Goal: Task Accomplishment & Management: Manage account settings

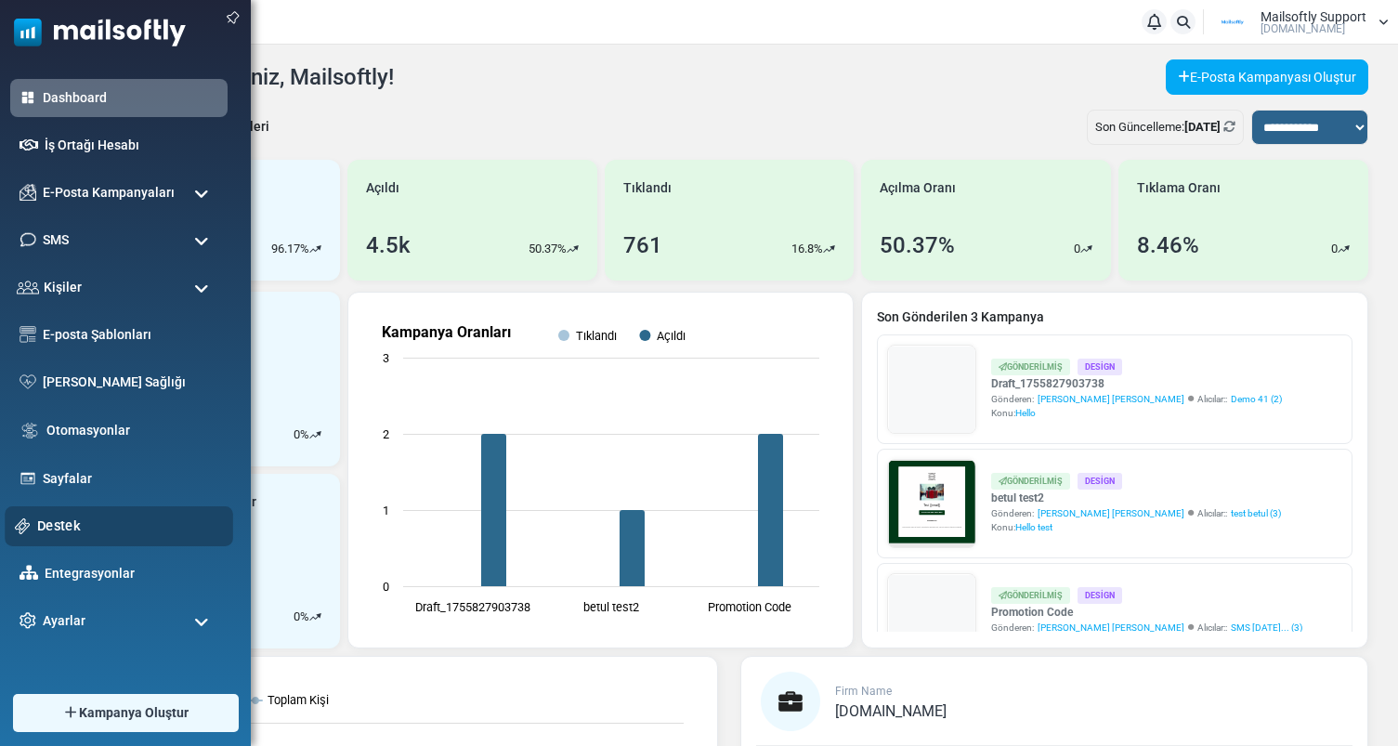
click at [69, 519] on link "Destek" at bounding box center [130, 525] width 186 height 20
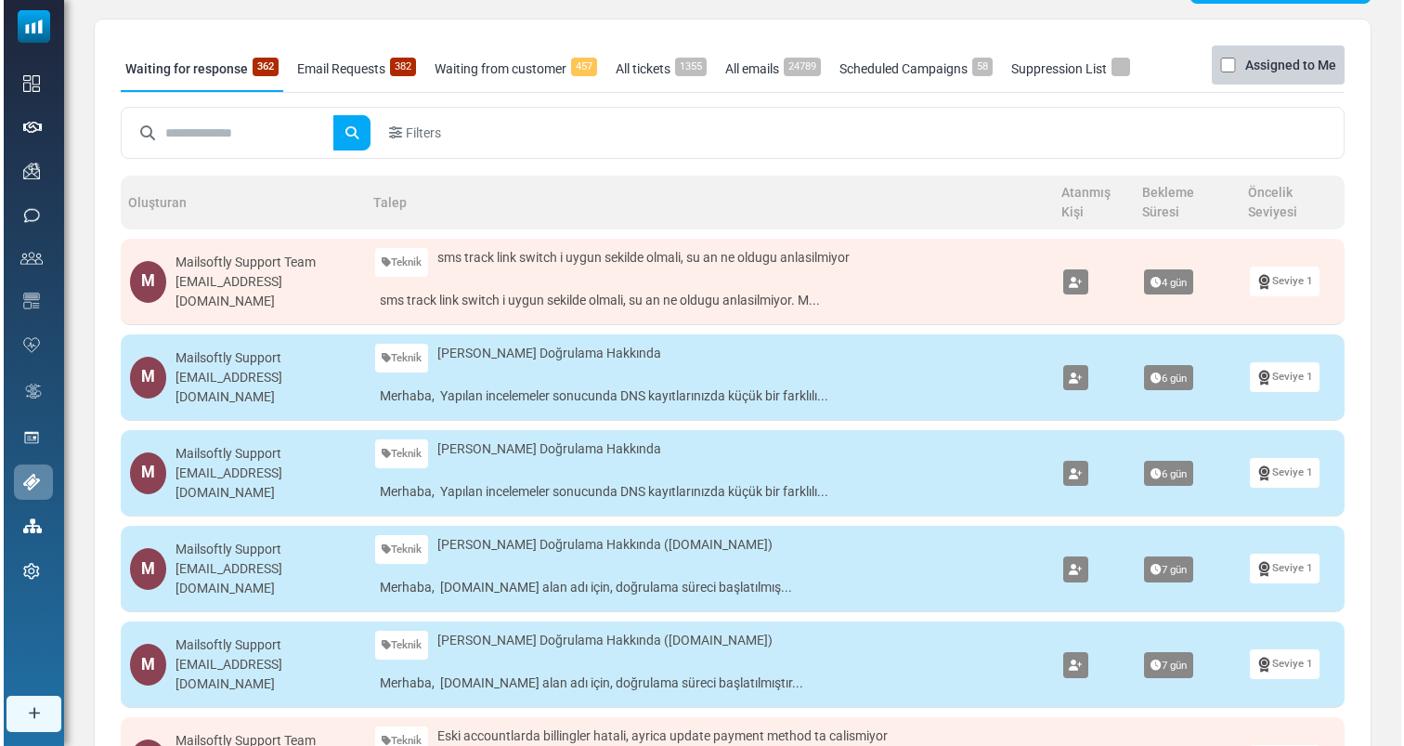
scroll to position [98, 0]
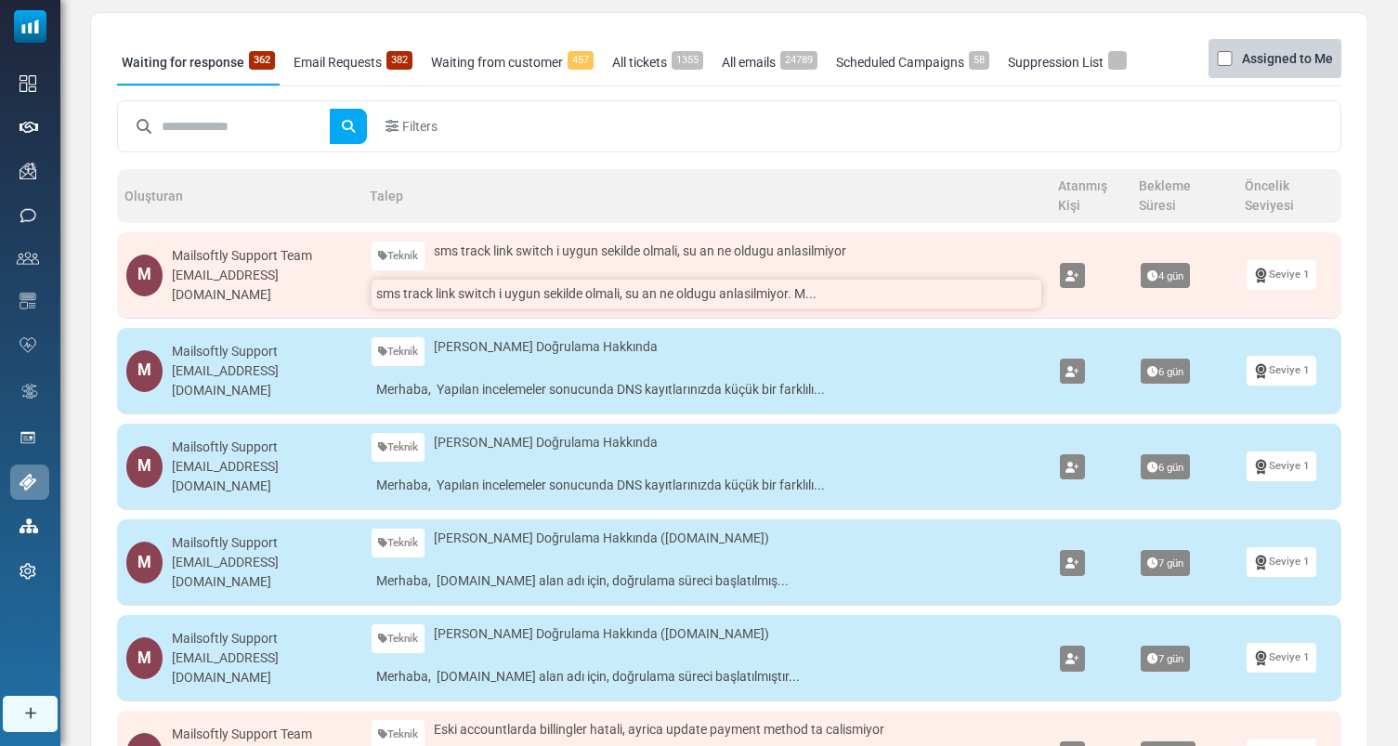
click at [616, 298] on link "sms track link switch i uygun sekilde olmali, su an ne oldugu anlasilmiyor. M..." at bounding box center [705, 294] width 669 height 29
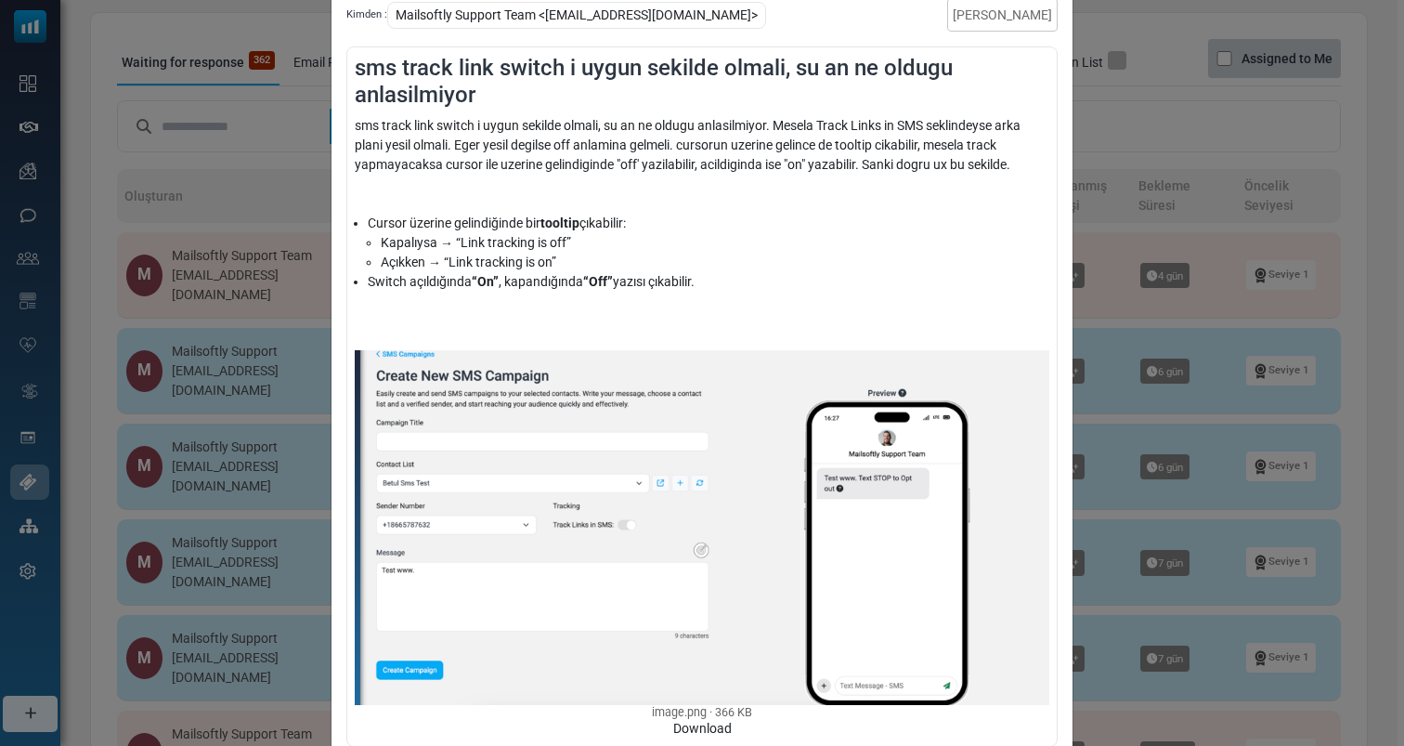
scroll to position [95, 0]
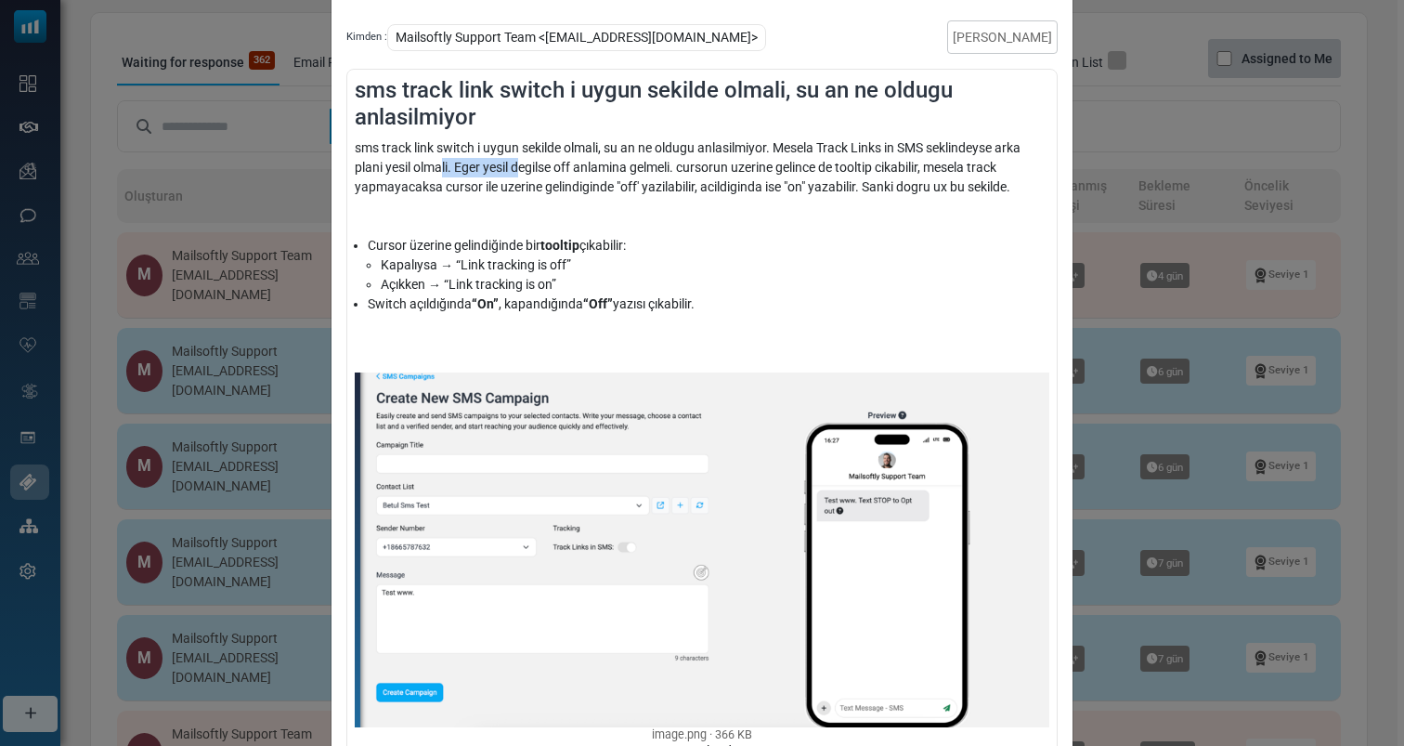
drag, startPoint x: 440, startPoint y: 166, endPoint x: 519, endPoint y: 168, distance: 79.0
click at [519, 168] on div "sms track link switch i uygun sekilde olmali, su an ne oldugu anlasilmiyor. Mes…" at bounding box center [702, 187] width 695 height 98
click at [524, 169] on div "sms track link switch i uygun sekilde olmali, su an ne oldugu anlasilmiyor. Mes…" at bounding box center [702, 187] width 695 height 98
drag, startPoint x: 460, startPoint y: 169, endPoint x: 573, endPoint y: 168, distance: 113.3
click at [574, 169] on div "sms track link switch i uygun sekilde olmali, su an ne oldugu anlasilmiyor. Mes…" at bounding box center [702, 187] width 695 height 98
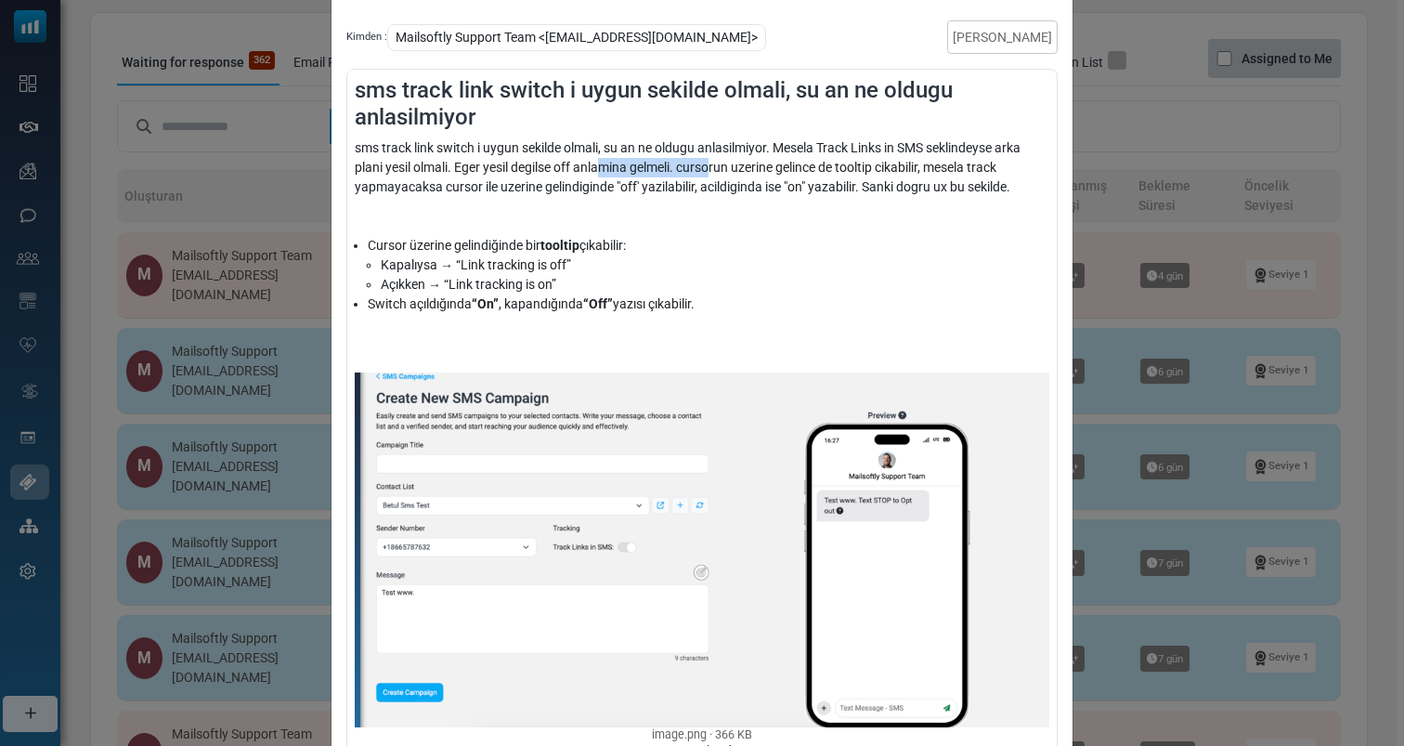
drag, startPoint x: 598, startPoint y: 167, endPoint x: 716, endPoint y: 171, distance: 118.0
click at [716, 171] on div "sms track link switch i uygun sekilde olmali, su an ne oldugu anlasilmiyor. Mes…" at bounding box center [702, 187] width 695 height 98
drag, startPoint x: 721, startPoint y: 206, endPoint x: 725, endPoint y: 178, distance: 28.2
click at [725, 178] on div "sms track link switch i uygun sekilde olmali, su an ne oldugu anlasilmiyor. Mes…" at bounding box center [702, 187] width 695 height 98
drag, startPoint x: 385, startPoint y: 185, endPoint x: 480, endPoint y: 192, distance: 95.0
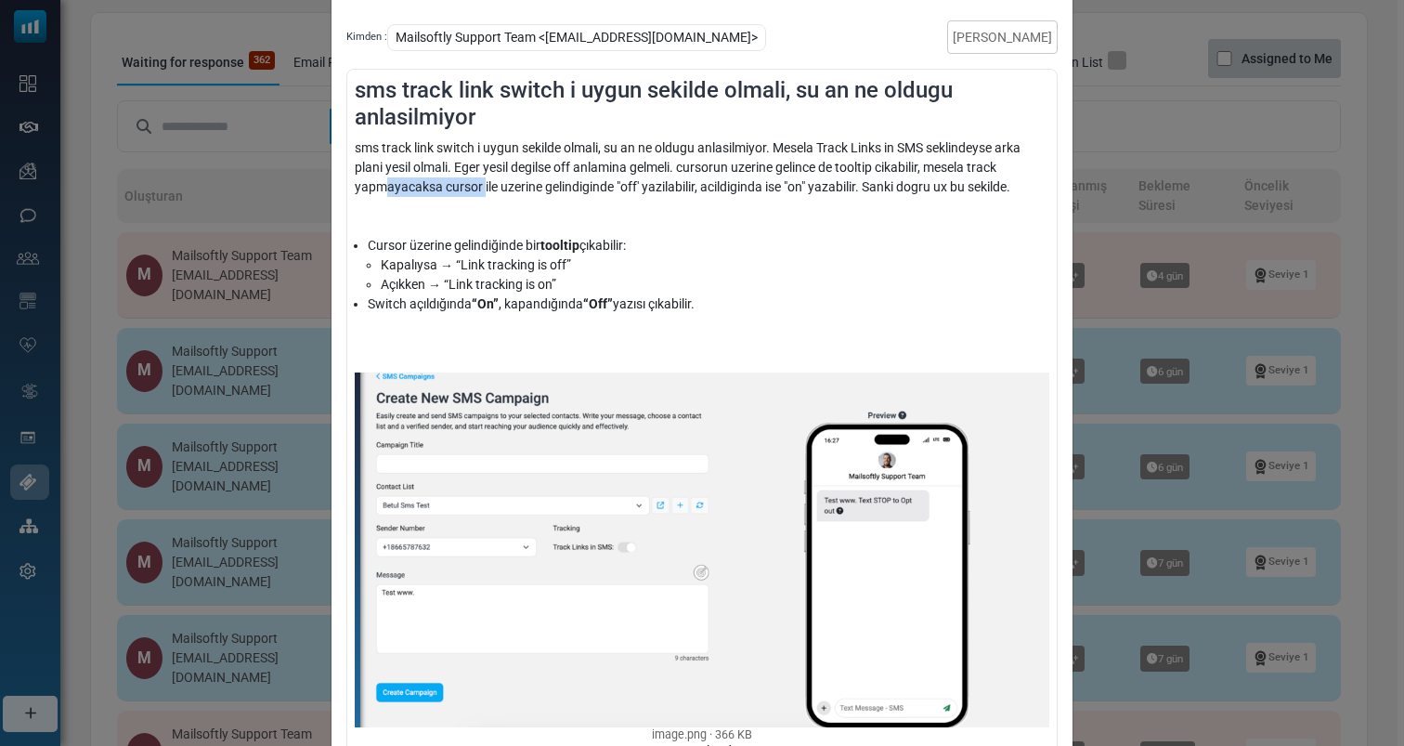
click at [480, 192] on div "sms track link switch i uygun sekilde olmali, su an ne oldugu anlasilmiyor. Mes…" at bounding box center [702, 187] width 695 height 98
drag, startPoint x: 494, startPoint y: 195, endPoint x: 609, endPoint y: 189, distance: 115.3
click at [609, 189] on div "sms track link switch i uygun sekilde olmali, su an ne oldugu anlasilmiyor. Mes…" at bounding box center [702, 187] width 695 height 98
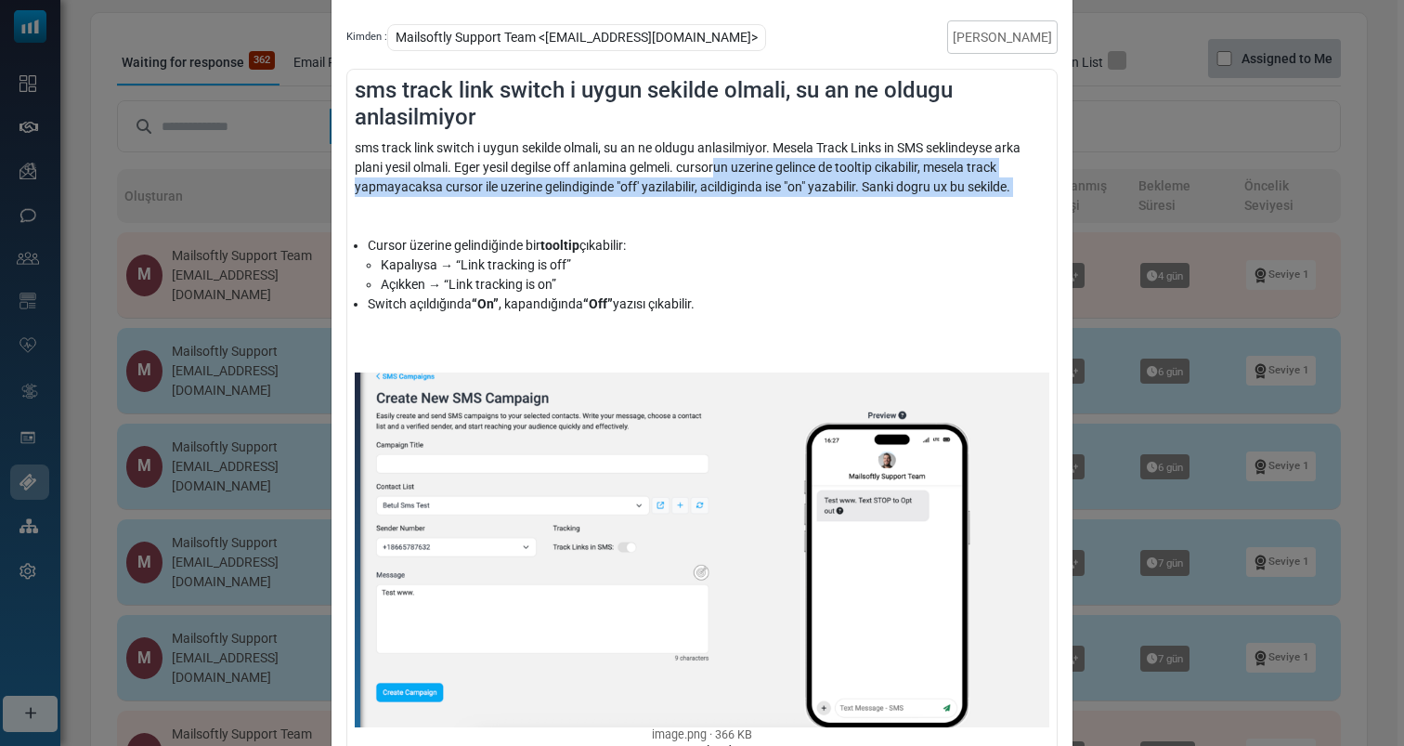
drag, startPoint x: 697, startPoint y: 209, endPoint x: 717, endPoint y: 165, distance: 48.2
click at [717, 165] on div "sms track link switch i uygun sekilde olmali, su an ne oldugu anlasilmiyor. Mes…" at bounding box center [702, 187] width 695 height 98
click at [712, 179] on div "sms track link switch i uygun sekilde olmali, su an ne oldugu anlasilmiyor. Mes…" at bounding box center [702, 187] width 695 height 98
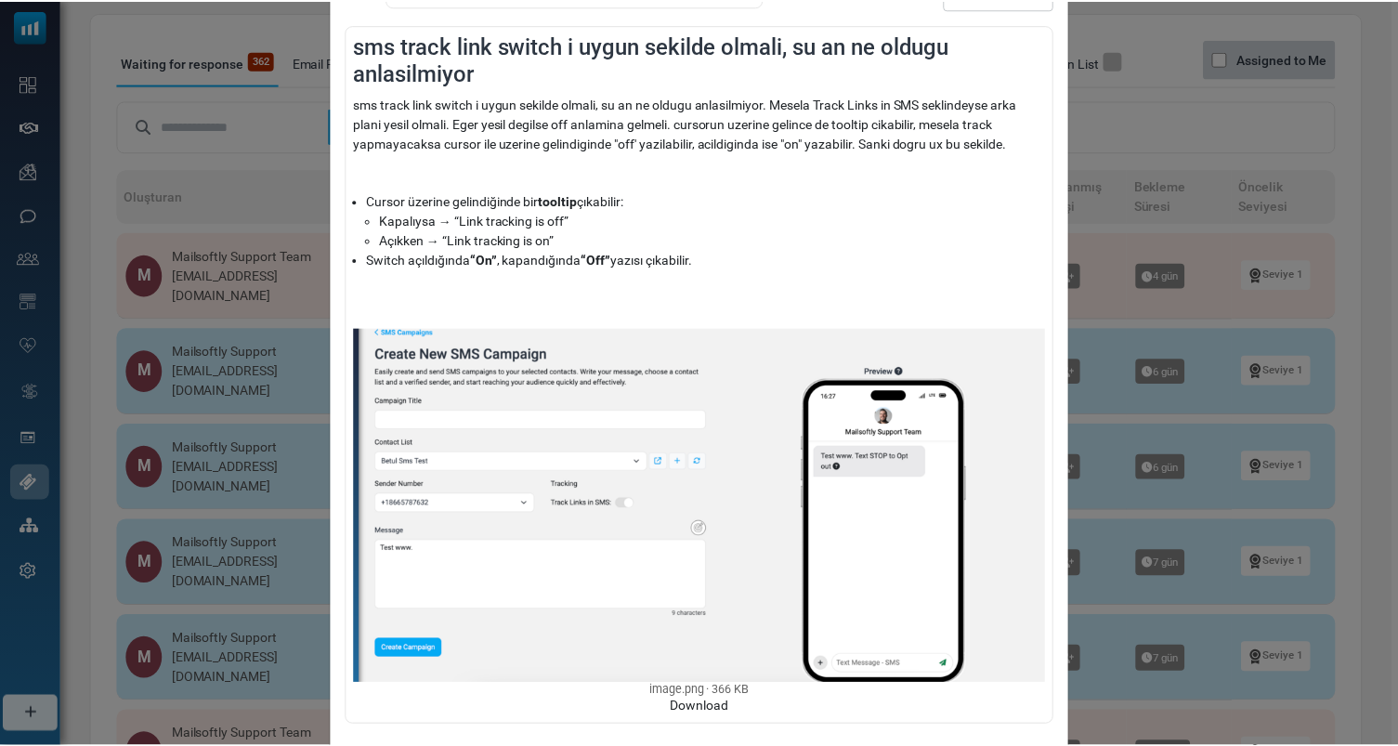
scroll to position [145, 0]
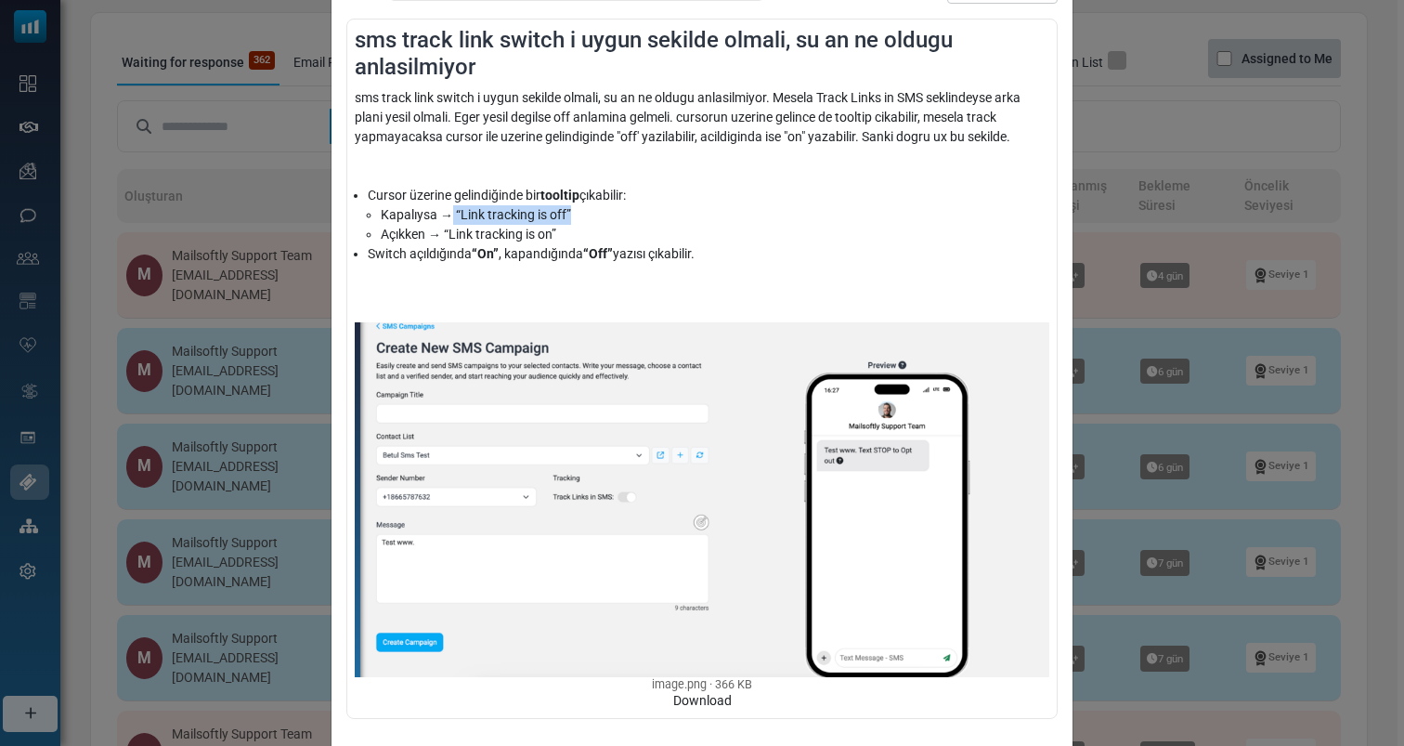
drag, startPoint x: 447, startPoint y: 209, endPoint x: 593, endPoint y: 221, distance: 146.3
click at [593, 221] on li "Kapalıysa → “Link tracking is off”" at bounding box center [715, 215] width 669 height 20
click at [592, 221] on li "Kapalıysa → “Link tracking is off”" at bounding box center [715, 215] width 669 height 20
drag, startPoint x: 587, startPoint y: 235, endPoint x: 484, endPoint y: 218, distance: 104.4
click at [484, 218] on ul "Kapalıysa → “Link tracking is off” Açıkken → “Link tracking is on”" at bounding box center [709, 224] width 682 height 39
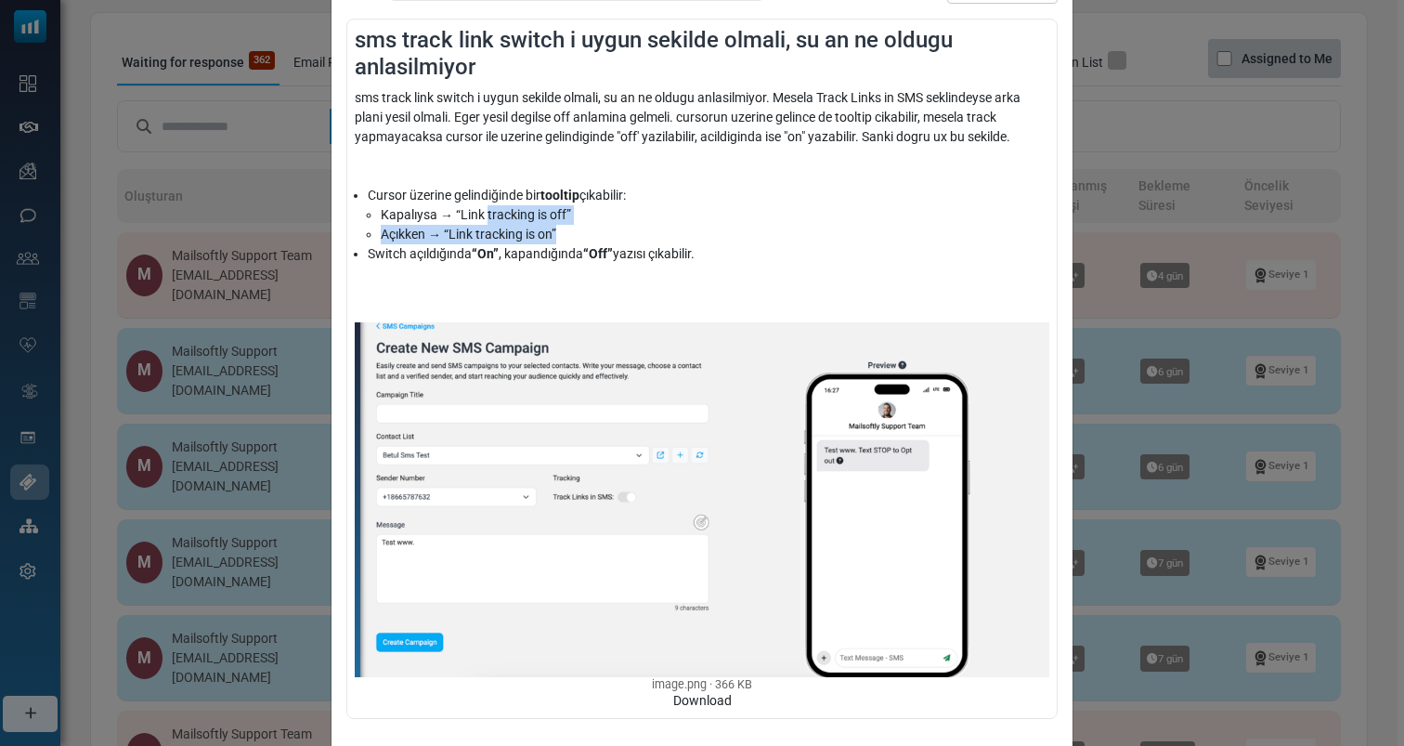
click at [484, 218] on li "Kapalıysa → “Link tracking is off”" at bounding box center [715, 215] width 669 height 20
click at [1228, 327] on div "sms track link switch i uygun sekilde olmali, su an ne oldugu anlasilmiyor Kimd…" at bounding box center [702, 373] width 1404 height 746
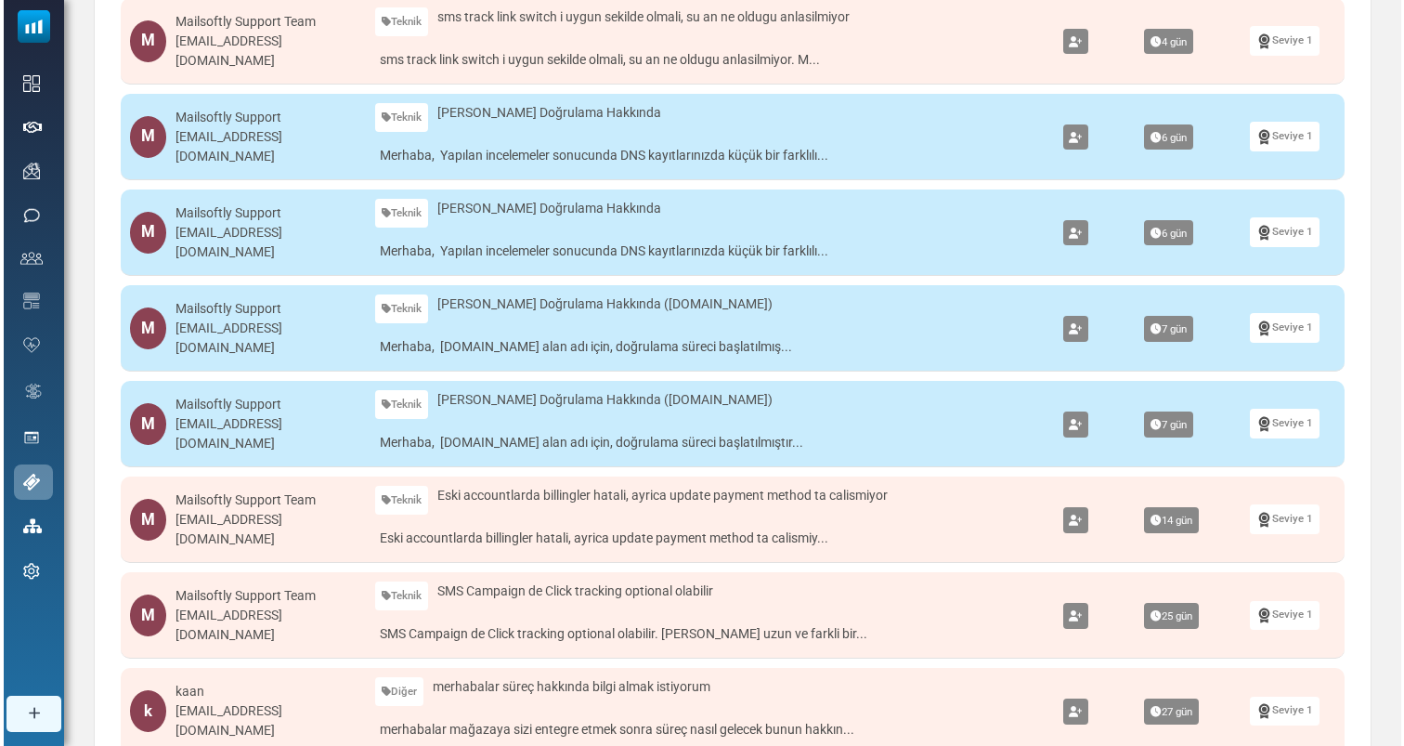
scroll to position [346, 0]
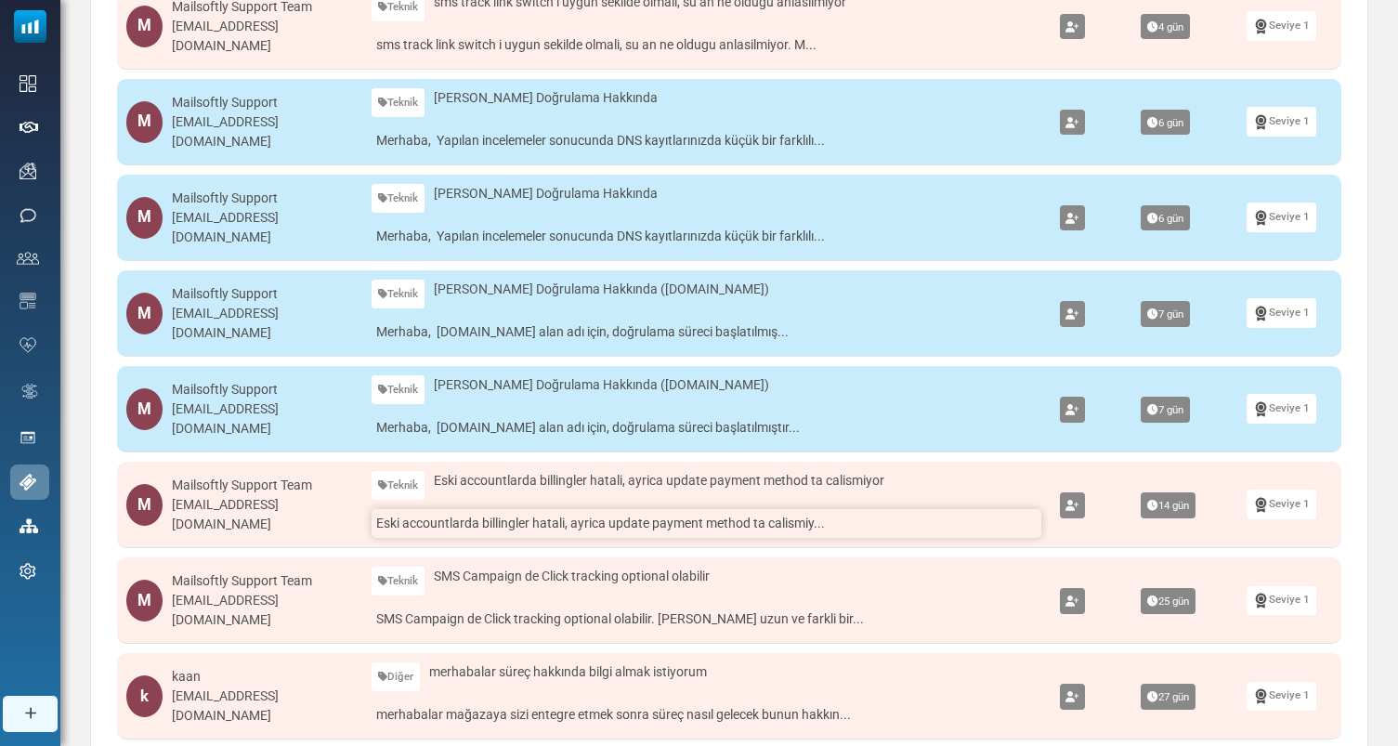
click at [622, 521] on link "Eski accountlarda billingler hatali, ayrica update payment method ta calismiy..." at bounding box center [705, 523] width 669 height 29
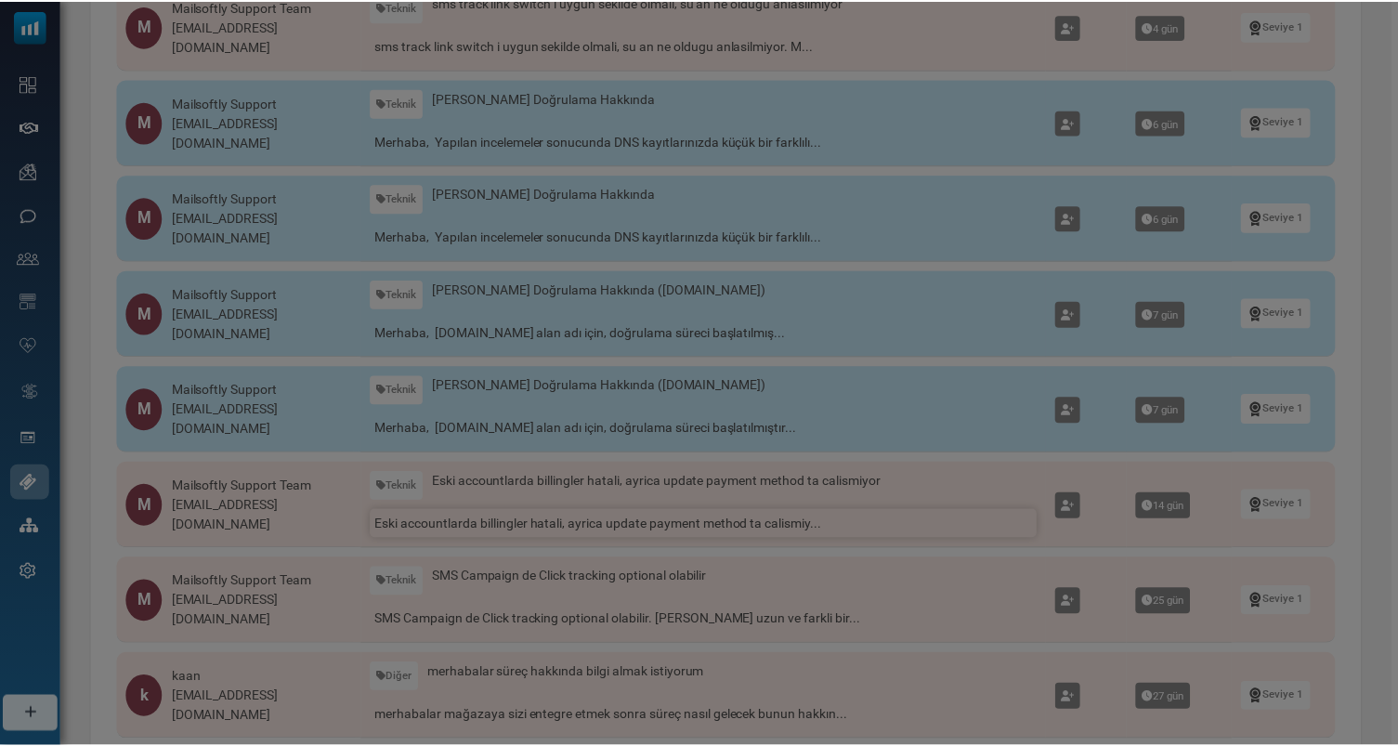
scroll to position [0, 0]
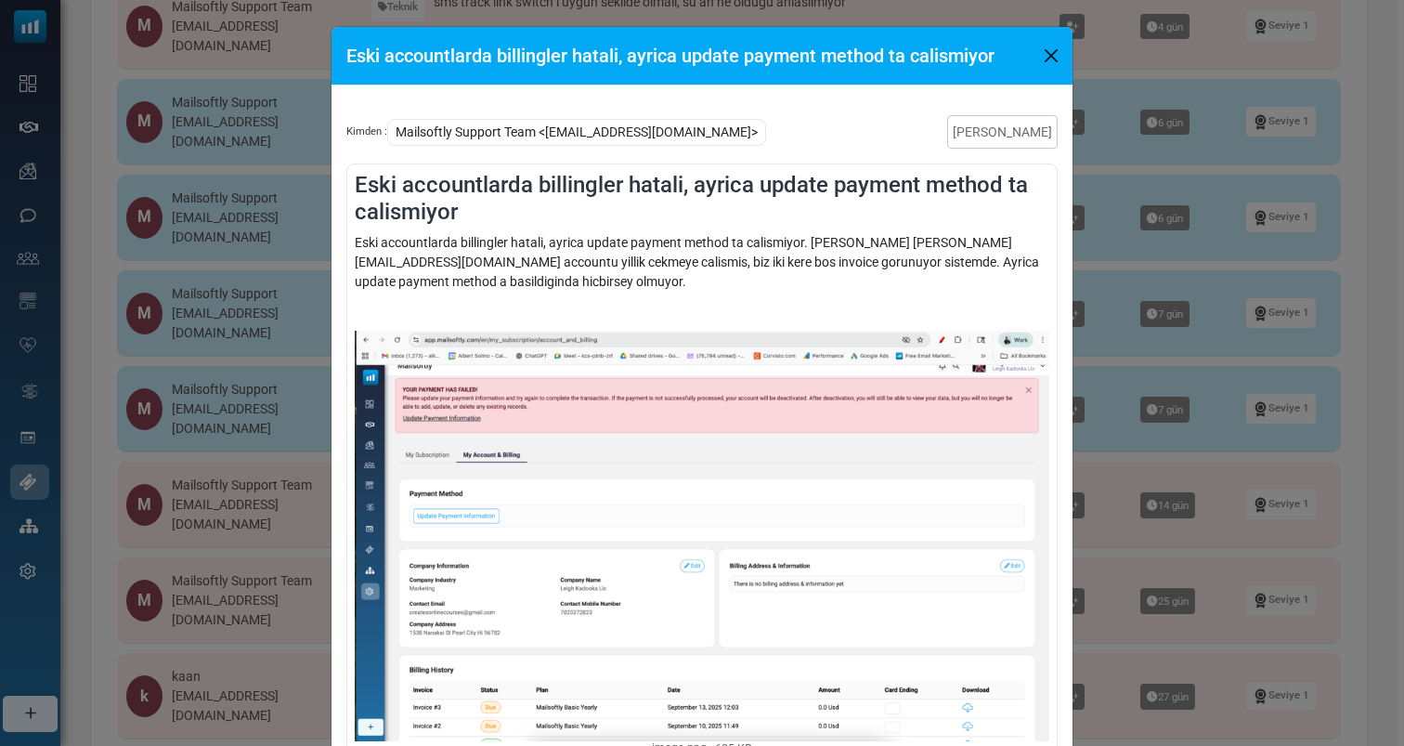
click at [1162, 397] on div "Eski accountlarda billingler hatali, ayrica update payment method ta calismiyor…" at bounding box center [702, 373] width 1404 height 746
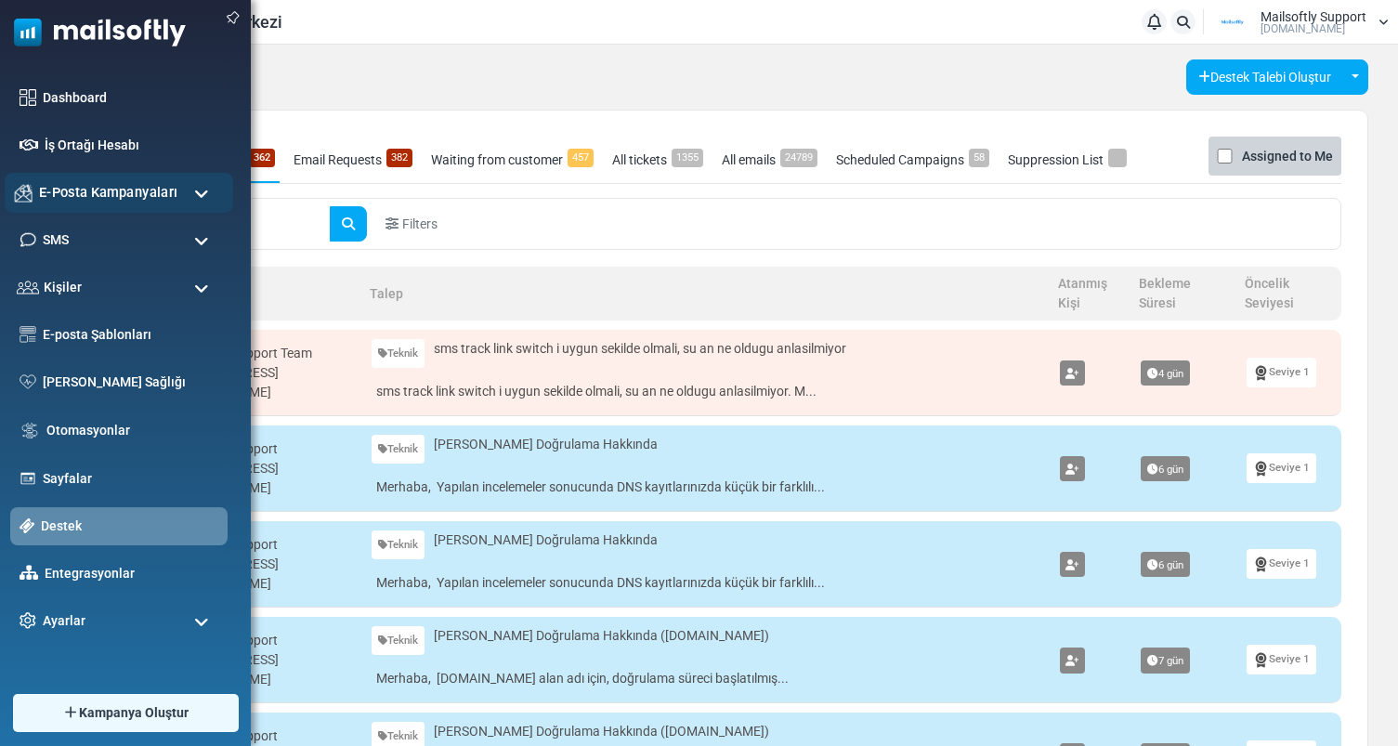
click at [194, 204] on div "E-Posta Kampanyaları" at bounding box center [119, 193] width 228 height 40
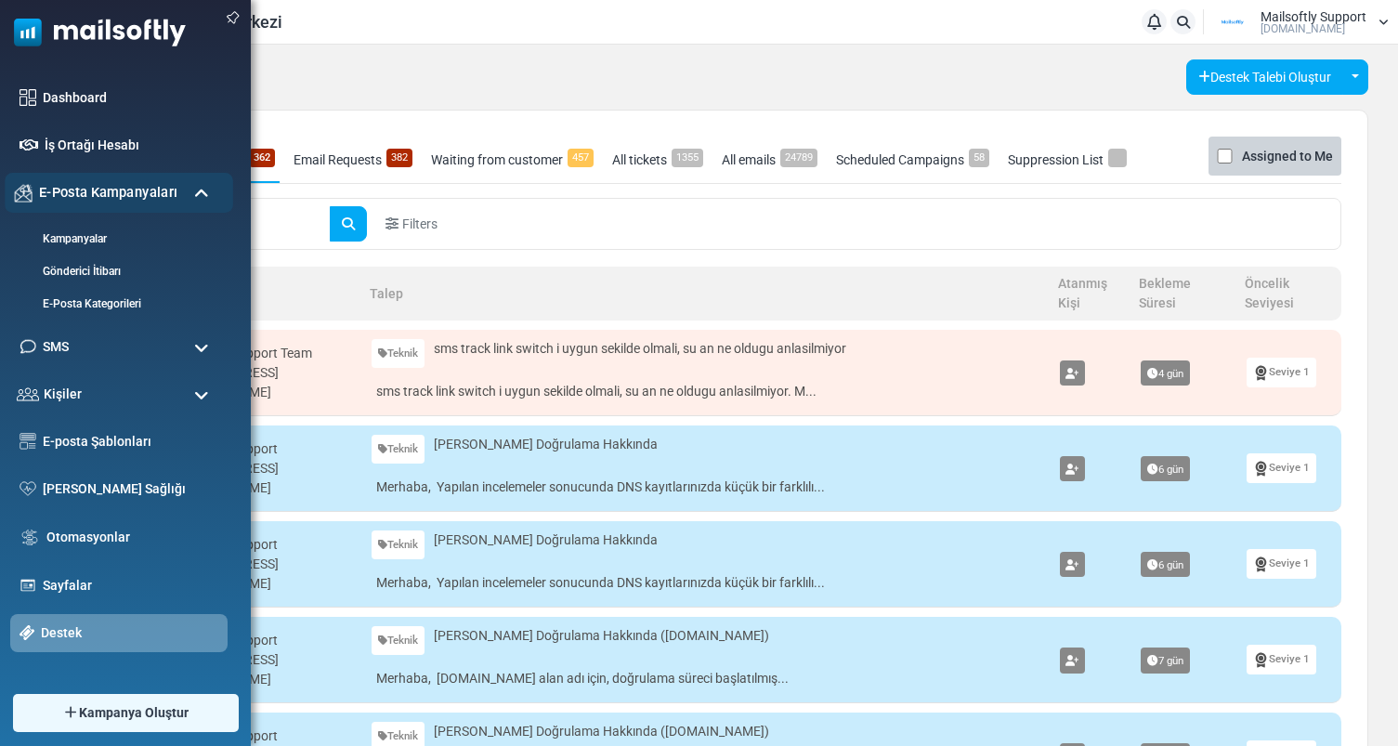
click at [194, 204] on div "E-Posta Kampanyaları" at bounding box center [119, 193] width 228 height 40
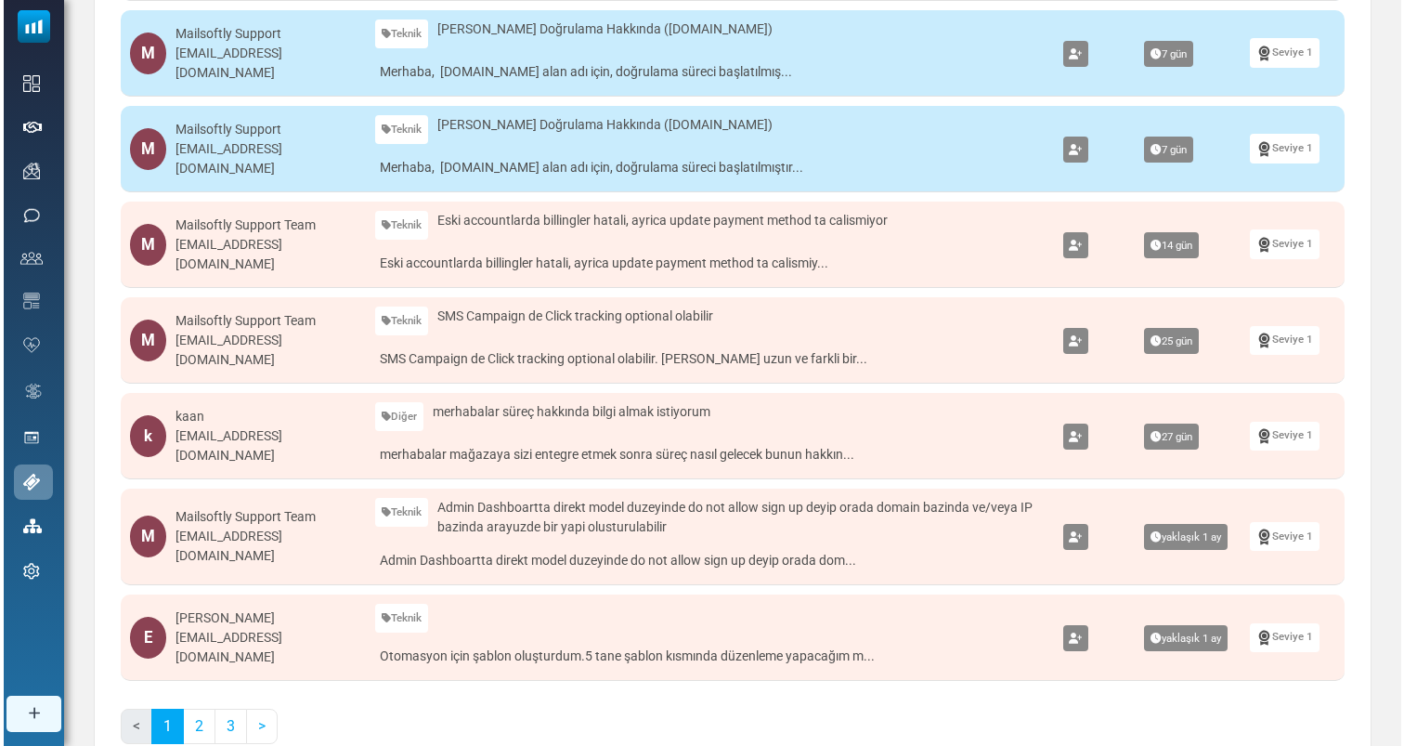
scroll to position [613, 0]
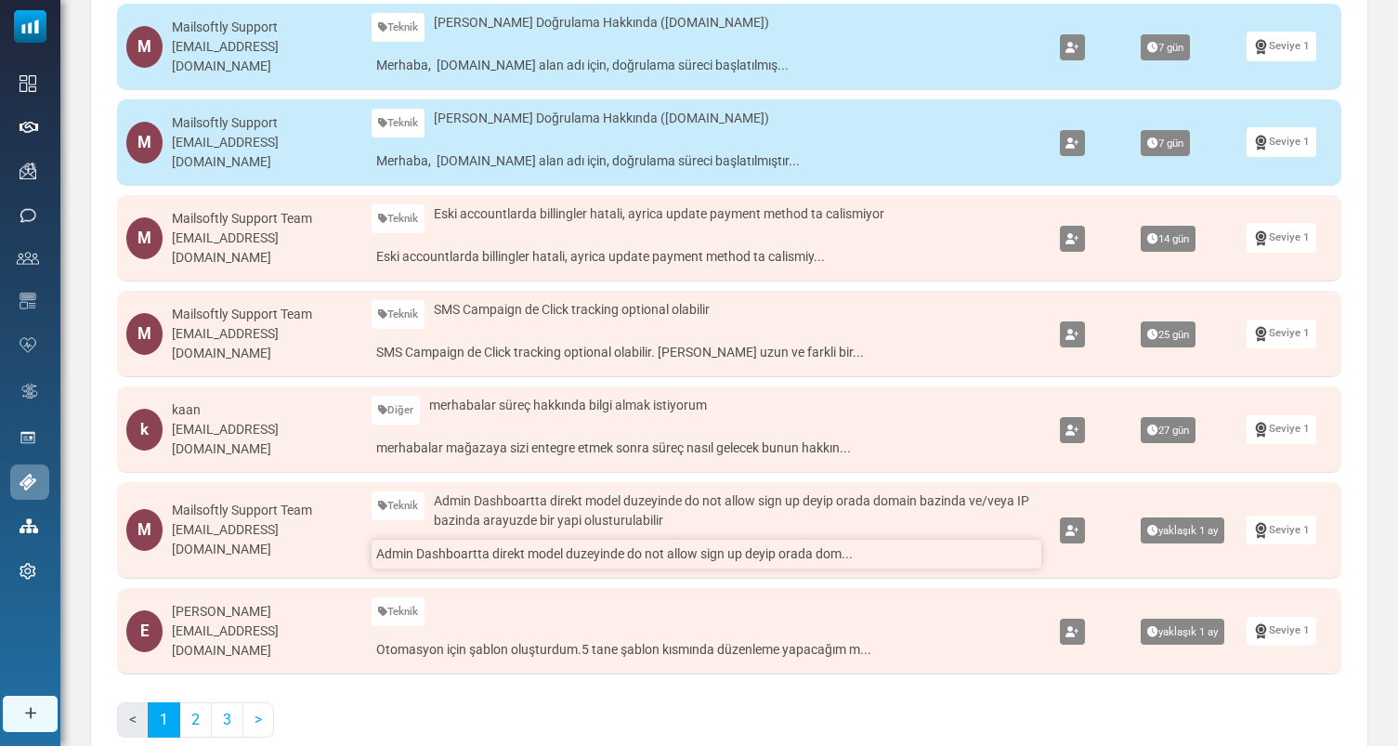
click at [582, 553] on link "Admin Dashboartta direkt model duzeyinde do not allow sign up deyip orada dom..." at bounding box center [705, 554] width 669 height 29
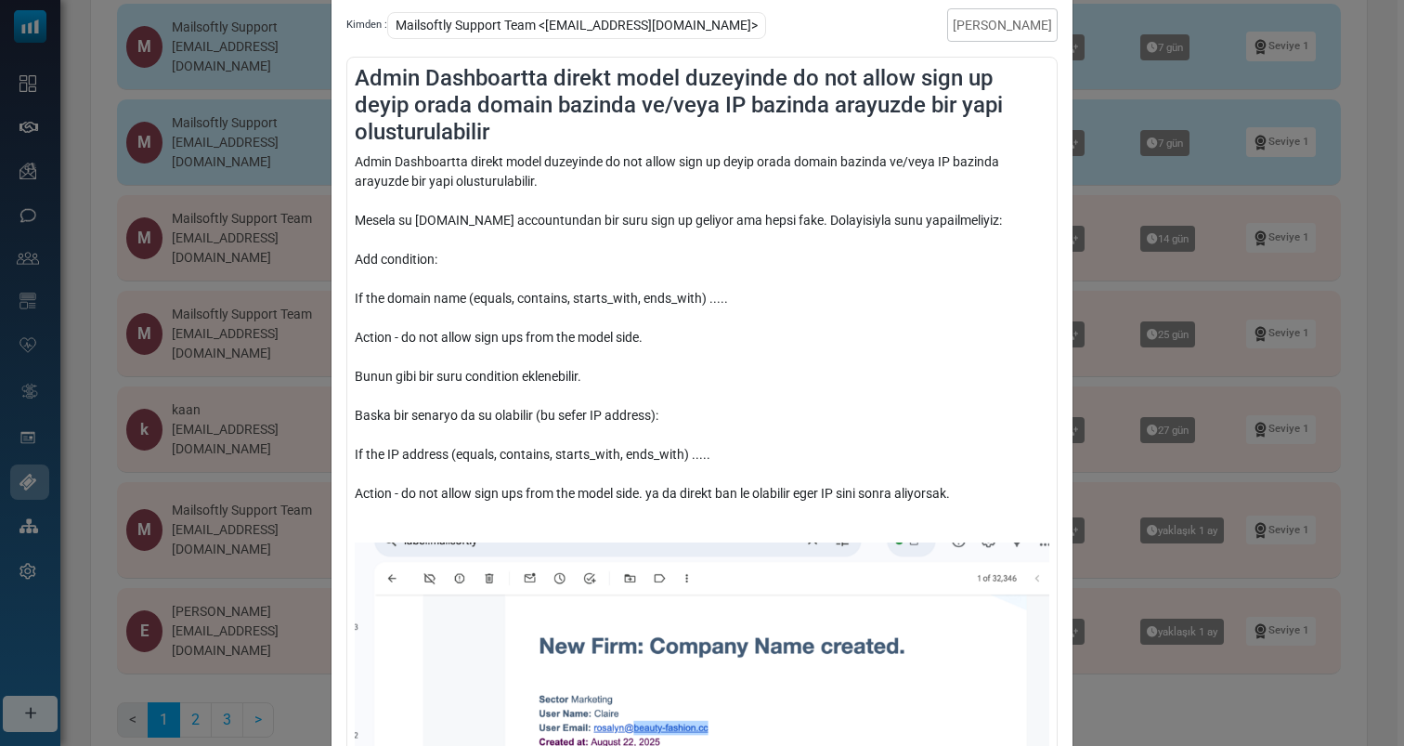
scroll to position [105, 0]
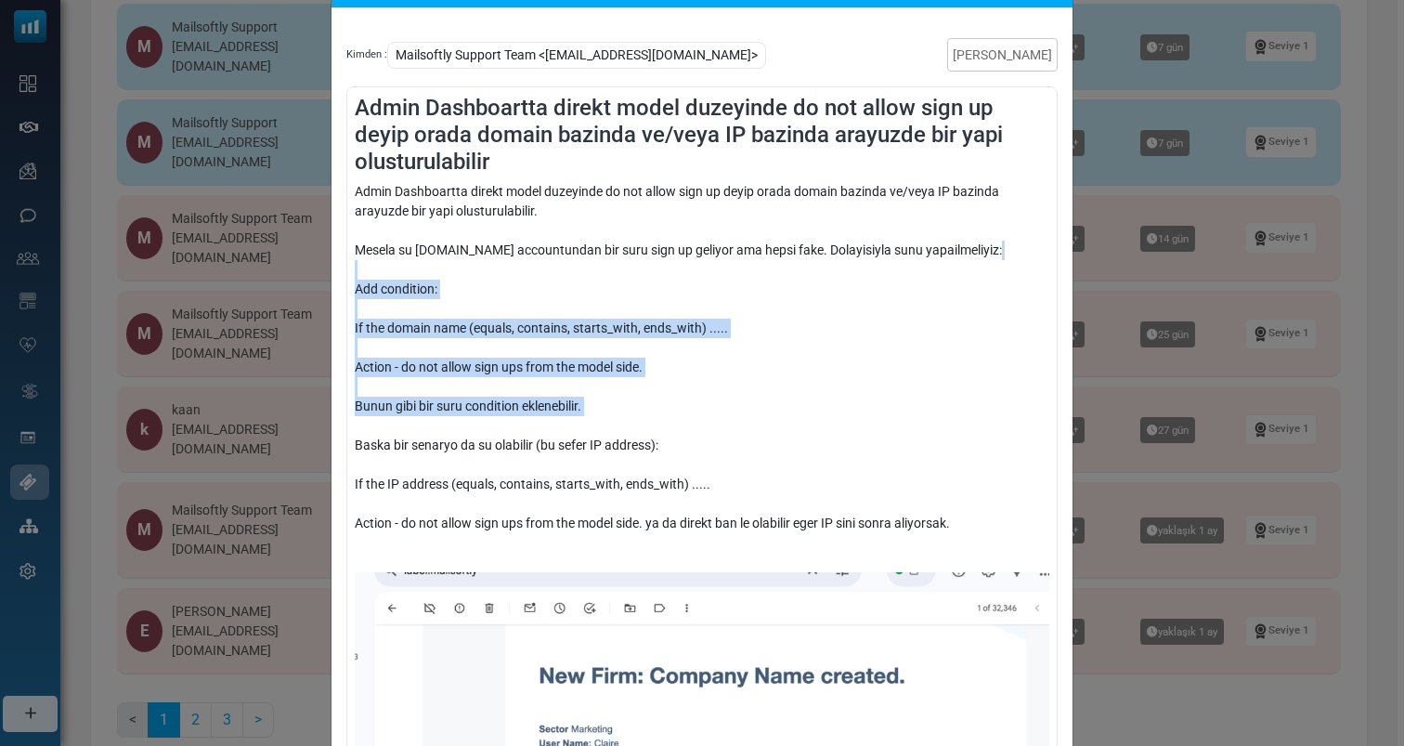
drag, startPoint x: 578, startPoint y: 418, endPoint x: 488, endPoint y: 273, distance: 170.6
click at [488, 273] on div "Admin Dashboartta direkt model duzeyinde do not allow sign up deyip orada domai…" at bounding box center [702, 627] width 695 height 890
click at [548, 384] on div "Admin Dashboartta direkt model duzeyinde do not allow sign up deyip orada domai…" at bounding box center [702, 627] width 695 height 890
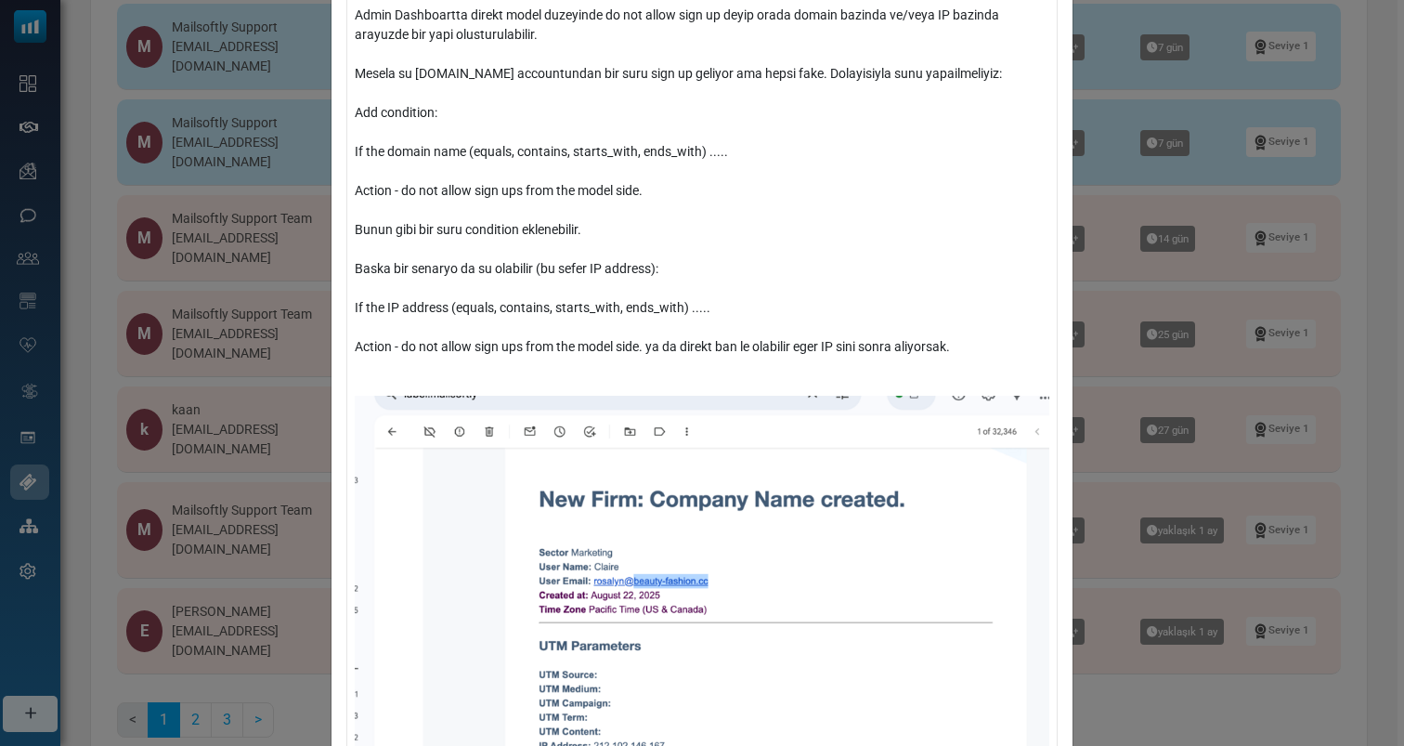
scroll to position [280, 0]
drag, startPoint x: 527, startPoint y: 352, endPoint x: 753, endPoint y: 352, distance: 226.6
click at [753, 352] on div "Admin Dashboartta direkt model duzeyinde do not allow sign up deyip orada domai…" at bounding box center [702, 452] width 695 height 890
drag, startPoint x: 753, startPoint y: 352, endPoint x: 724, endPoint y: 335, distance: 33.3
click at [725, 336] on div "Admin Dashboartta direkt model duzeyinde do not allow sign up deyip orada domai…" at bounding box center [702, 452] width 695 height 890
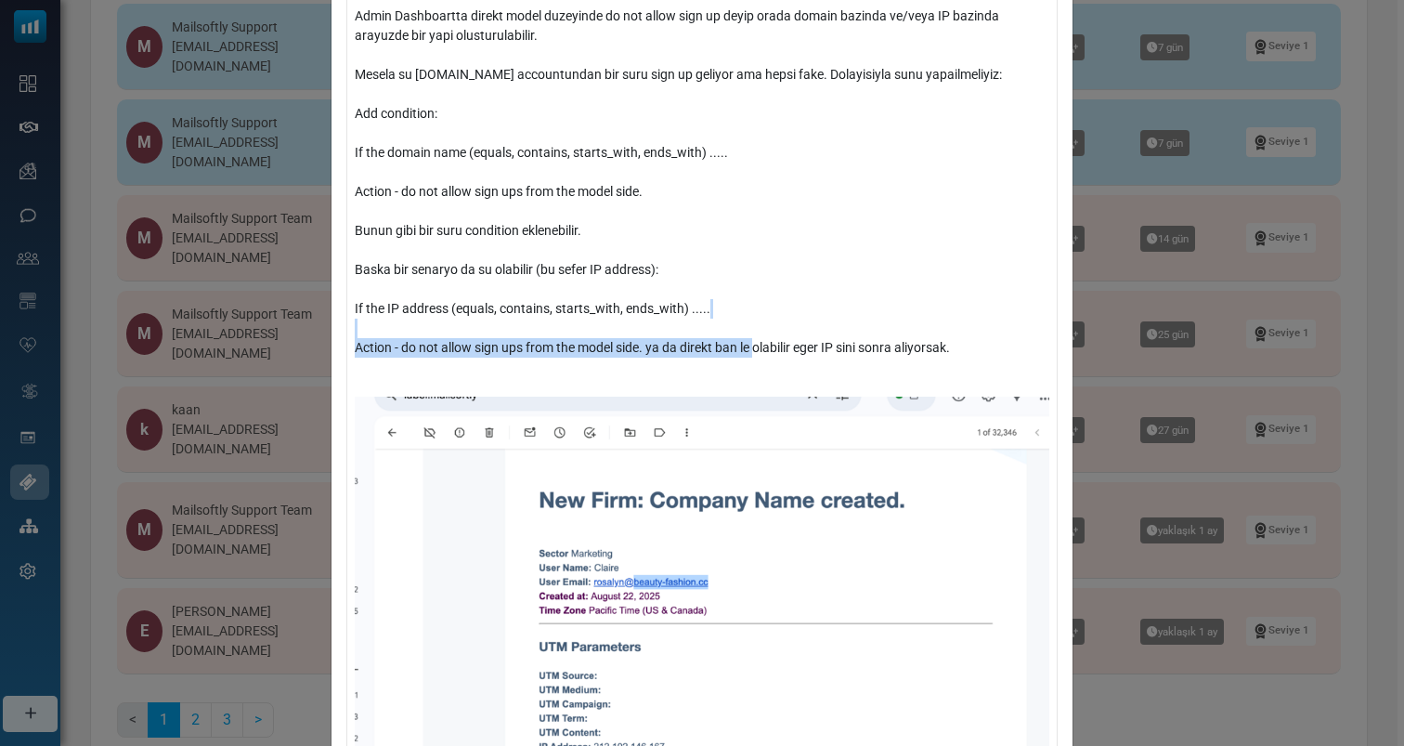
click at [746, 357] on div "Admin Dashboartta direkt model duzeyinde do not allow sign up deyip orada domai…" at bounding box center [702, 452] width 695 height 890
drag, startPoint x: 746, startPoint y: 357, endPoint x: 764, endPoint y: 330, distance: 32.7
click at [751, 343] on div "Admin Dashboartta direkt model duzeyinde do not allow sign up deyip orada domai…" at bounding box center [702, 452] width 695 height 890
click at [789, 348] on div "Admin Dashboartta direkt model duzeyinde do not allow sign up deyip orada domai…" at bounding box center [702, 452] width 695 height 890
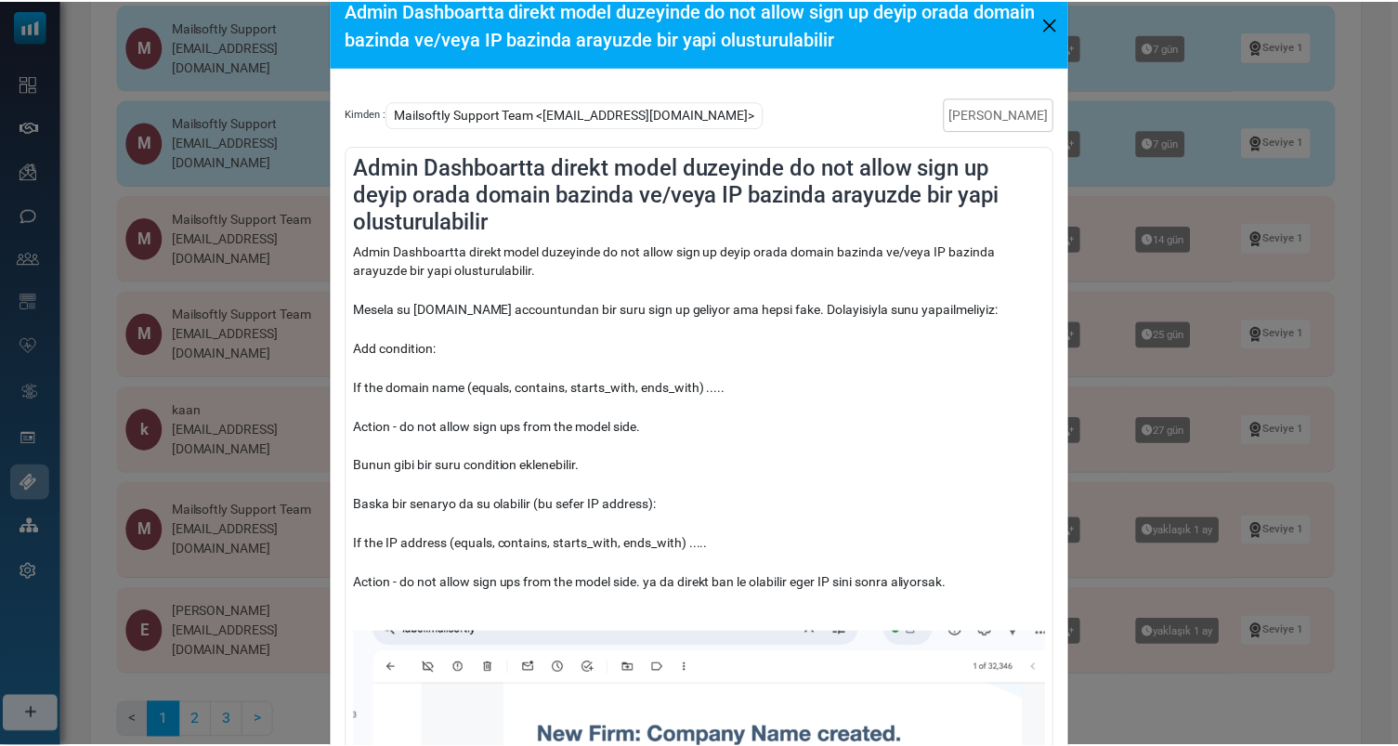
scroll to position [0, 0]
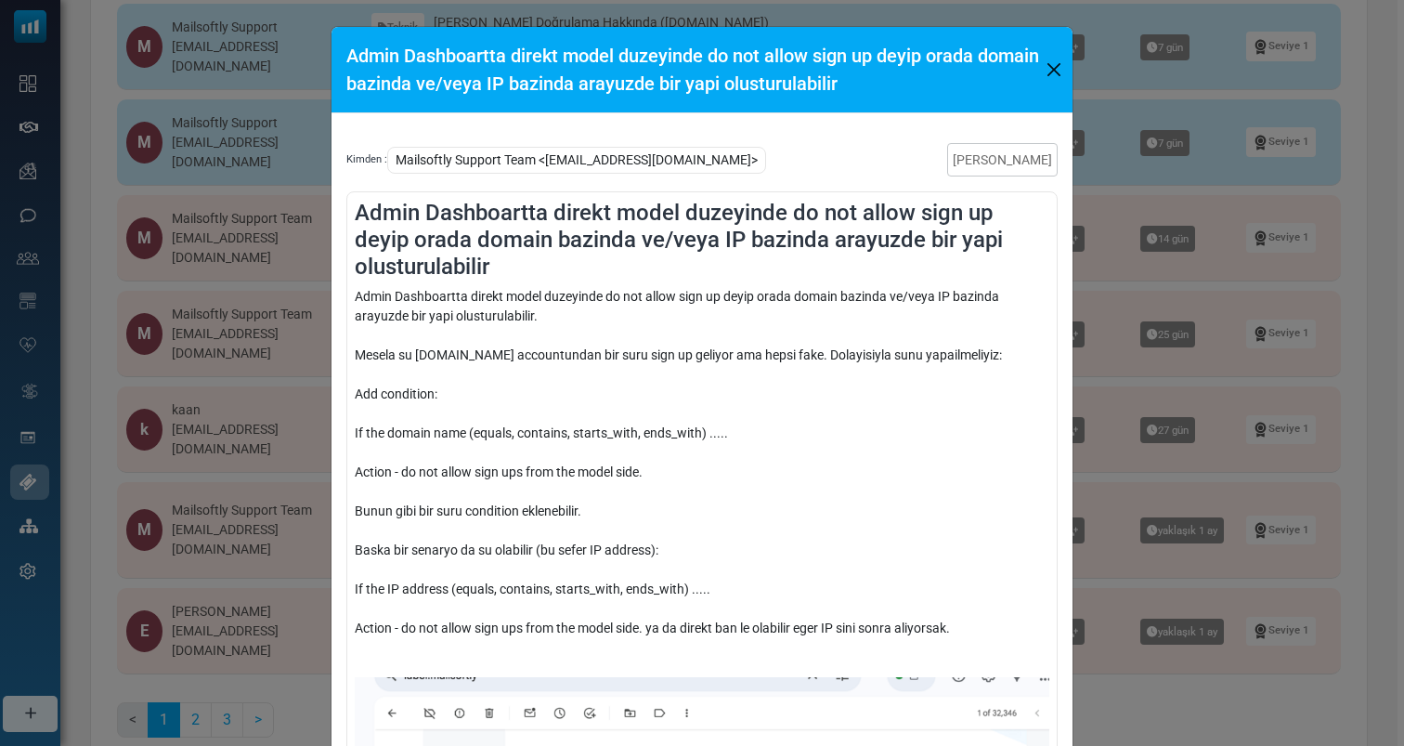
click at [1143, 319] on div "Admin Dashboartta direkt model duzeyinde do not allow sign up deyip orada domai…" at bounding box center [702, 373] width 1404 height 746
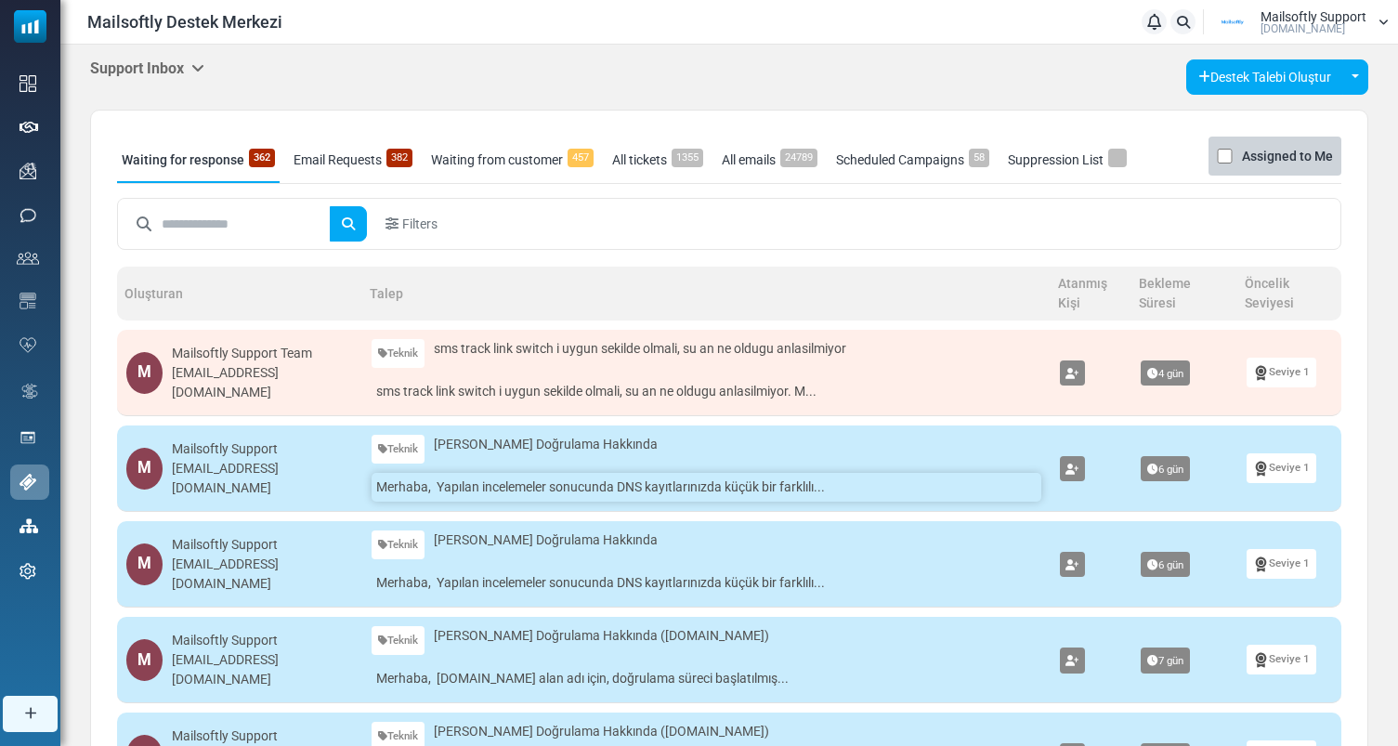
click at [604, 484] on link "Merhaba, Yapılan incelemeler sonucunda DNS kayıtlarınızda küçük bir farklılı..." at bounding box center [705, 487] width 669 height 29
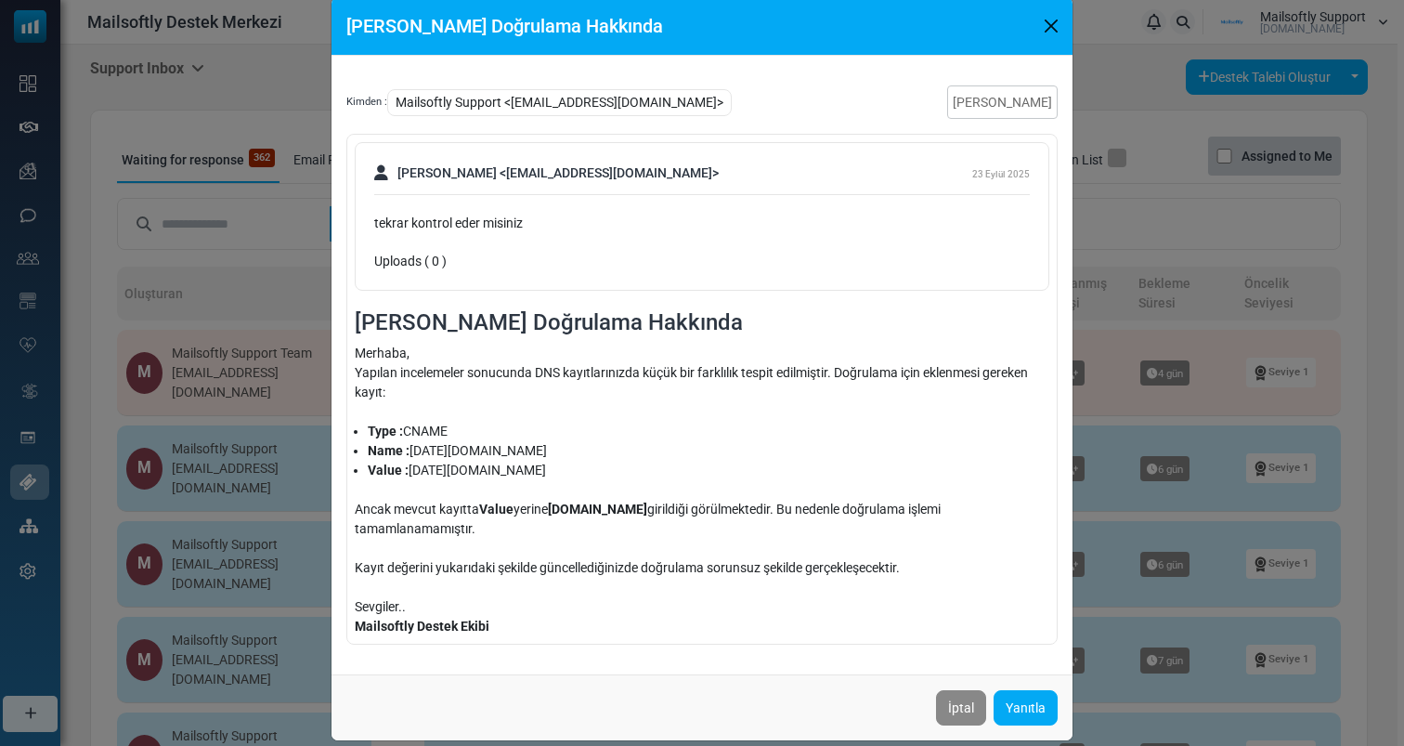
scroll to position [31, 0]
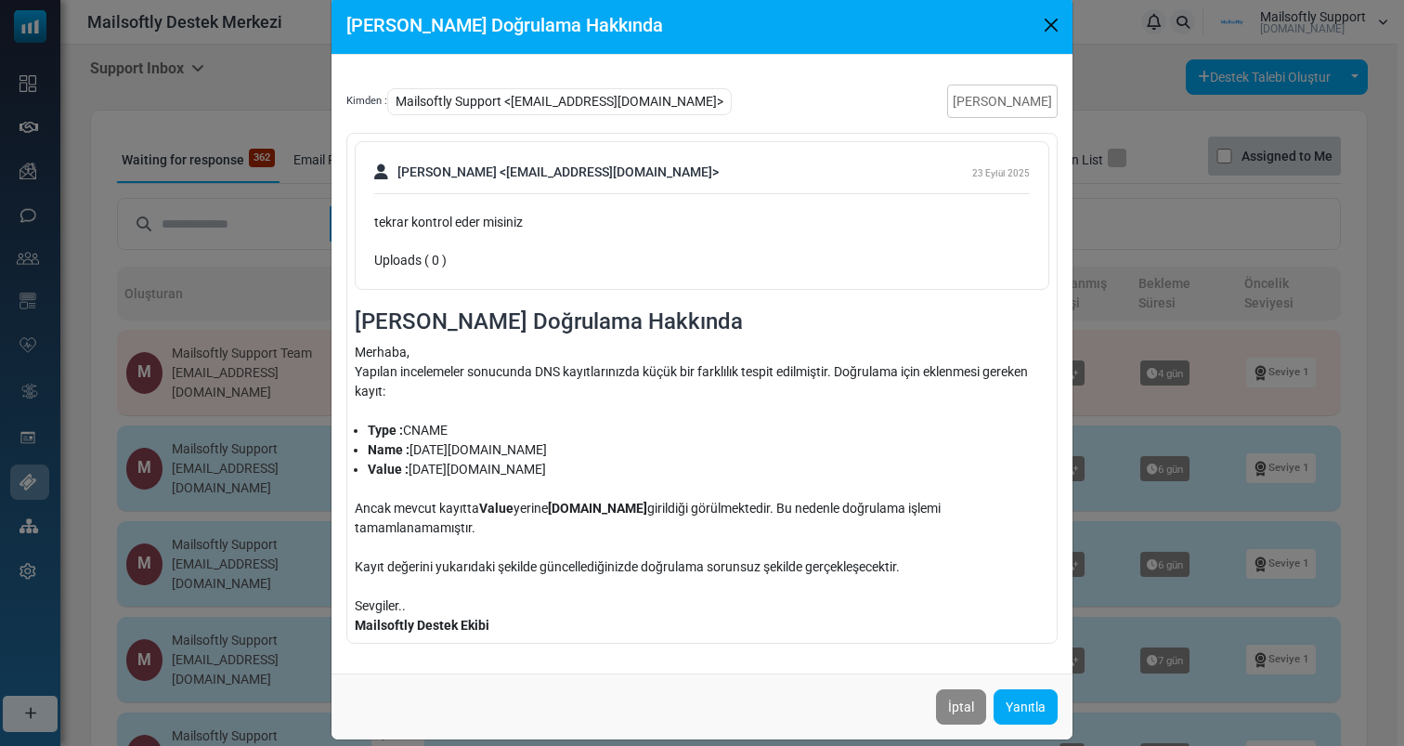
click at [1117, 363] on div "Alan Adı Doğrulama Hakkında Kimden : Mailsoftly Support <ismail@mailsoftly.com>…" at bounding box center [702, 373] width 1404 height 746
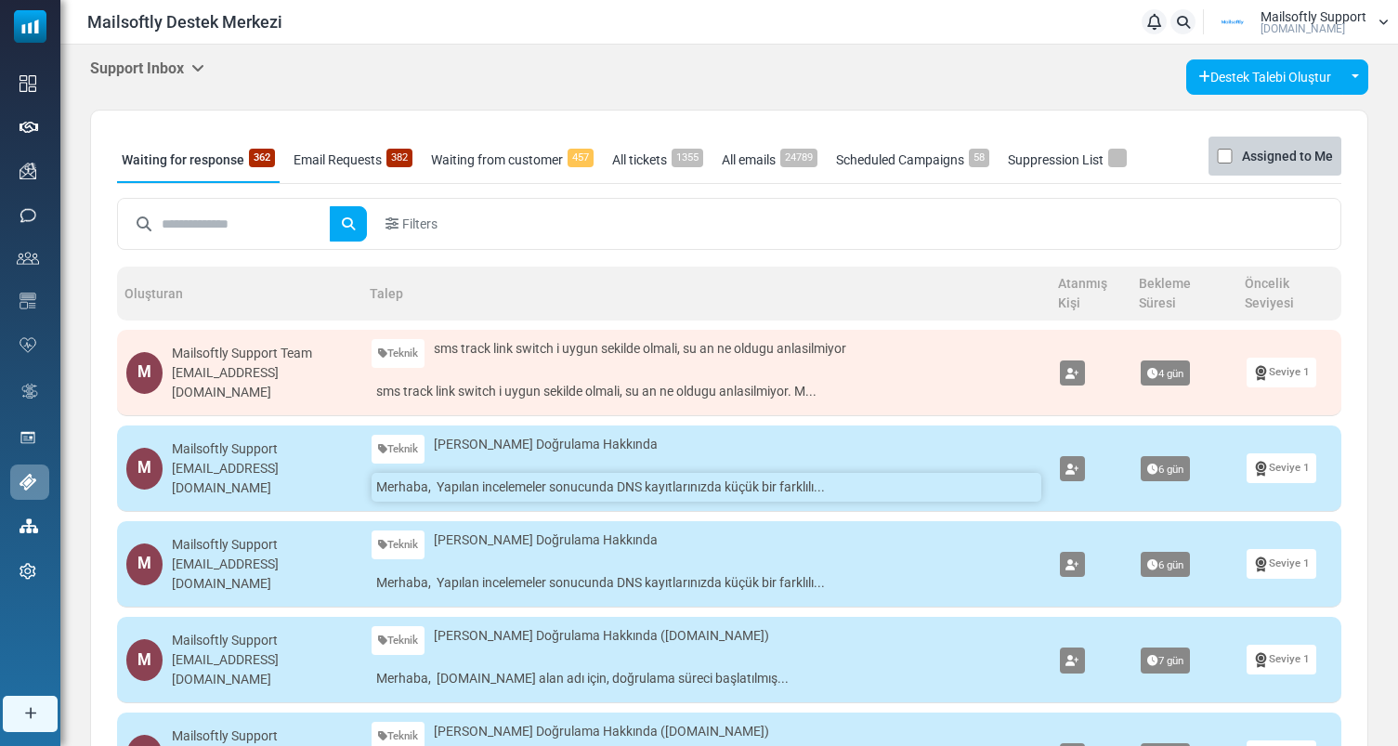
click at [507, 479] on link "Merhaba, Yapılan incelemeler sonucunda DNS kayıtlarınızda küçük bir farklılı..." at bounding box center [705, 487] width 669 height 29
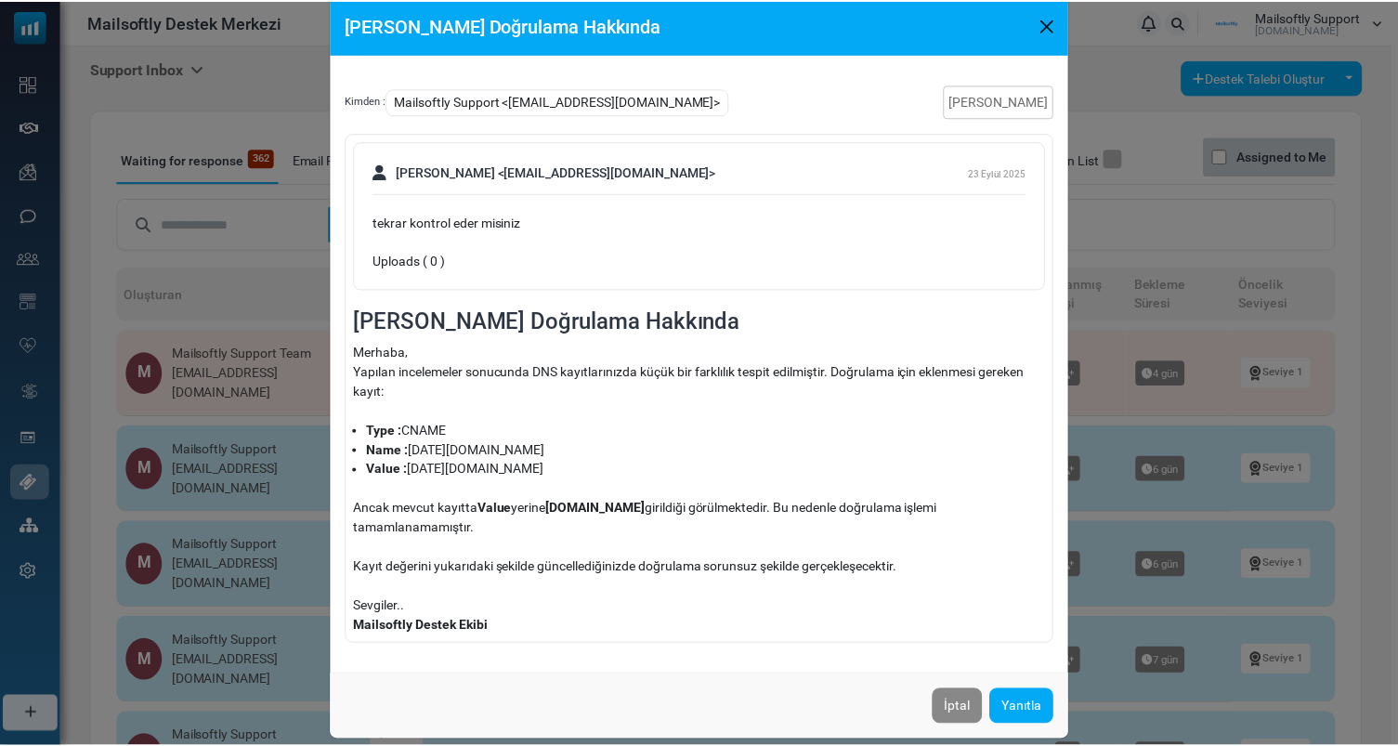
scroll to position [0, 0]
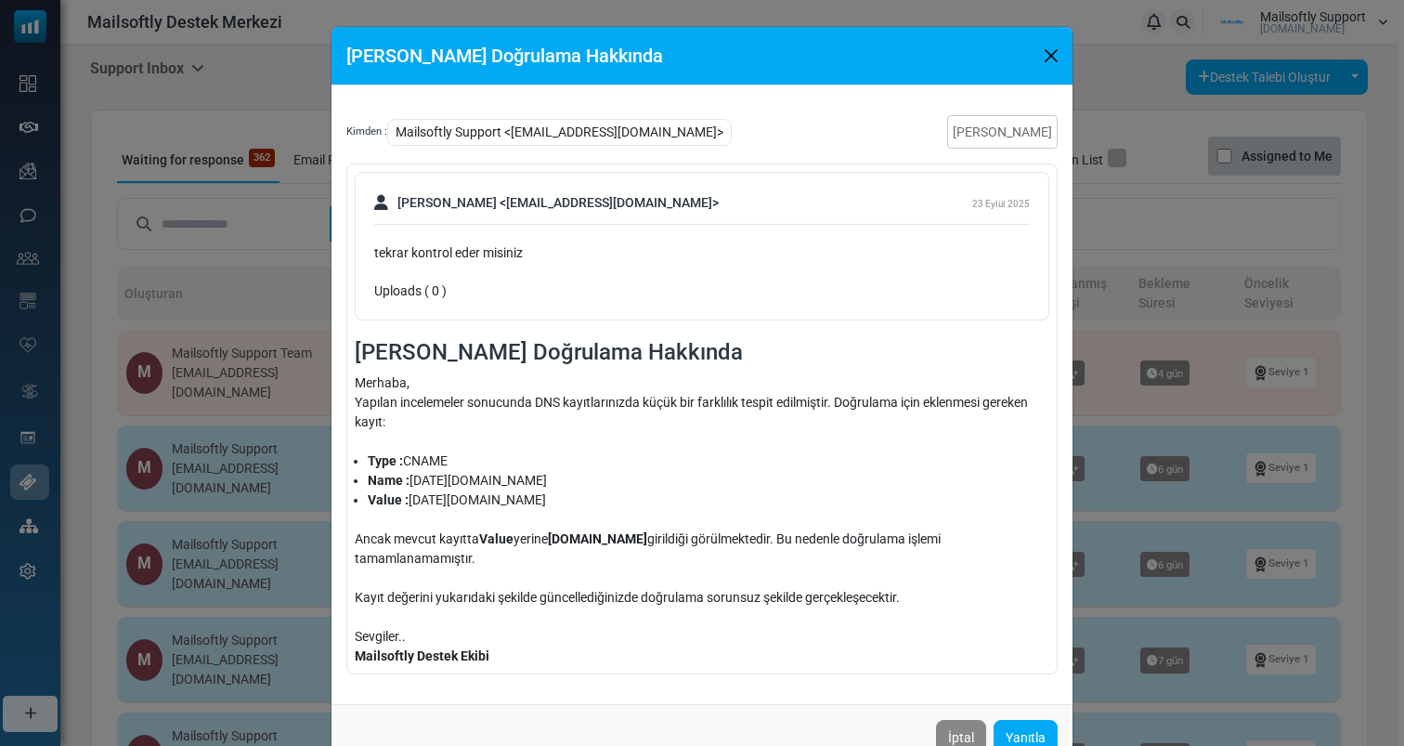
click at [1159, 254] on div "Alan Adı Doğrulama Hakkında Kimden : Mailsoftly Support <ismail@mailsoftly.com>…" at bounding box center [702, 373] width 1404 height 746
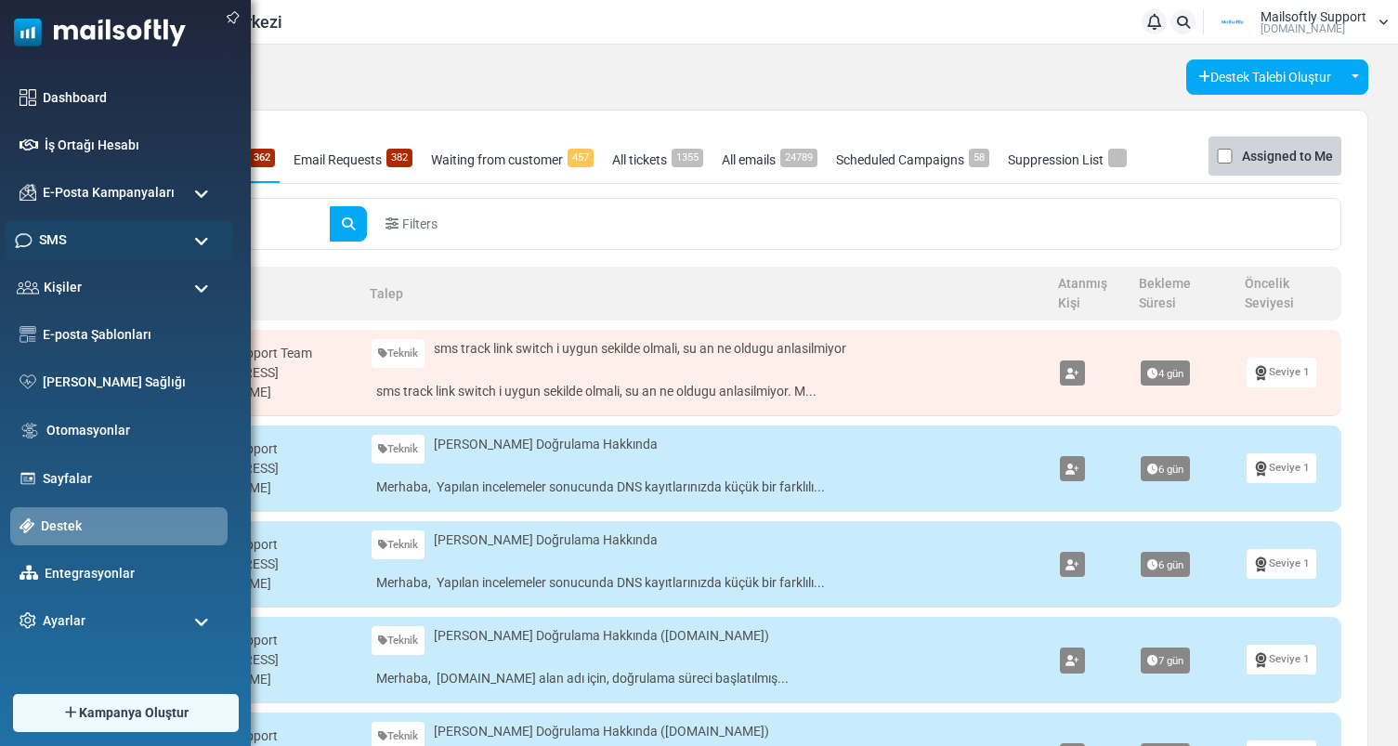
click at [140, 228] on div "SMS" at bounding box center [119, 240] width 228 height 40
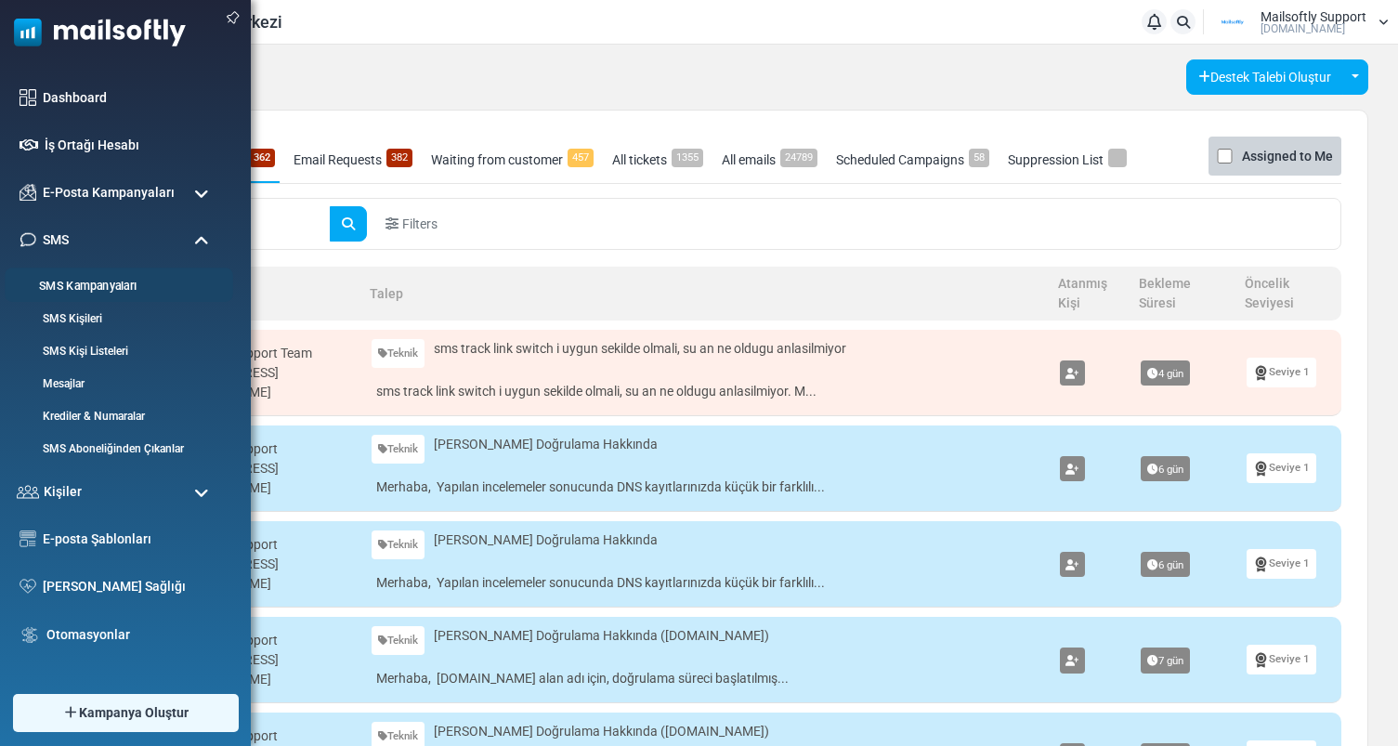
click at [80, 284] on link "SMS Kampanyaları" at bounding box center [116, 287] width 223 height 18
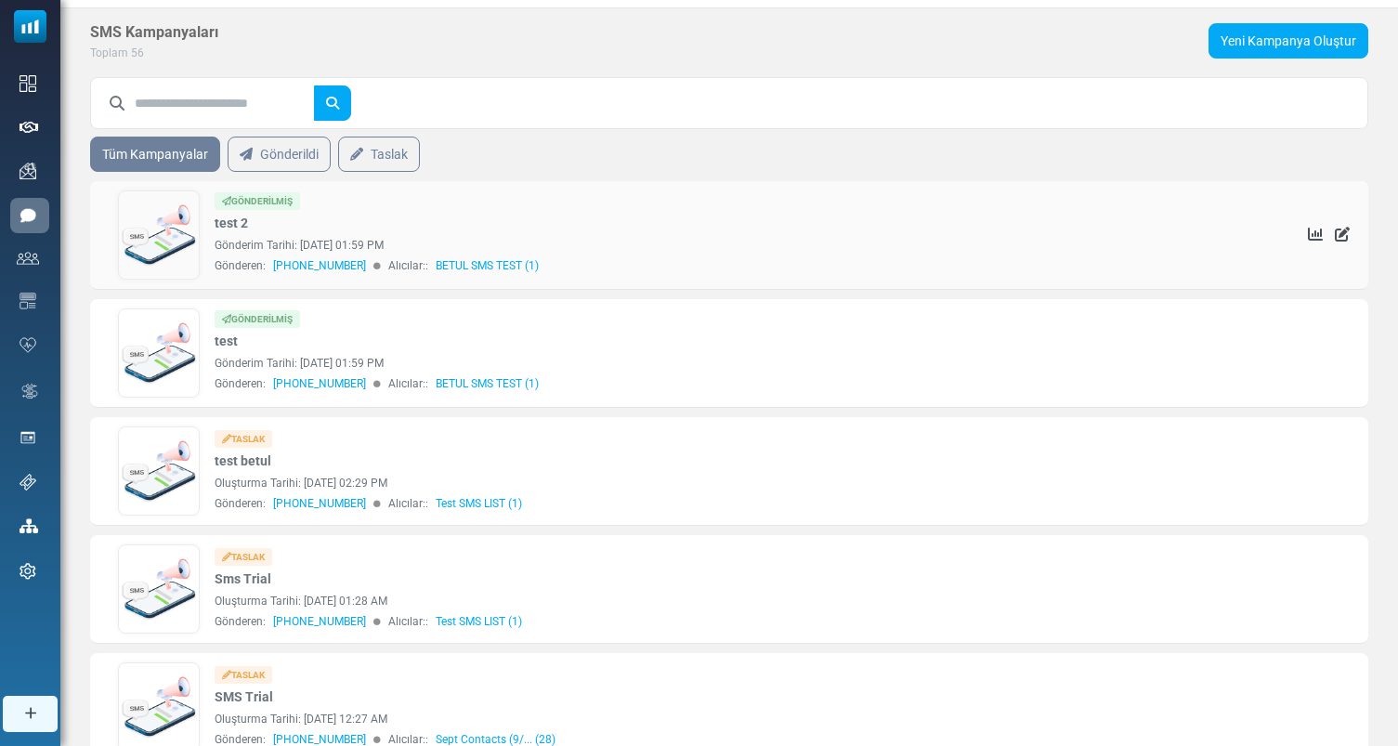
scroll to position [13, 0]
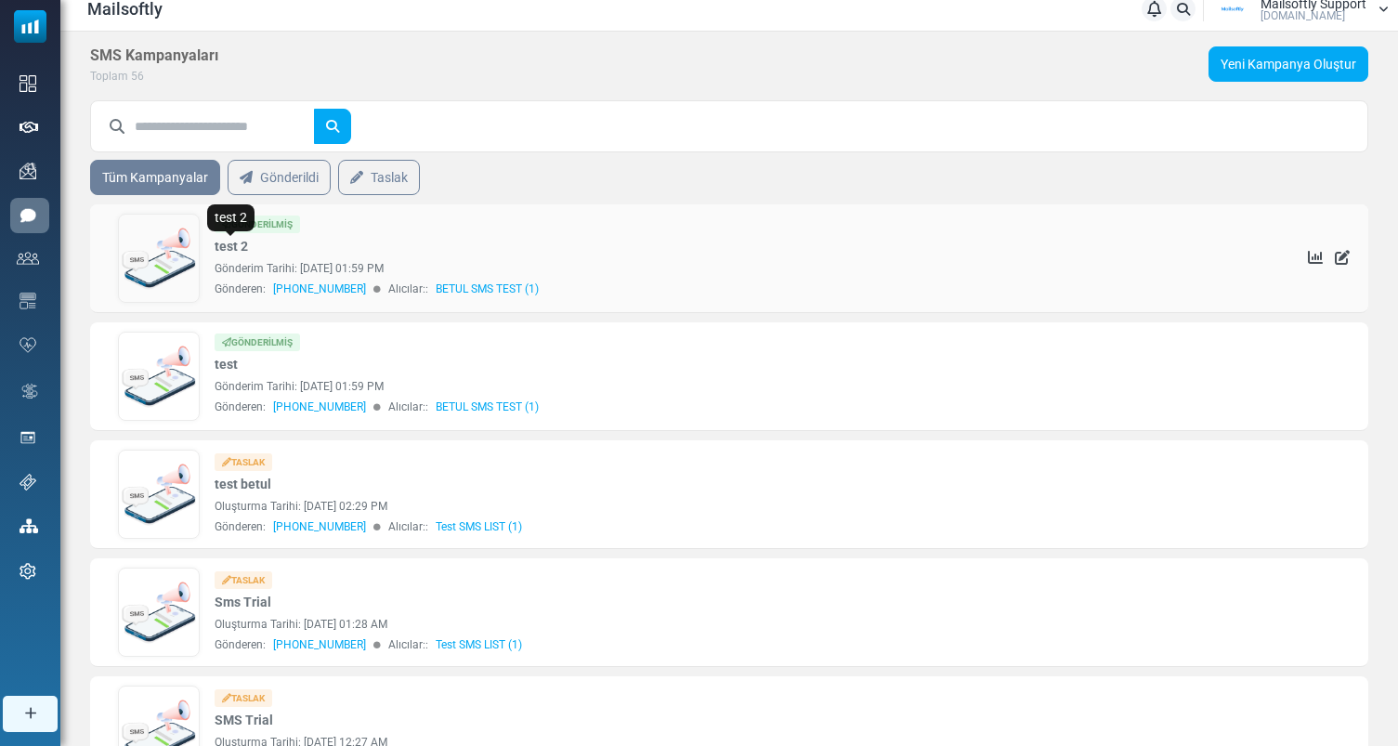
click at [241, 245] on link "test 2" at bounding box center [231, 247] width 33 height 20
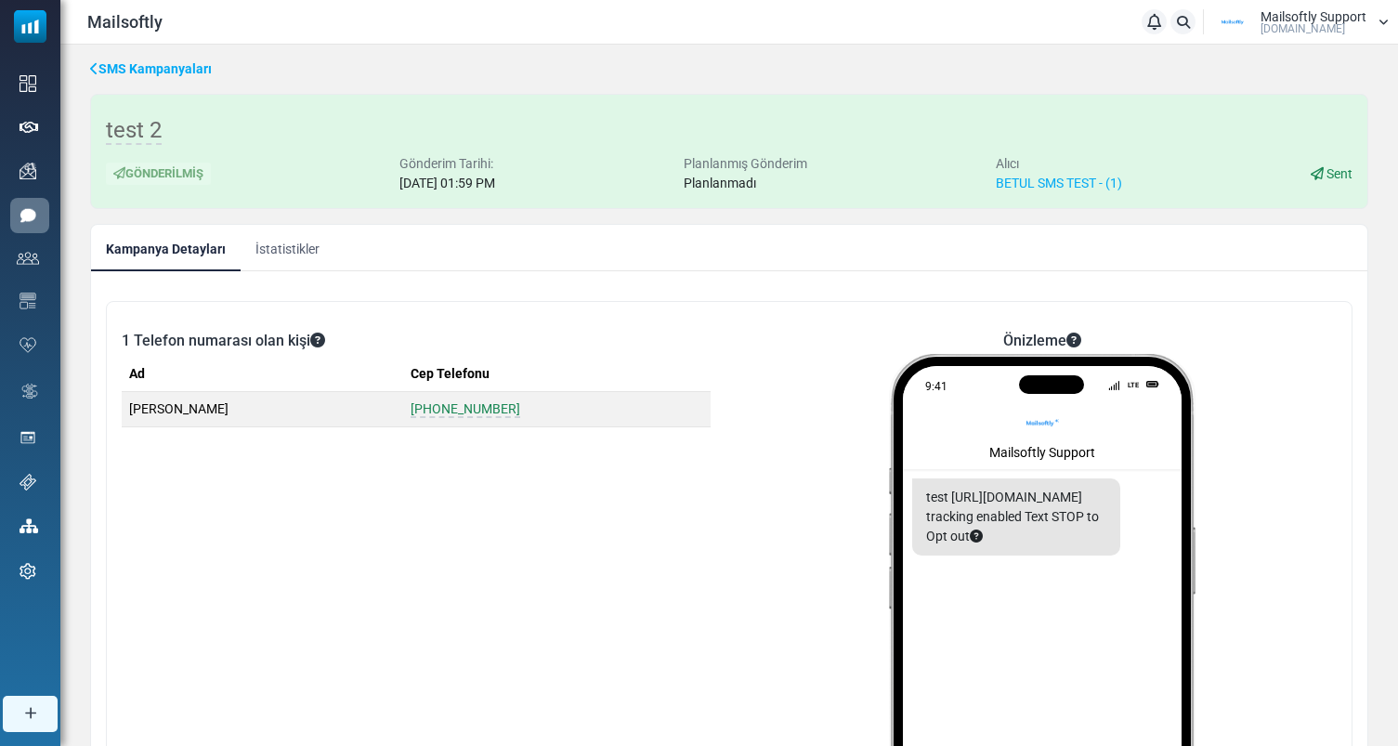
click at [269, 250] on link "İstatistikler" at bounding box center [288, 248] width 94 height 46
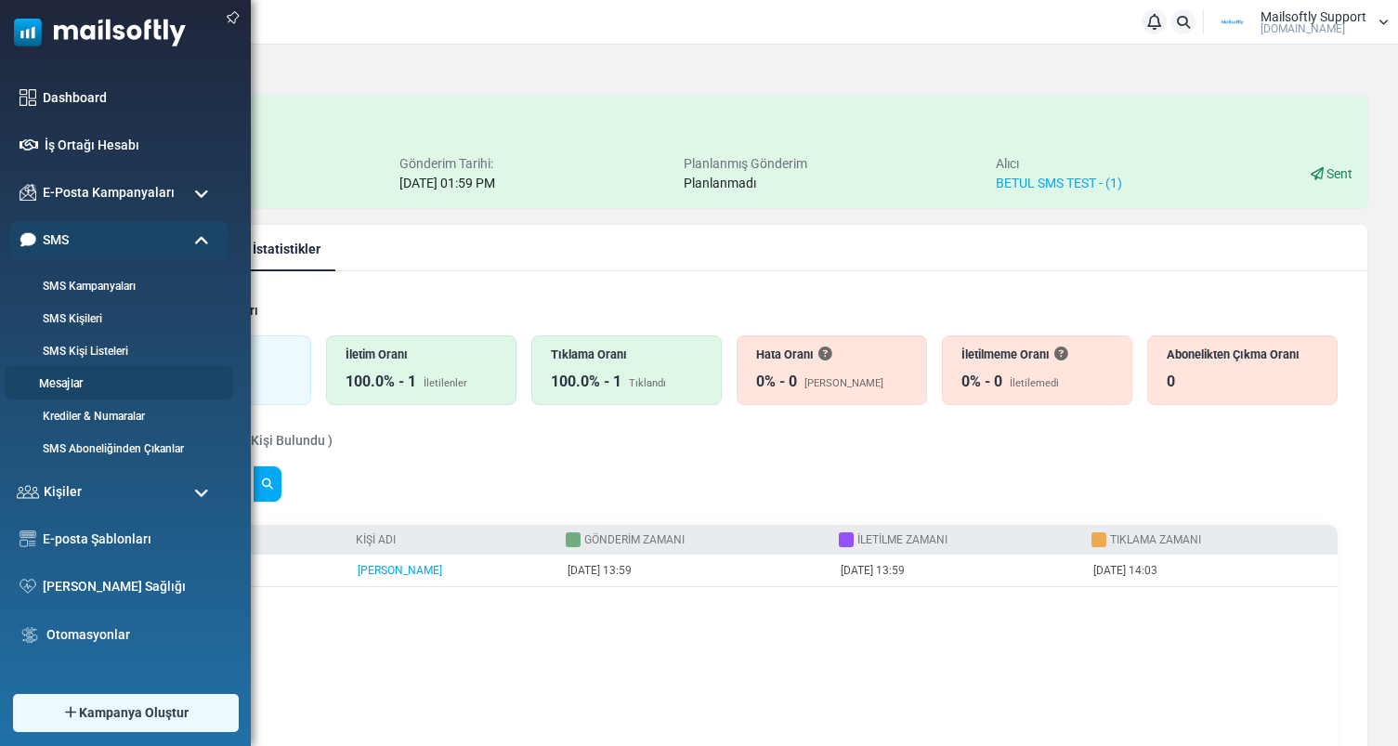
click at [71, 382] on link "Mesajlar" at bounding box center [116, 384] width 223 height 18
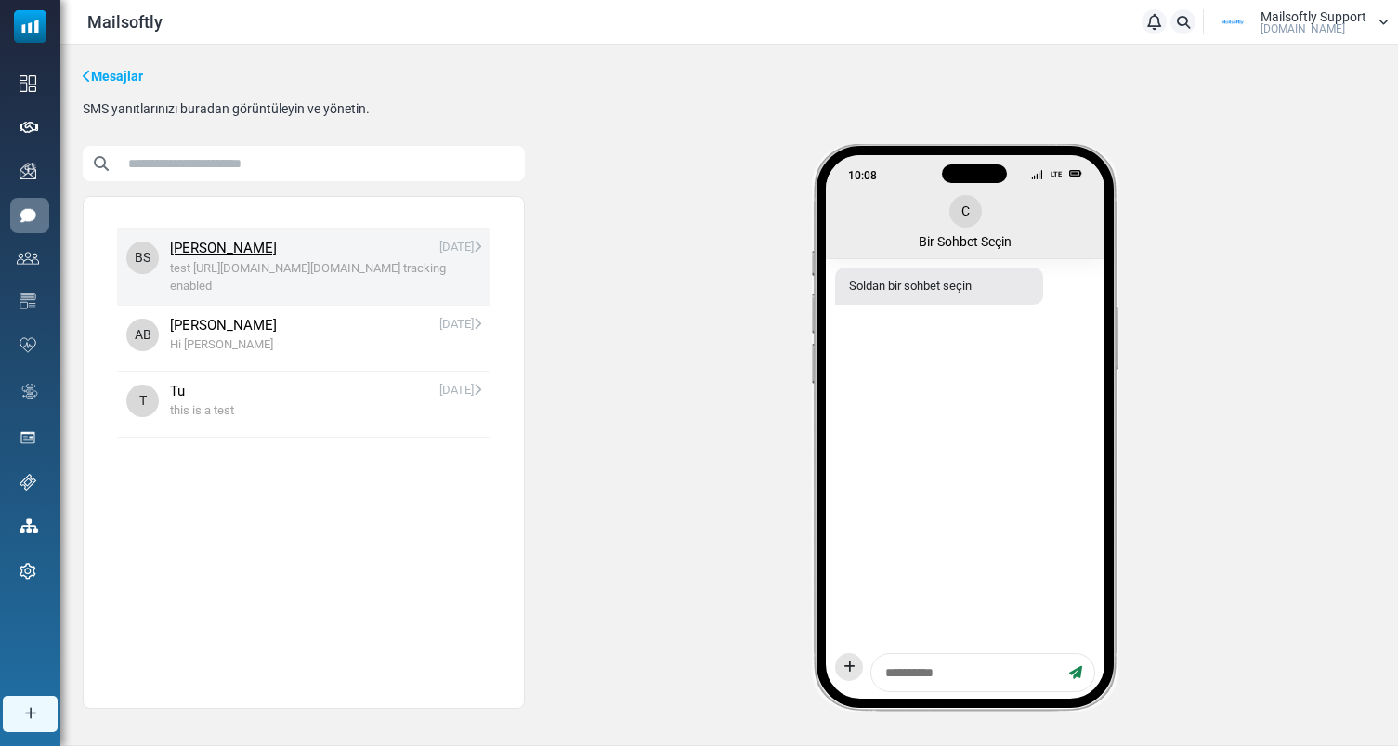
click at [306, 277] on span "test https://app.mailsoftly.com/sms_messages/138/track_click?url=https%253A%252…" at bounding box center [325, 277] width 311 height 36
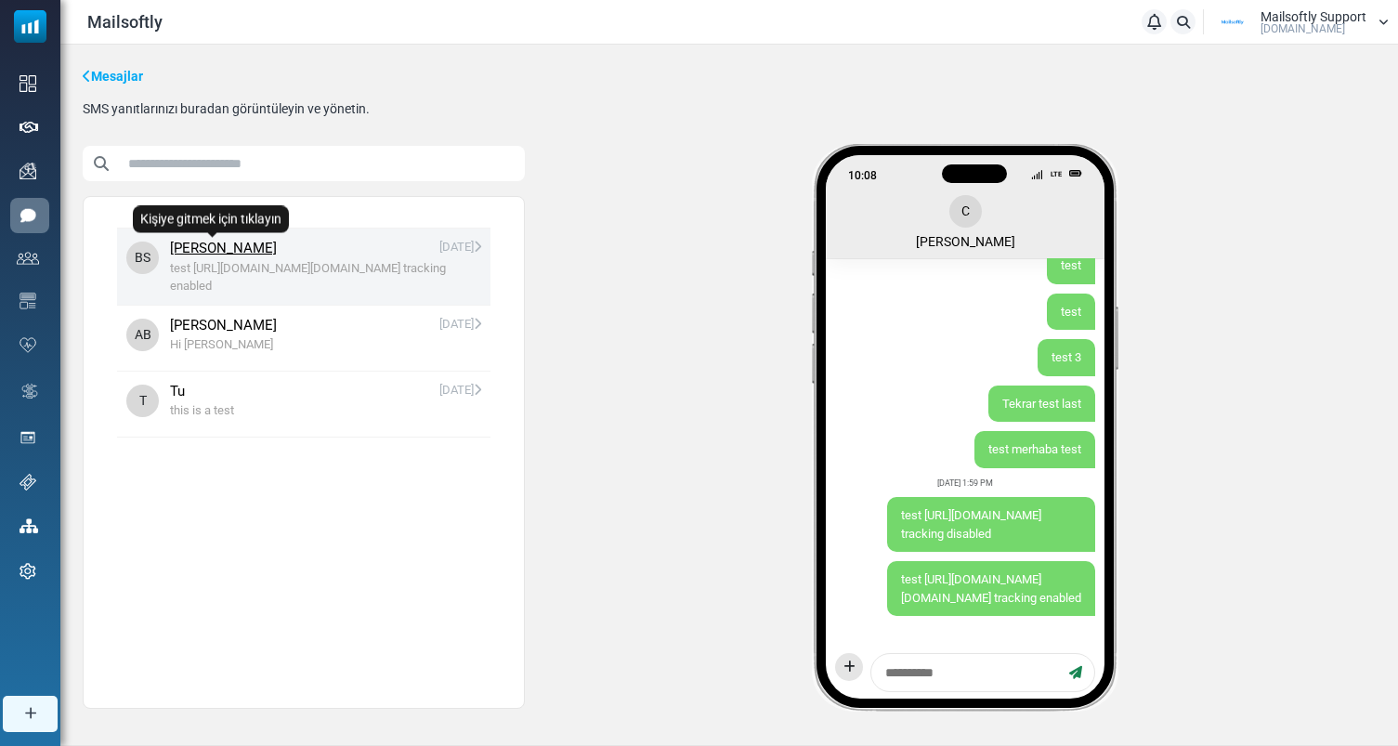
click at [225, 252] on link "Betul Sariteke" at bounding box center [223, 248] width 107 height 21
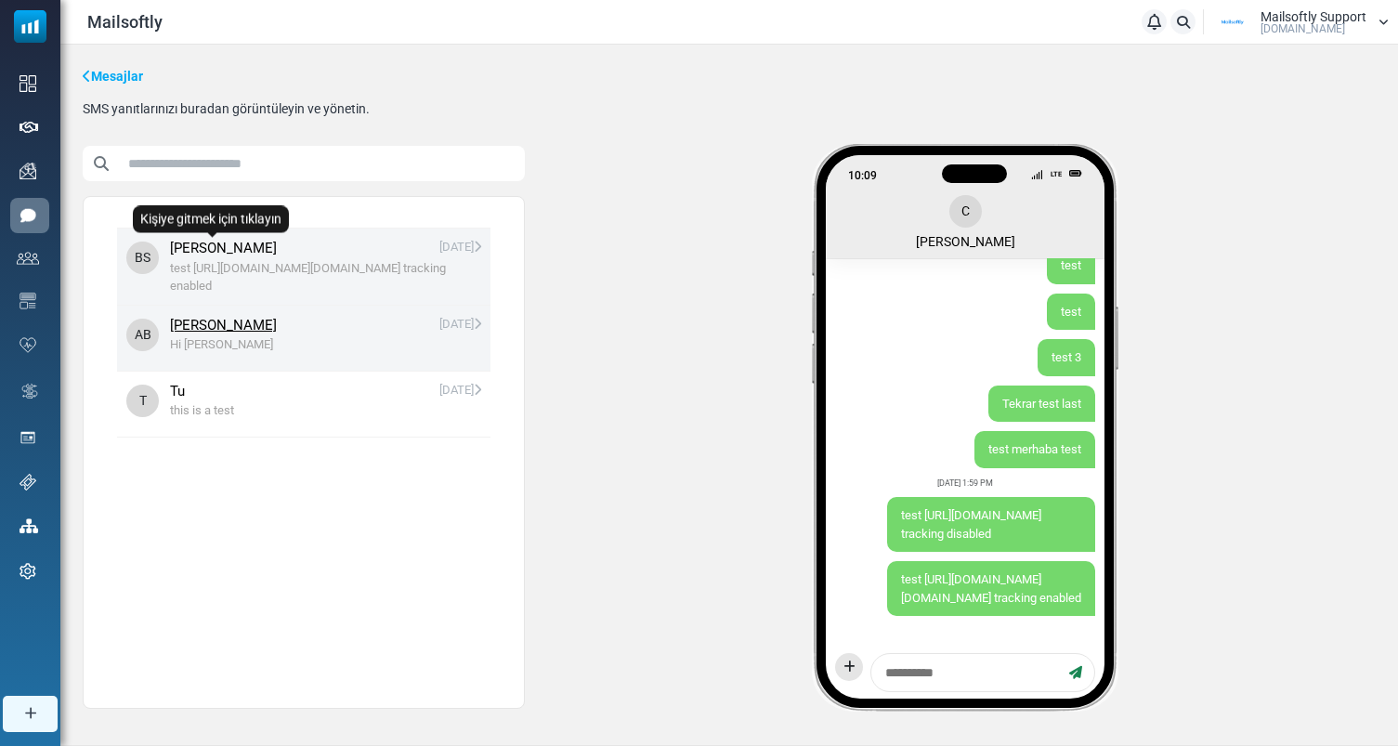
click at [477, 354] on span "Hi Alkan" at bounding box center [325, 344] width 311 height 19
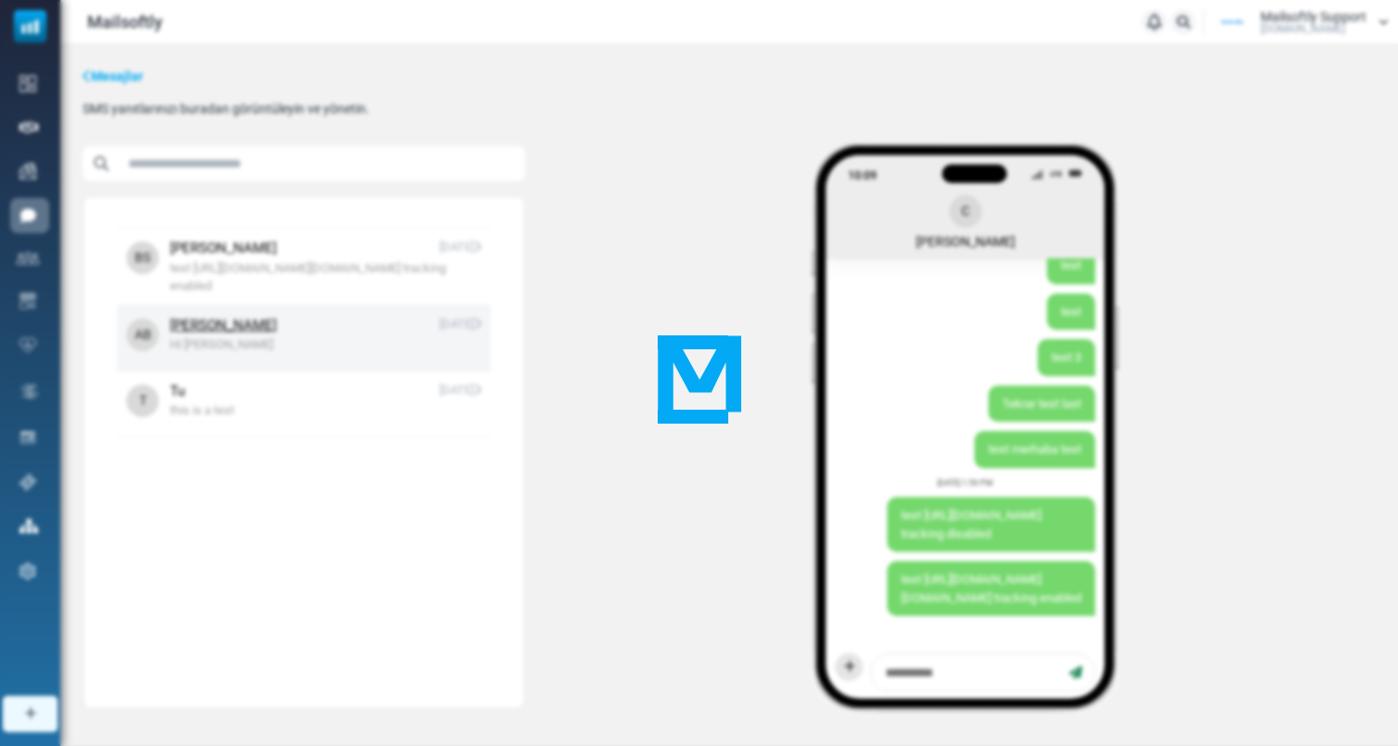
scroll to position [1453, 0]
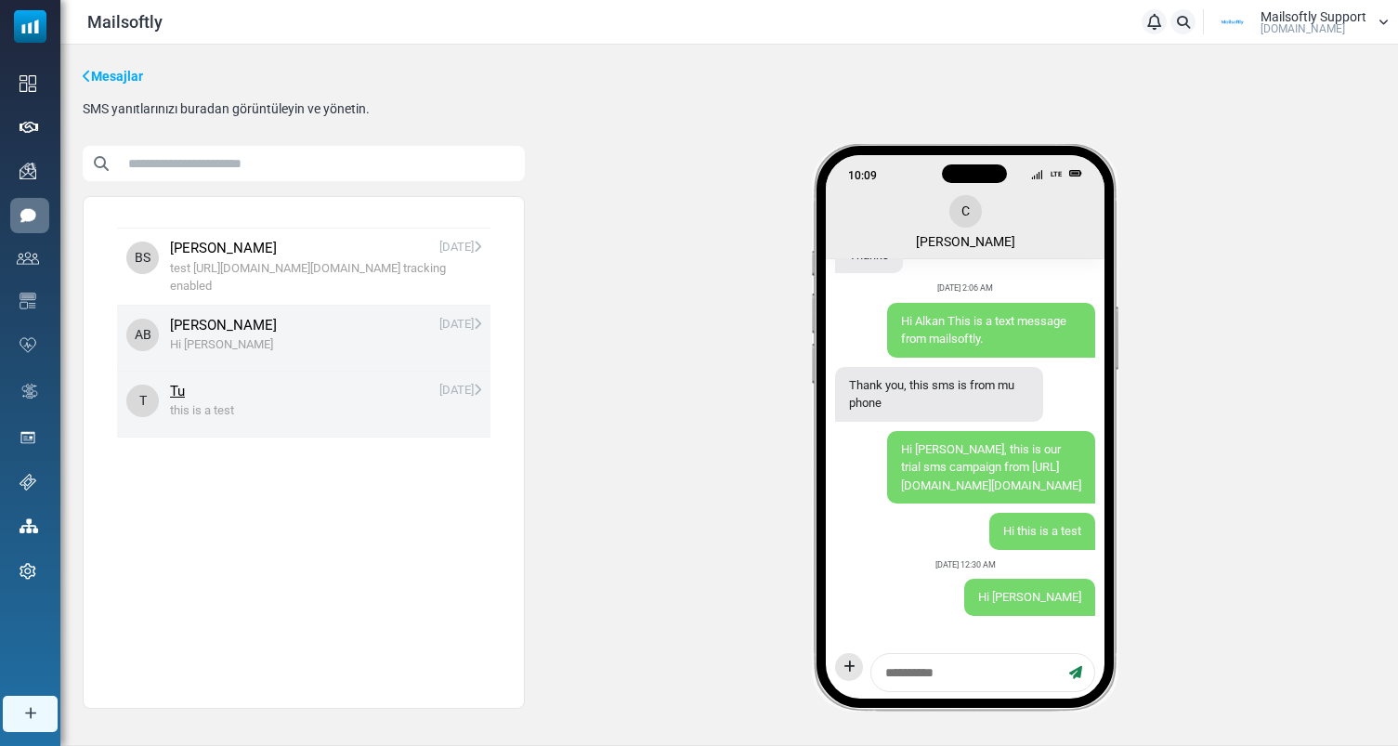
click at [397, 402] on span "Tu 09/05/2025" at bounding box center [325, 391] width 311 height 21
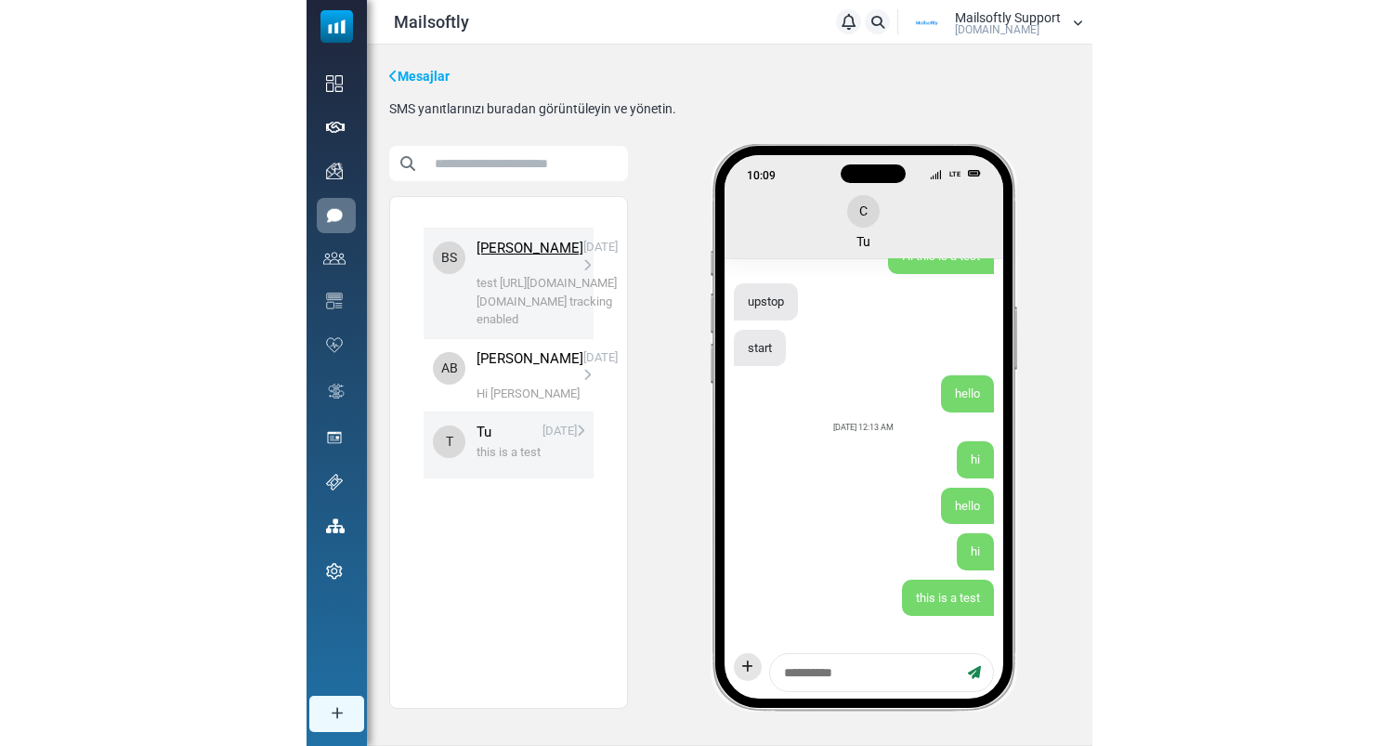
scroll to position [0, 0]
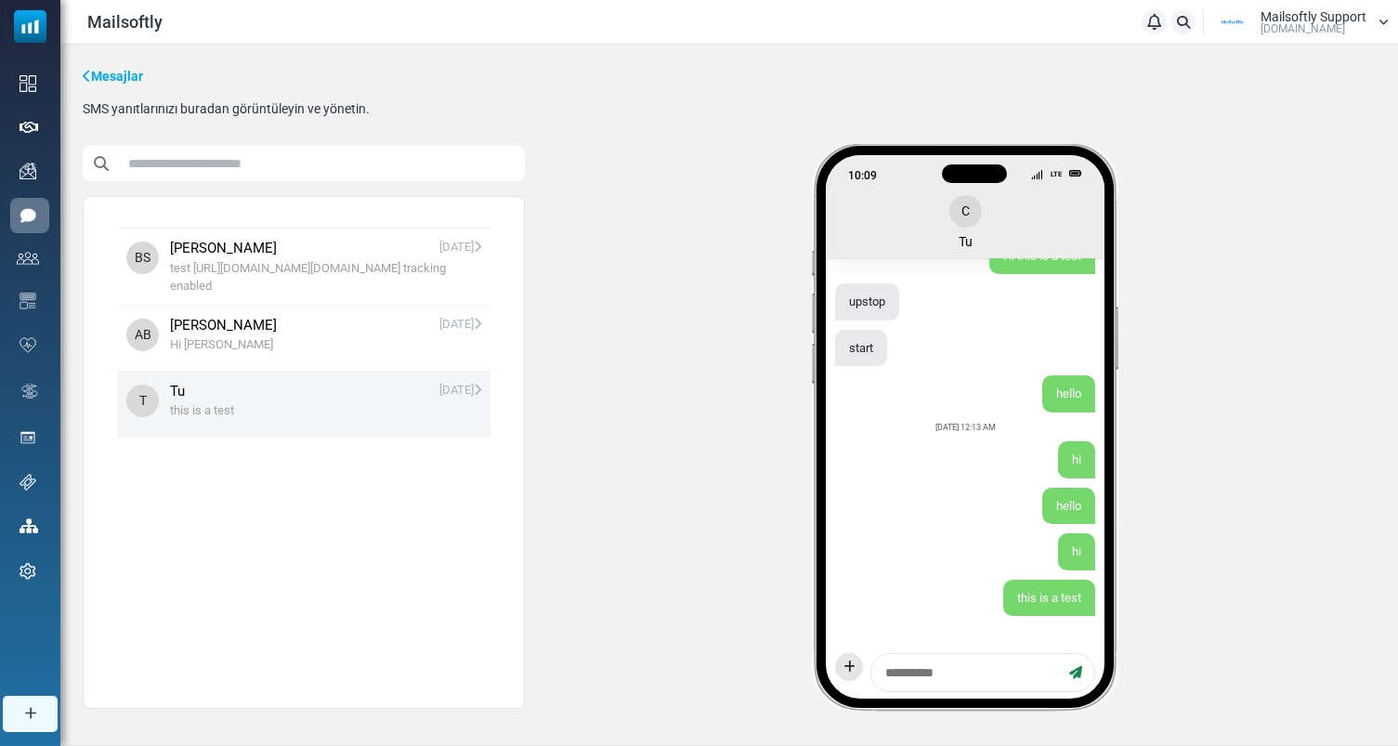
click at [112, 73] on link "Mesajlar" at bounding box center [113, 77] width 60 height 20
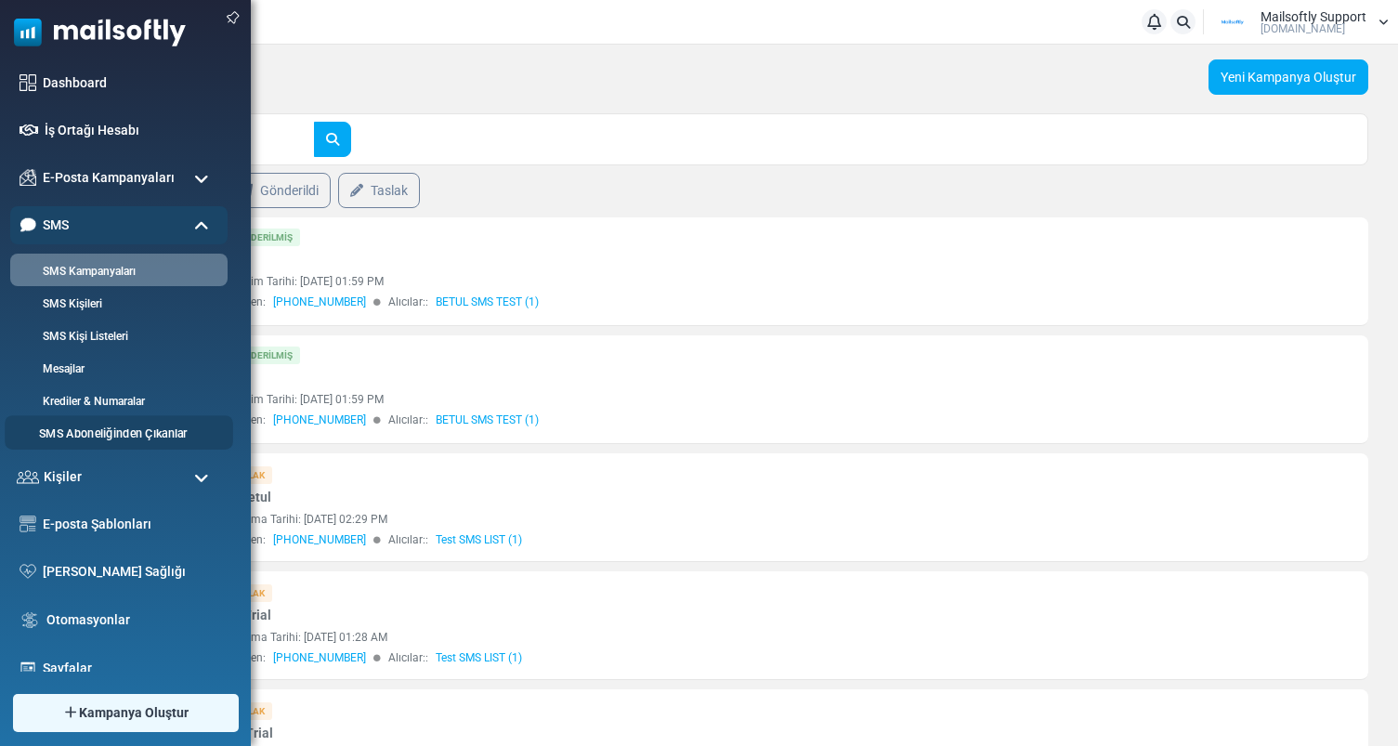
scroll to position [20, 0]
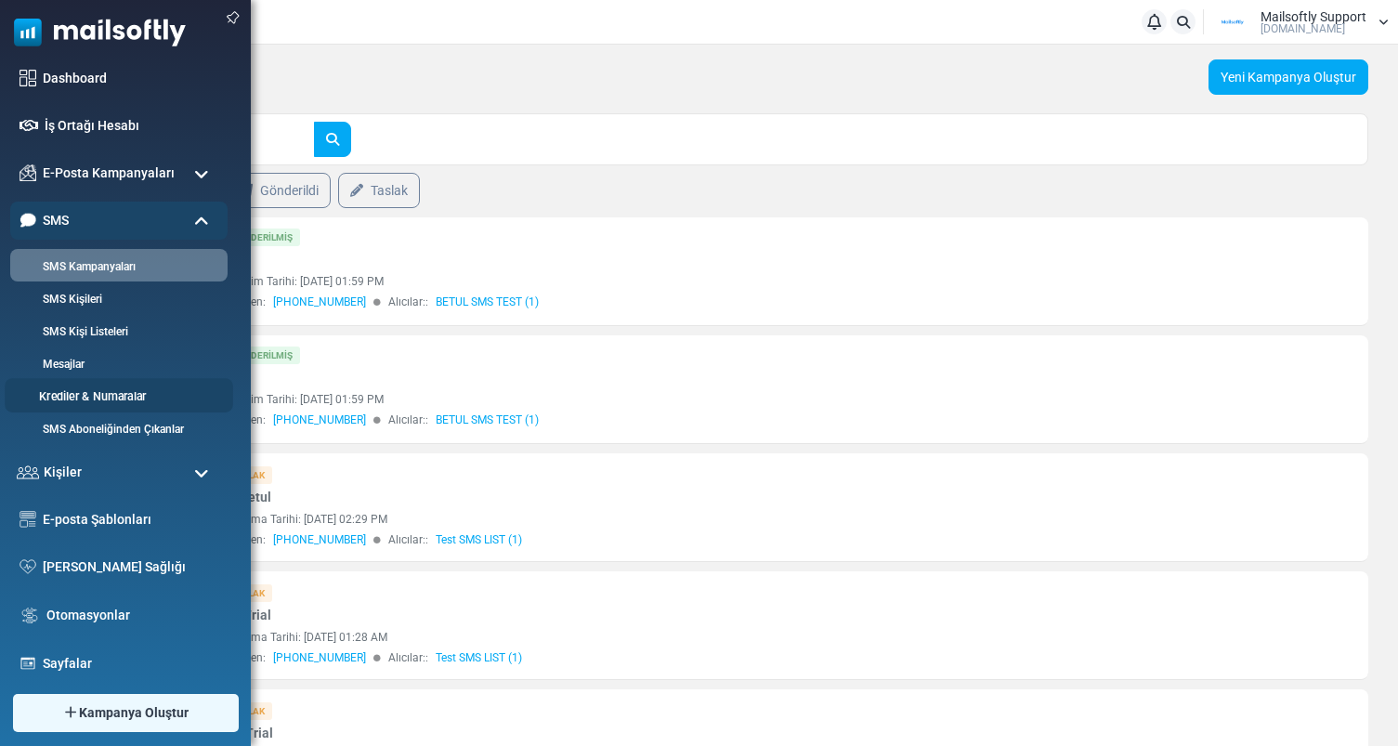
click at [126, 399] on link "Krediler & Numaralar" at bounding box center [116, 397] width 223 height 18
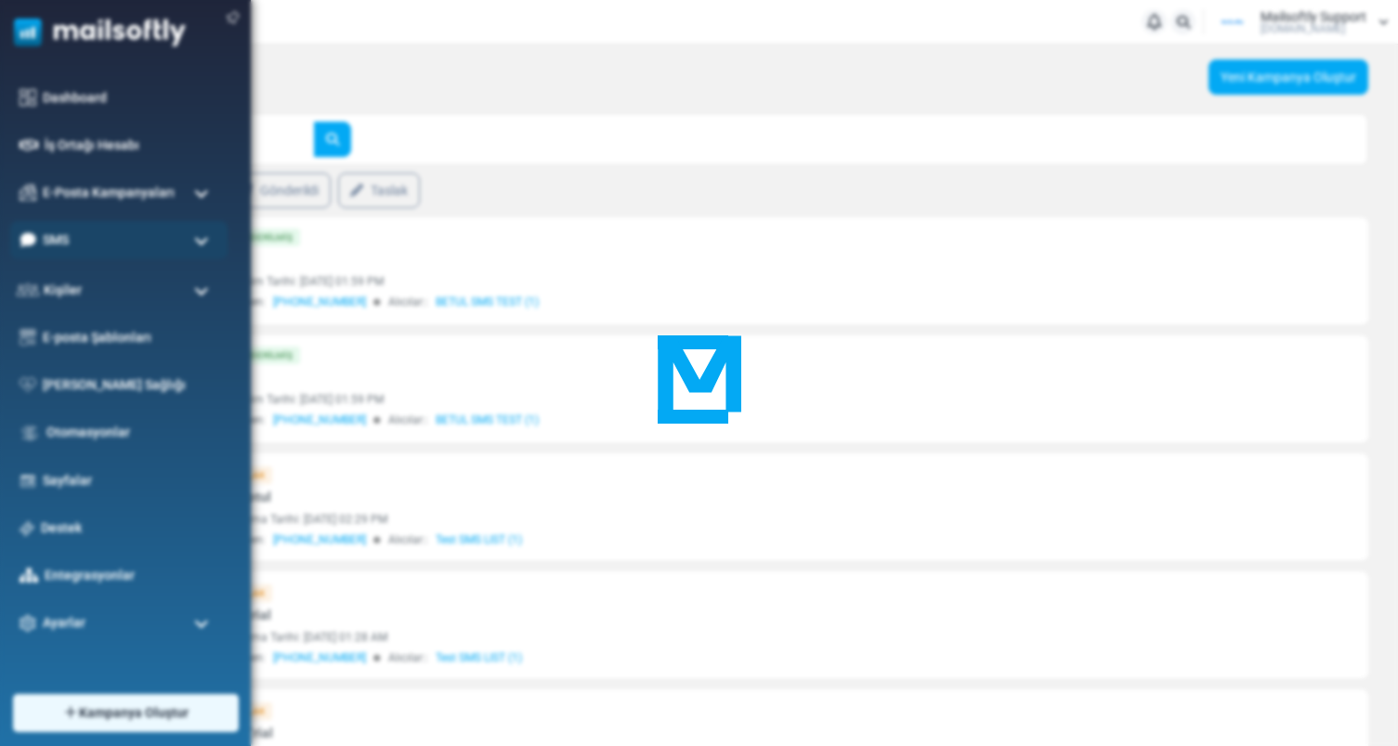
scroll to position [0, 0]
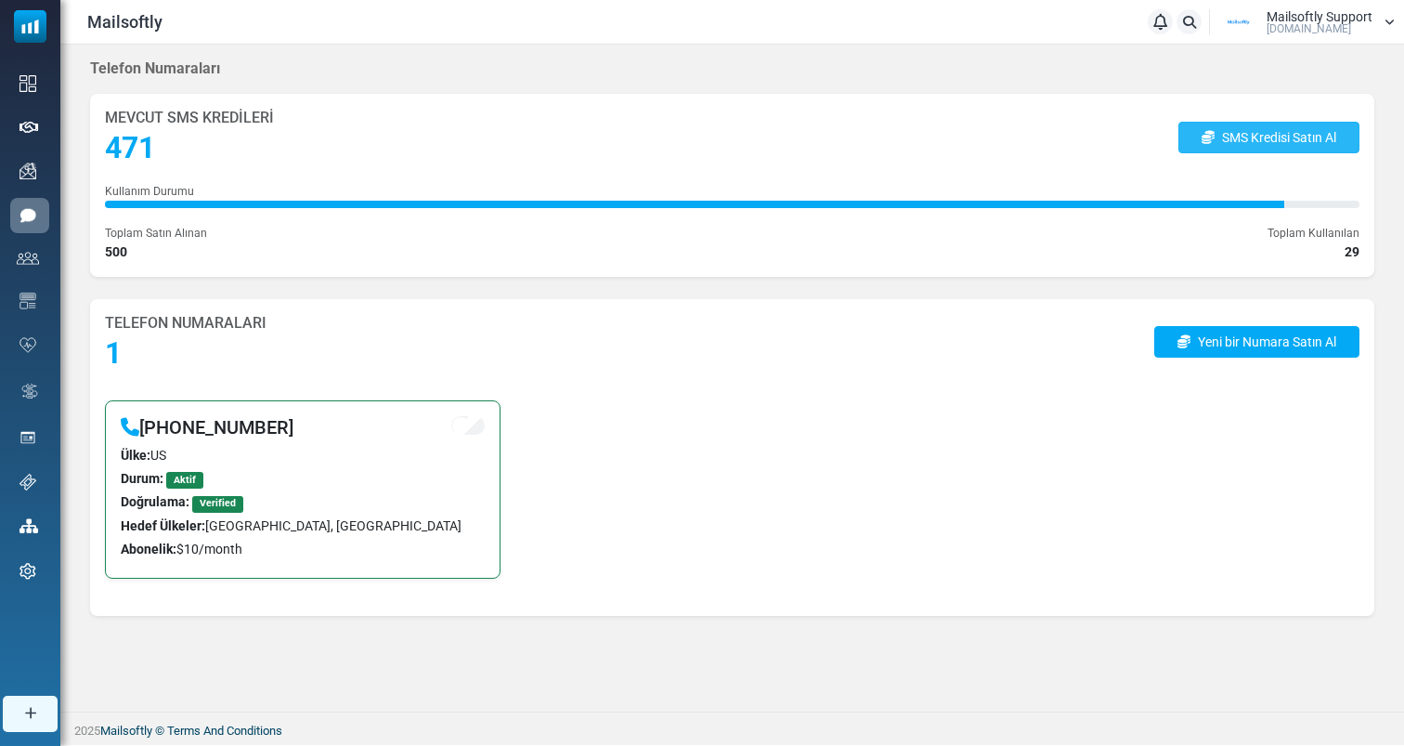
click at [1295, 139] on link "SMS Kredisi Satın Al" at bounding box center [1269, 138] width 181 height 32
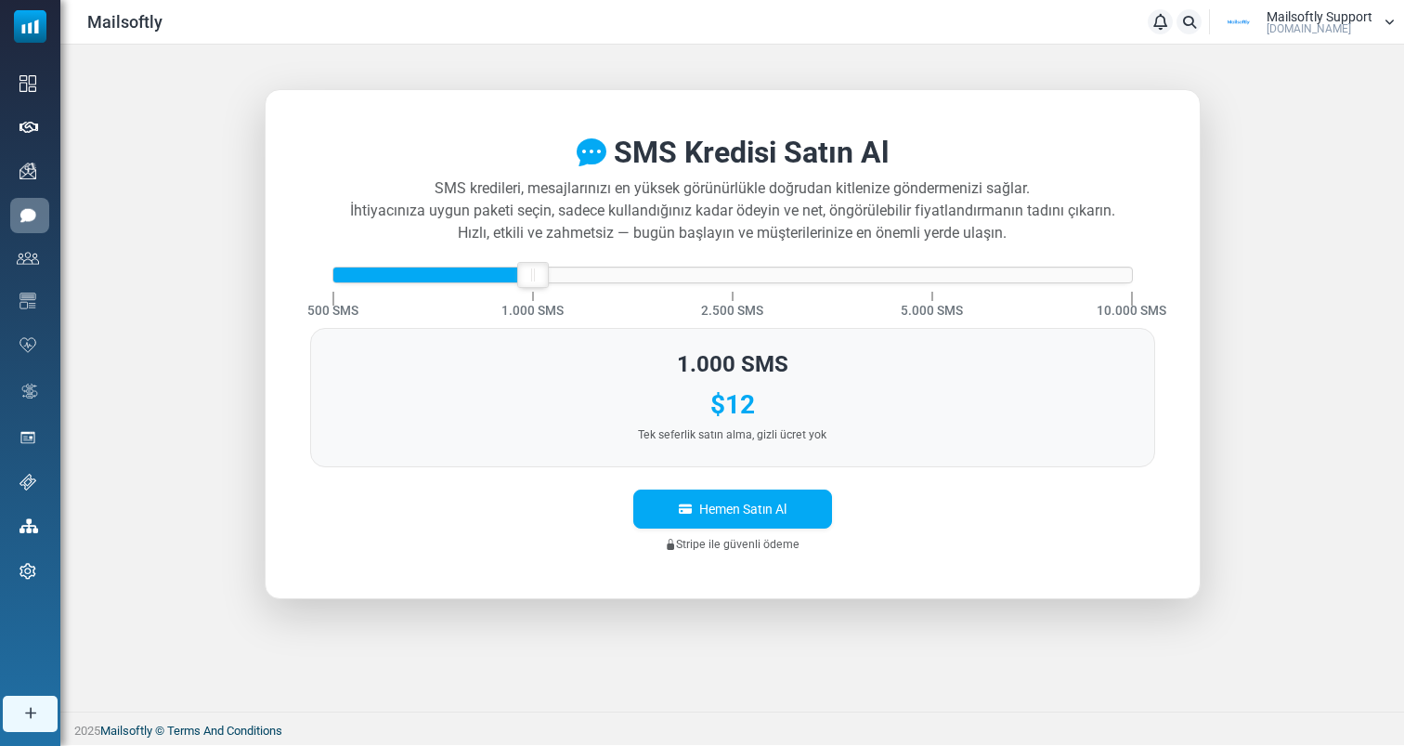
drag, startPoint x: 332, startPoint y: 267, endPoint x: 488, endPoint y: 287, distance: 156.4
click at [489, 283] on div "500 SMS 1.000 SMS 2.500 SMS 5.000 SMS 10.000 SMS" at bounding box center [732, 275] width 801 height 17
drag, startPoint x: 528, startPoint y: 278, endPoint x: 654, endPoint y: 277, distance: 125.4
click at [654, 277] on div at bounding box center [732, 274] width 799 height 15
drag, startPoint x: 721, startPoint y: 270, endPoint x: 418, endPoint y: 282, distance: 303.0
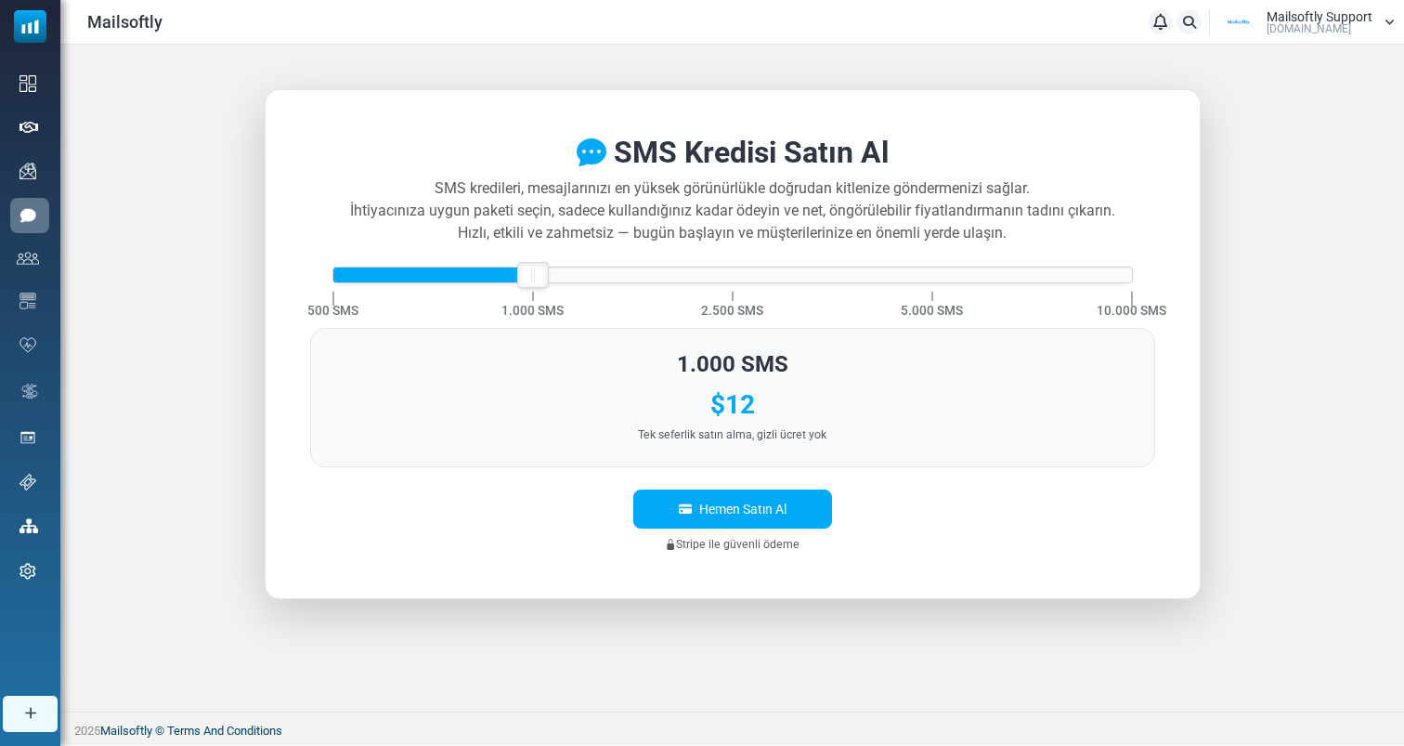
click at [419, 282] on div "500 SMS 1.000 SMS 2.500 SMS 5.000 SMS 10.000 SMS" at bounding box center [732, 275] width 801 height 17
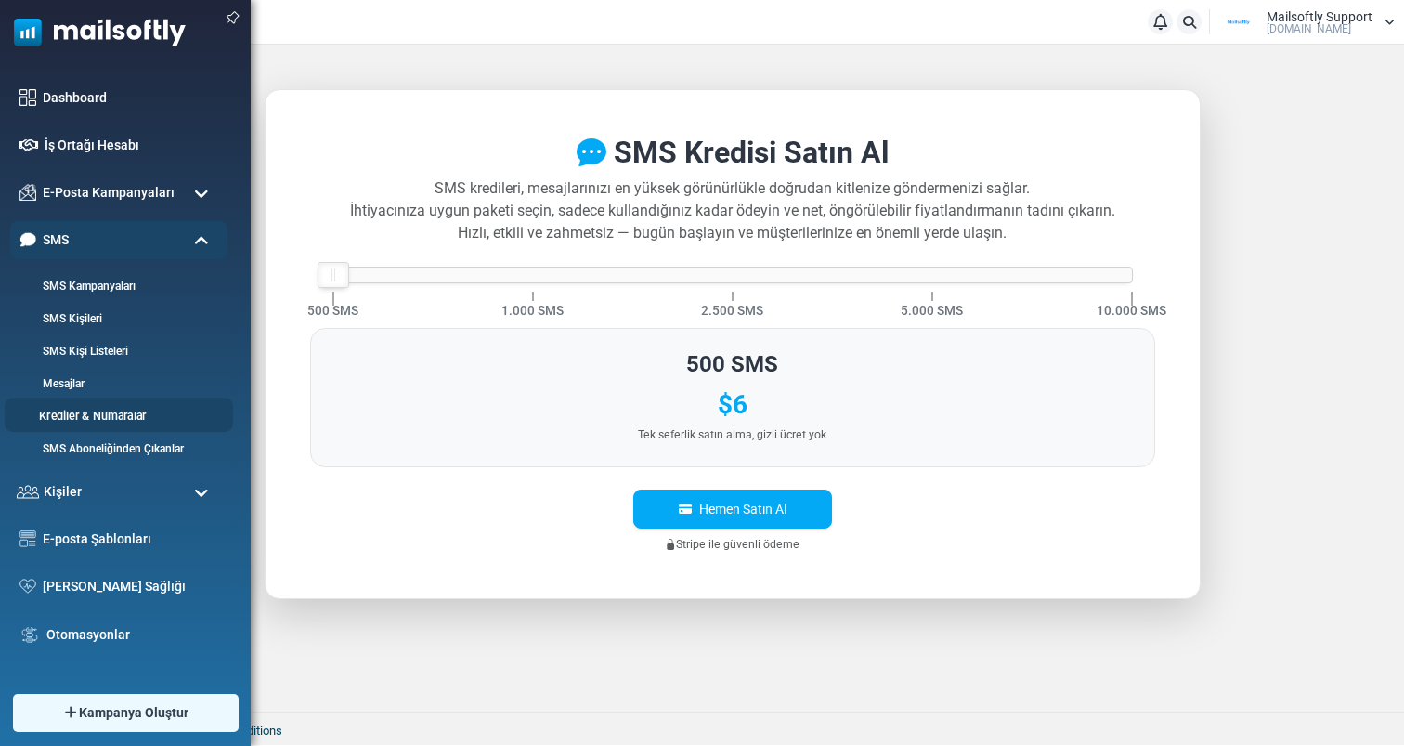
click at [102, 421] on link "Krediler & Numaralar" at bounding box center [116, 417] width 223 height 18
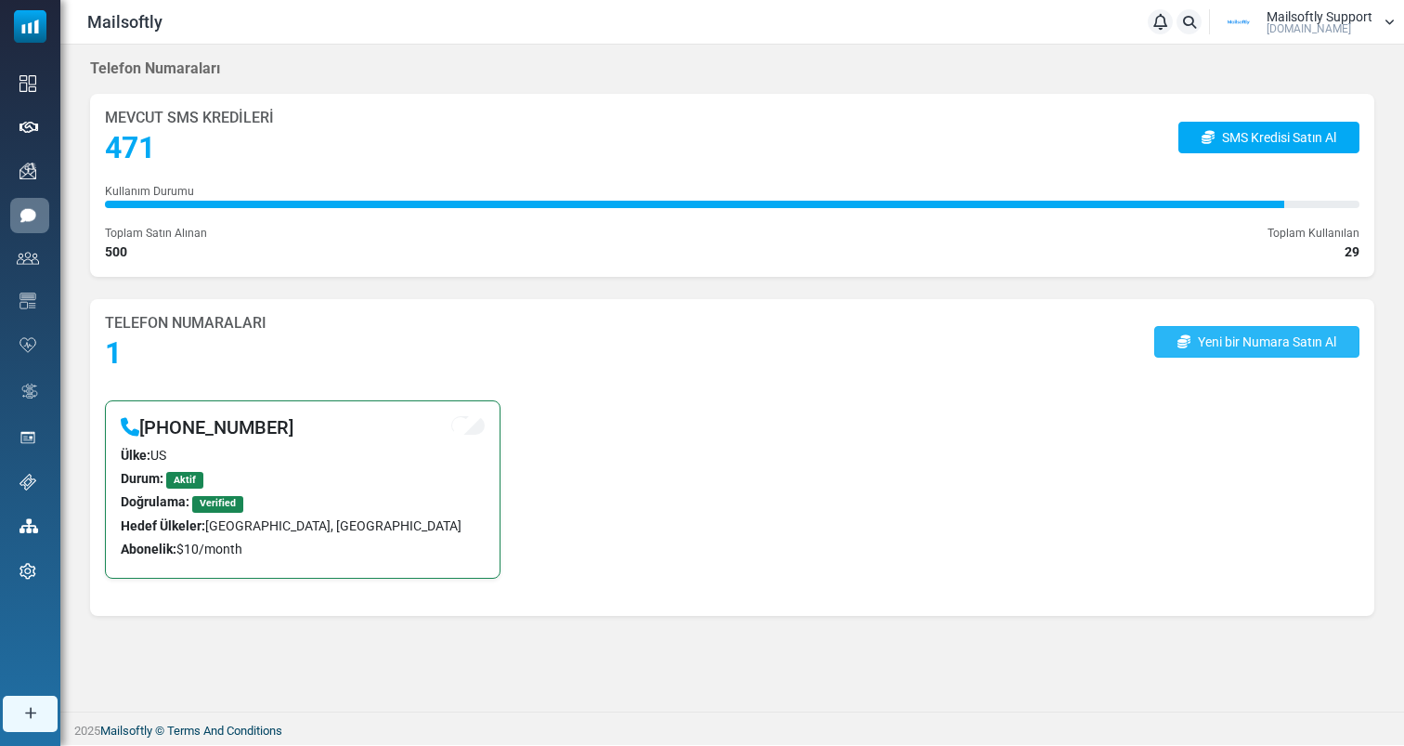
click at [1254, 346] on link "Yeni bir Numara Satın Al" at bounding box center [1256, 342] width 205 height 32
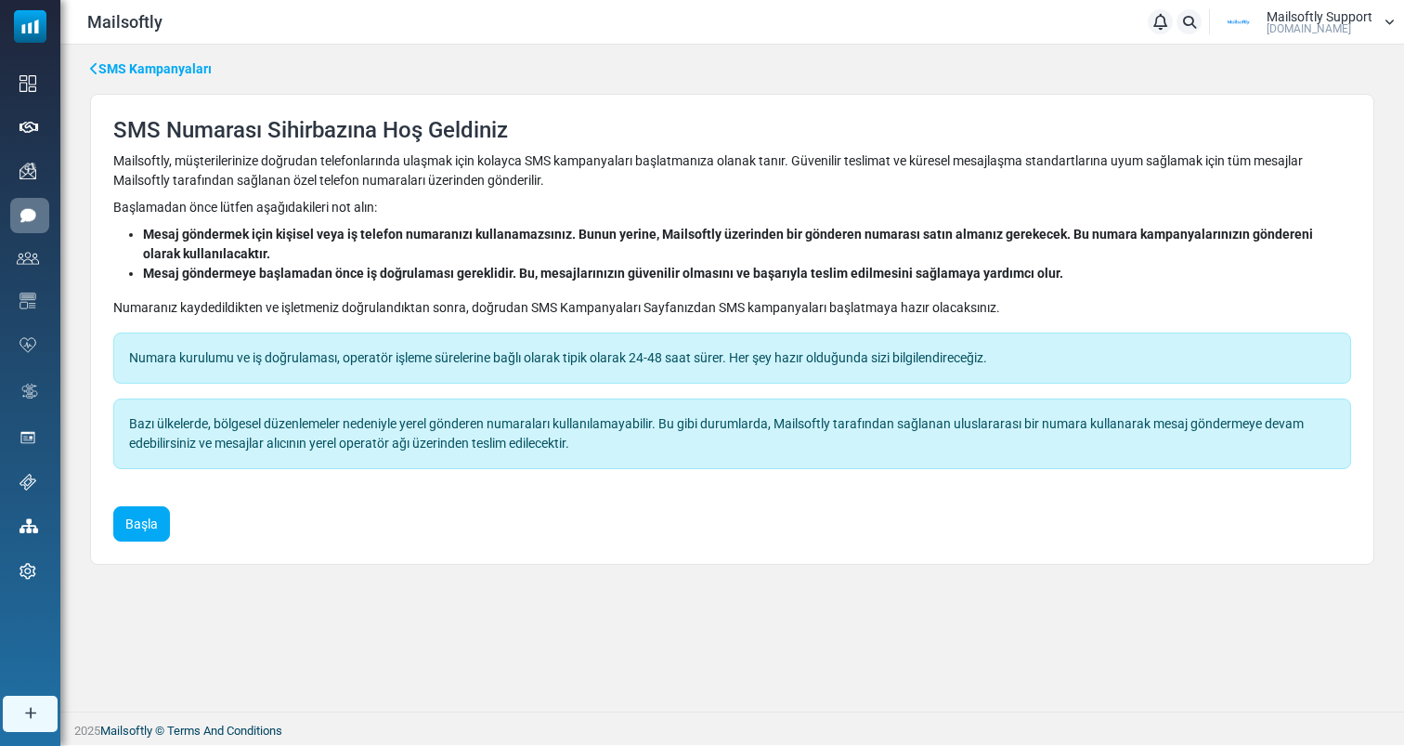
click at [175, 66] on link "SMS Kampanyaları" at bounding box center [151, 69] width 122 height 20
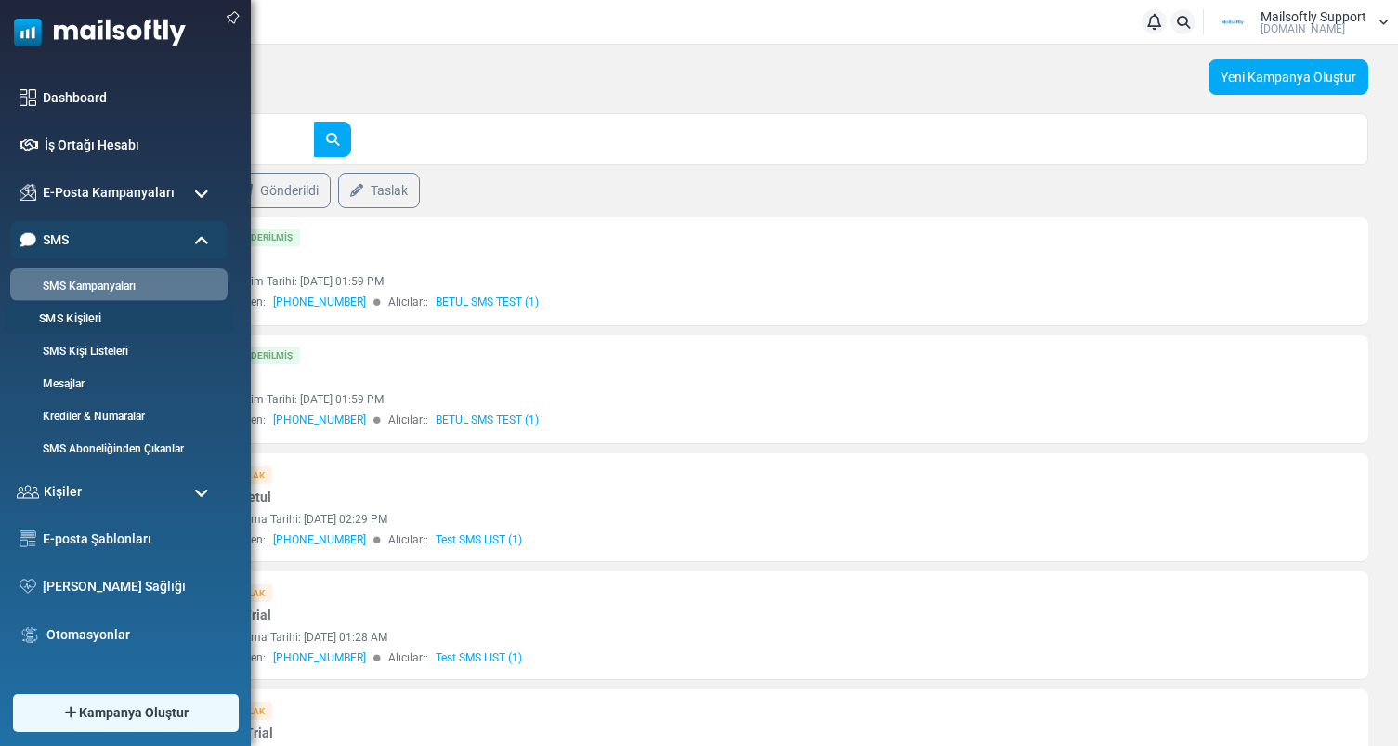
click at [90, 326] on link "SMS Kişileri" at bounding box center [116, 319] width 223 height 18
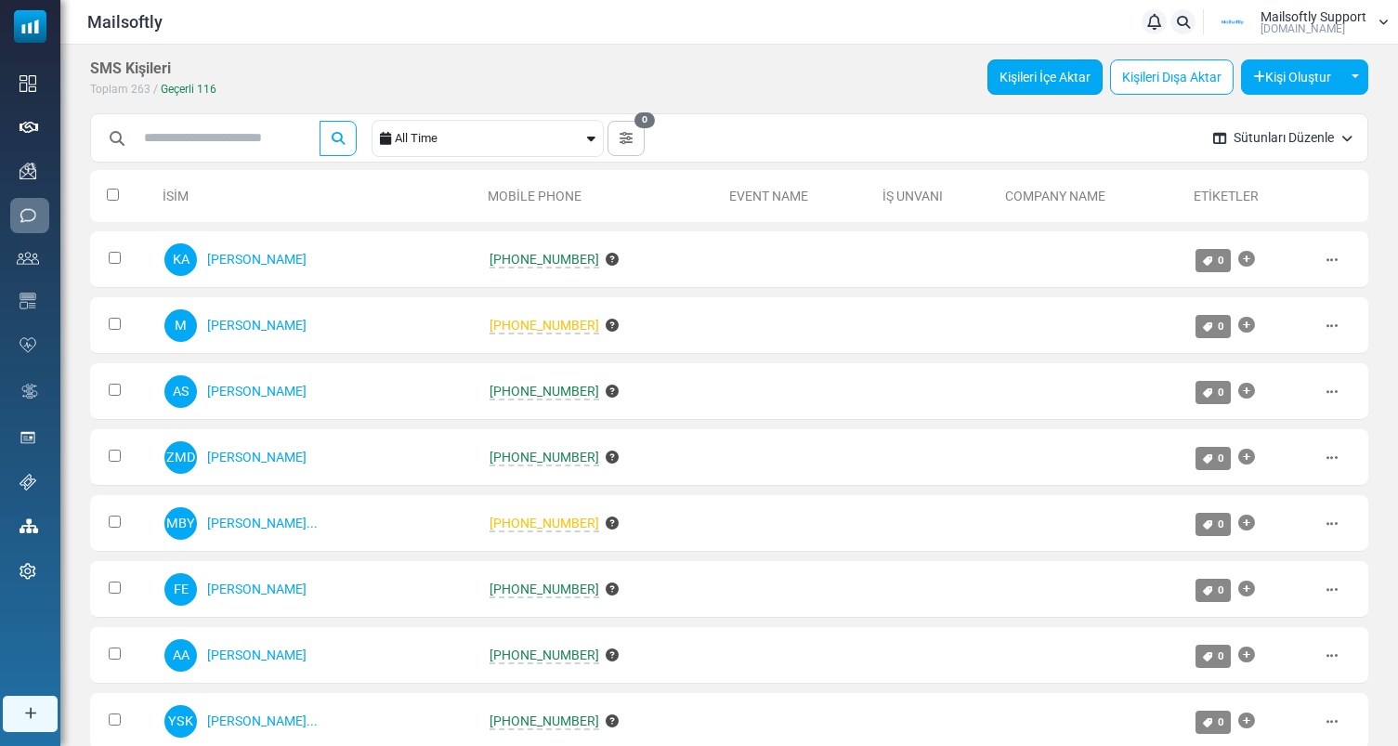
click at [1031, 85] on link "Kişileri İçe Aktar" at bounding box center [1044, 76] width 115 height 35
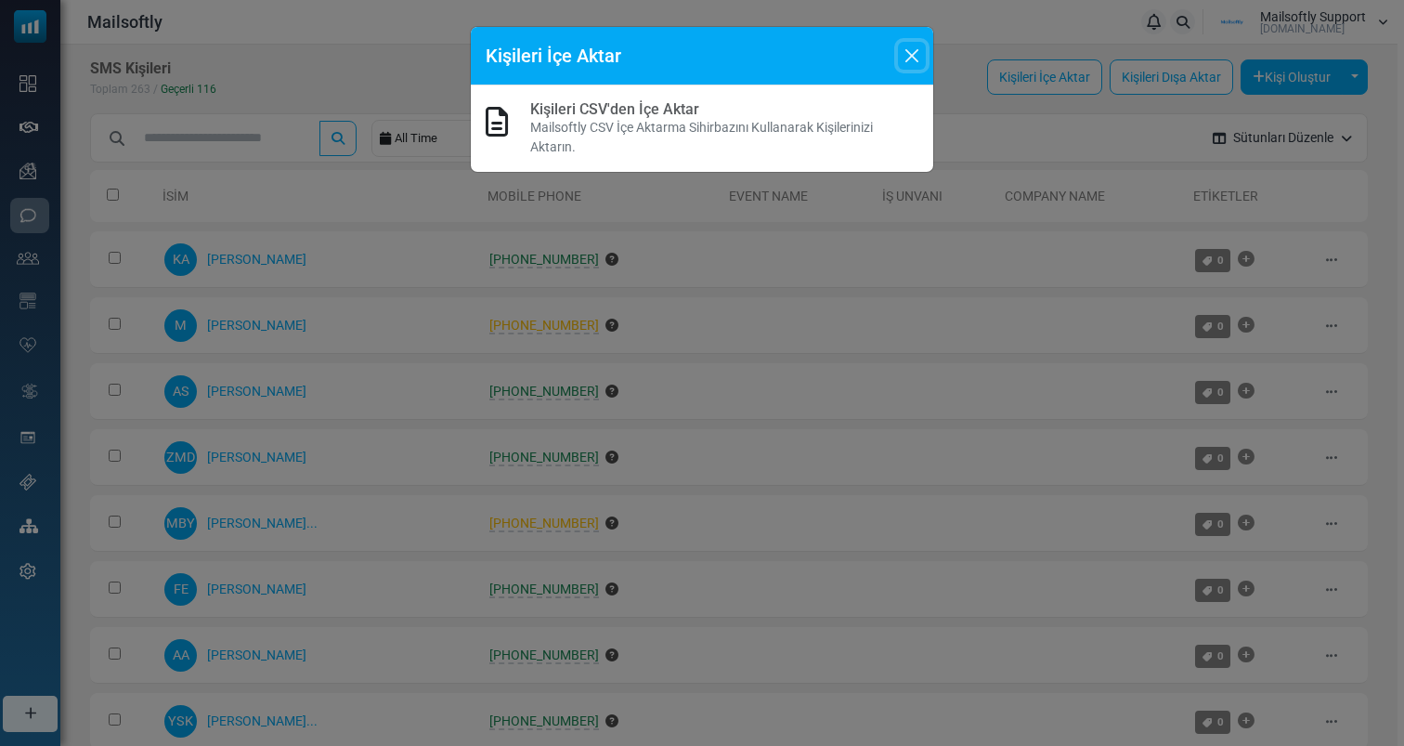
click at [922, 59] on button "Close" at bounding box center [912, 56] width 28 height 28
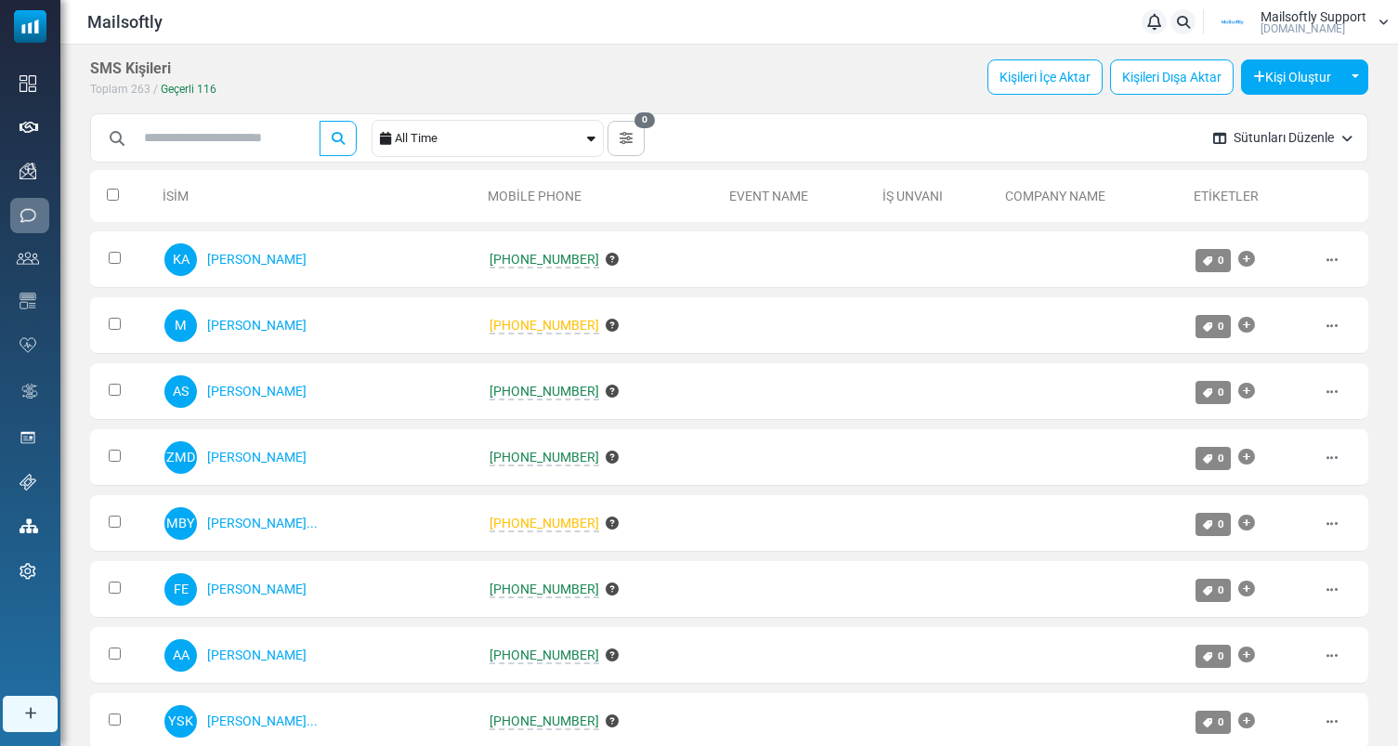
click at [495, 137] on div "All Time" at bounding box center [489, 138] width 189 height 35
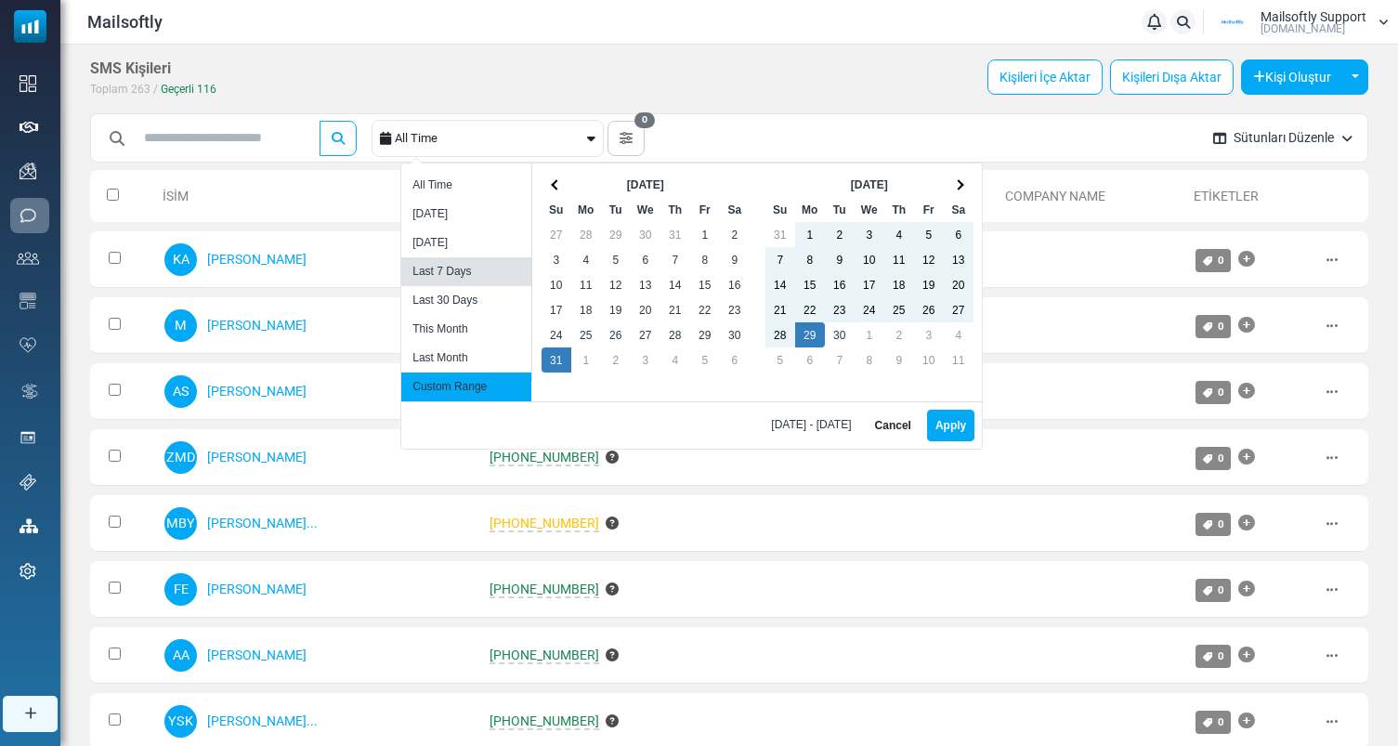
click at [456, 262] on li "Last 7 Days" at bounding box center [466, 271] width 130 height 29
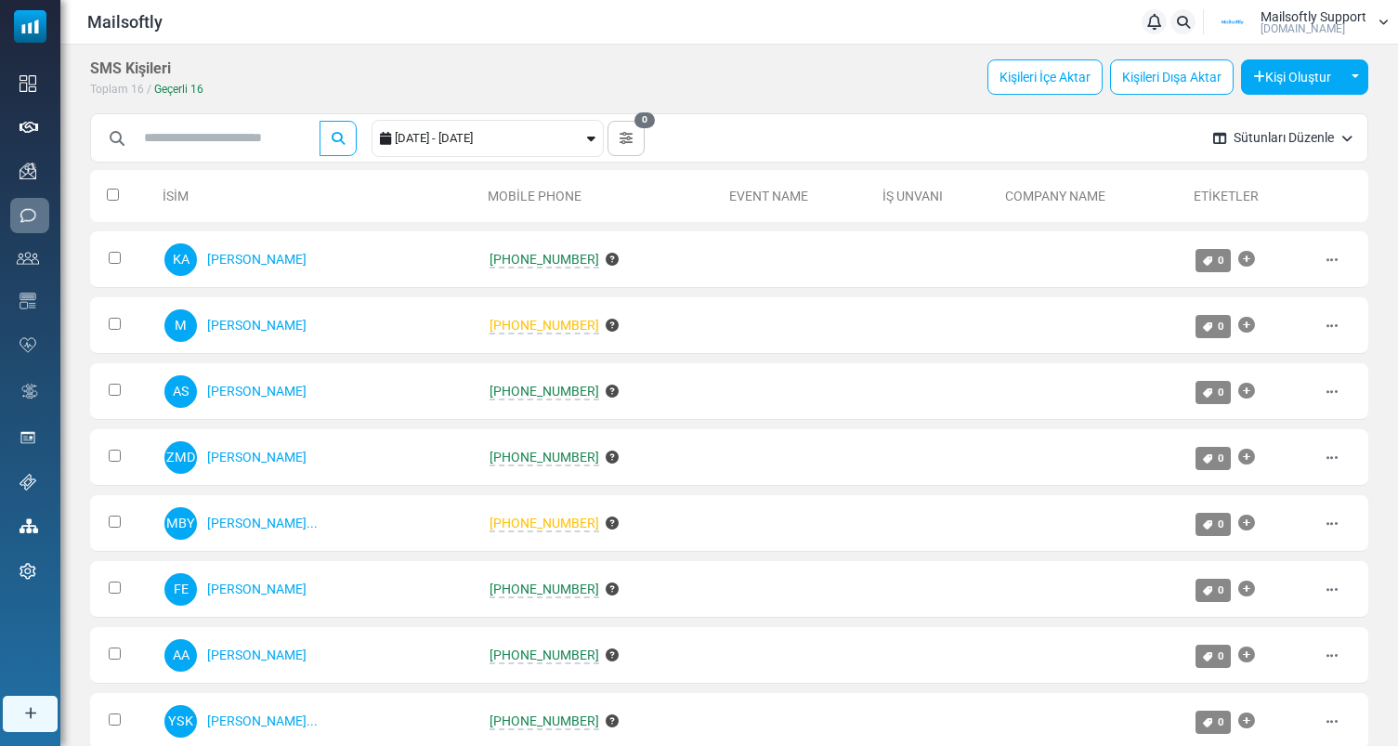
click at [509, 154] on div "2025-09-23 - 2025-09-30" at bounding box center [489, 138] width 189 height 35
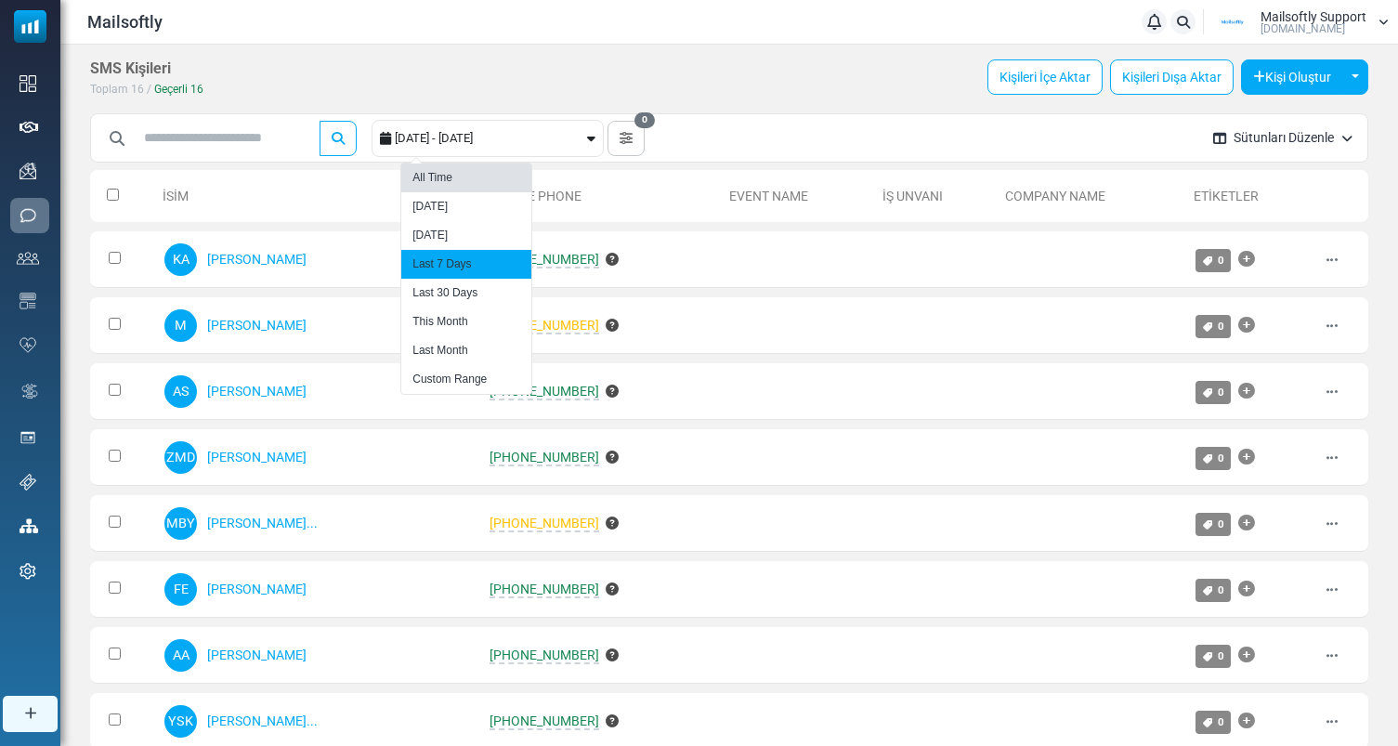
click at [471, 180] on li "All Time" at bounding box center [466, 177] width 130 height 29
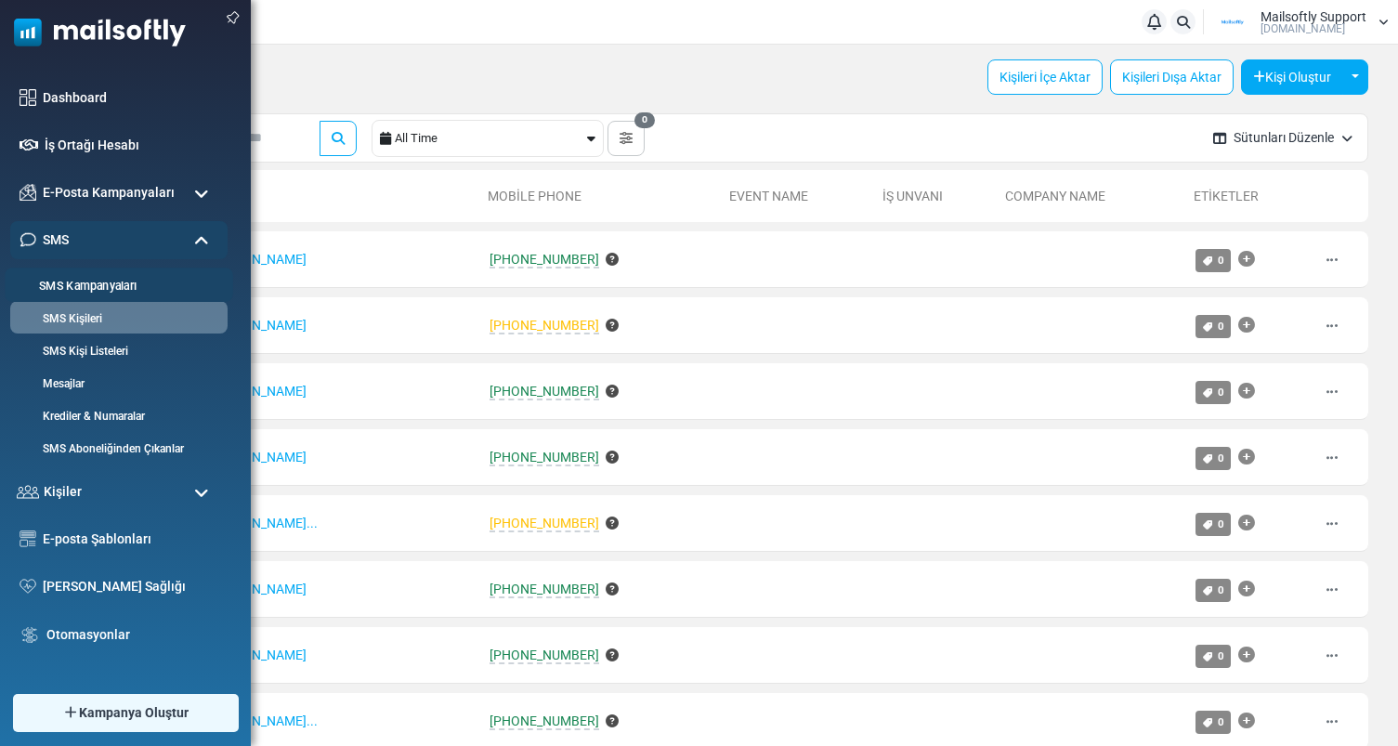
click at [80, 286] on link "SMS Kampanyaları" at bounding box center [116, 287] width 223 height 18
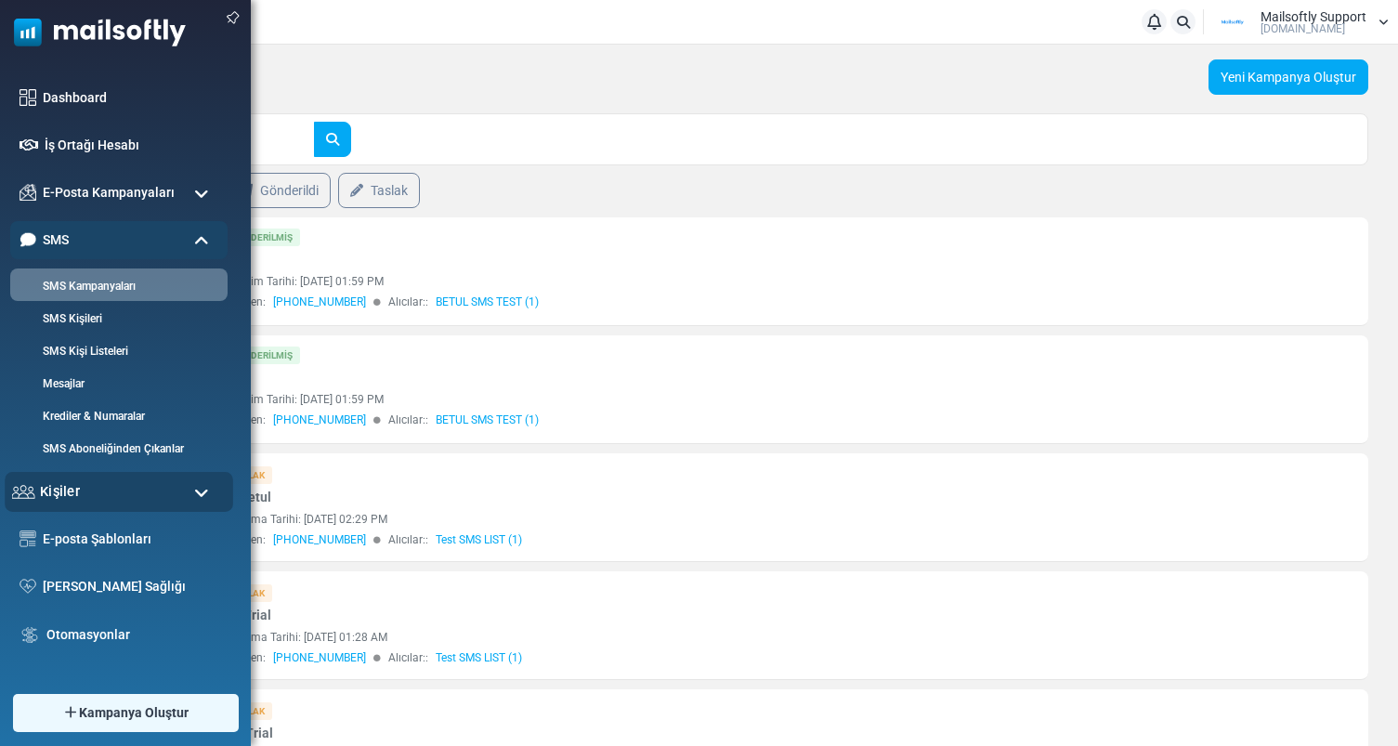
click at [116, 488] on div "Kişiler" at bounding box center [119, 492] width 228 height 40
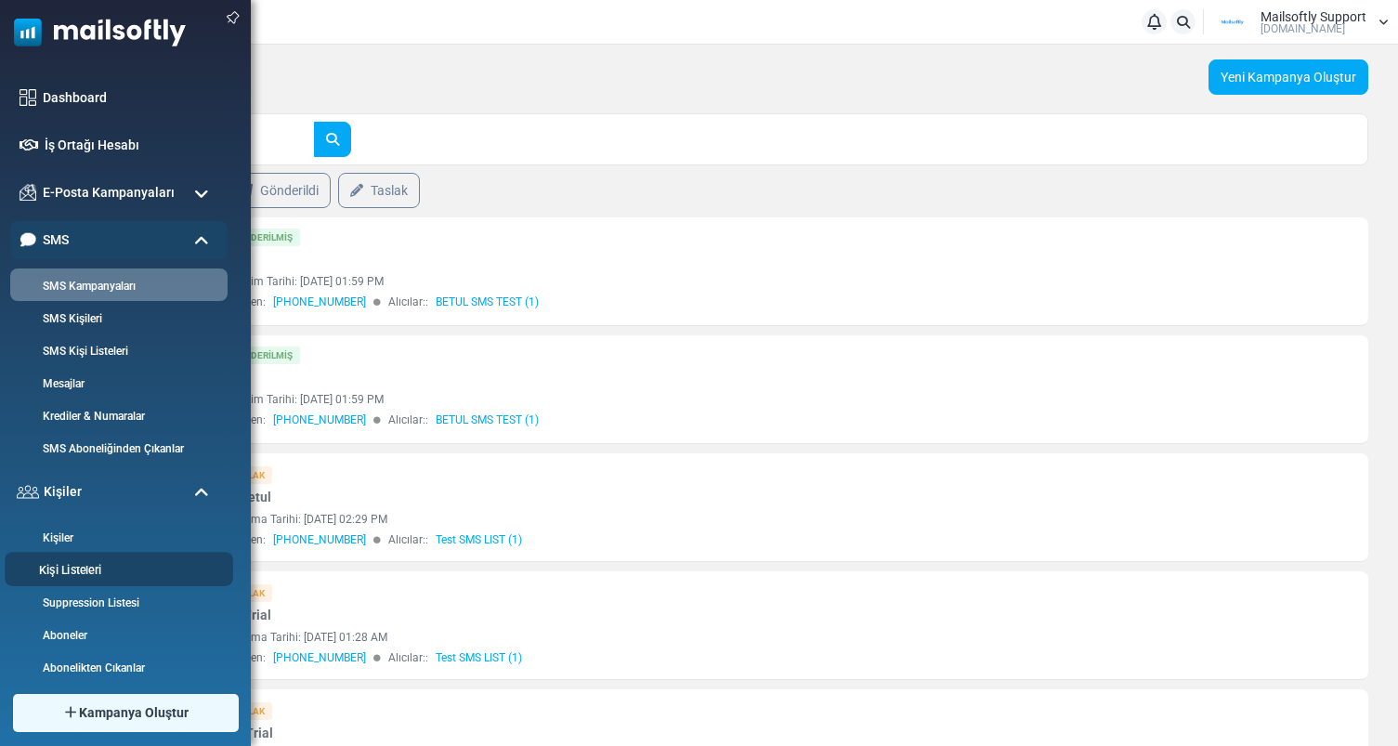
click at [68, 570] on link "Kişi Listeleri" at bounding box center [116, 571] width 223 height 18
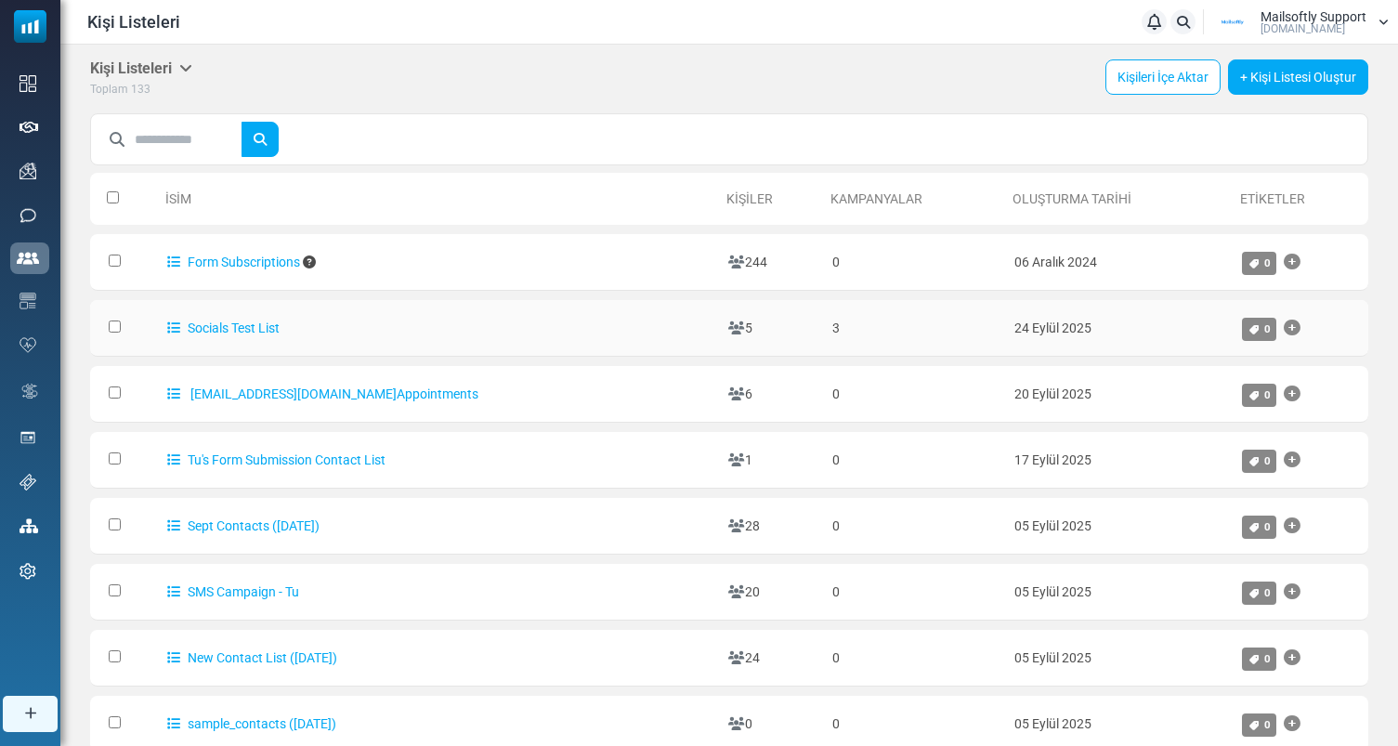
click at [246, 336] on td "Socials Test List" at bounding box center [438, 328] width 561 height 57
click at [263, 329] on link "Socials Test List" at bounding box center [223, 327] width 112 height 15
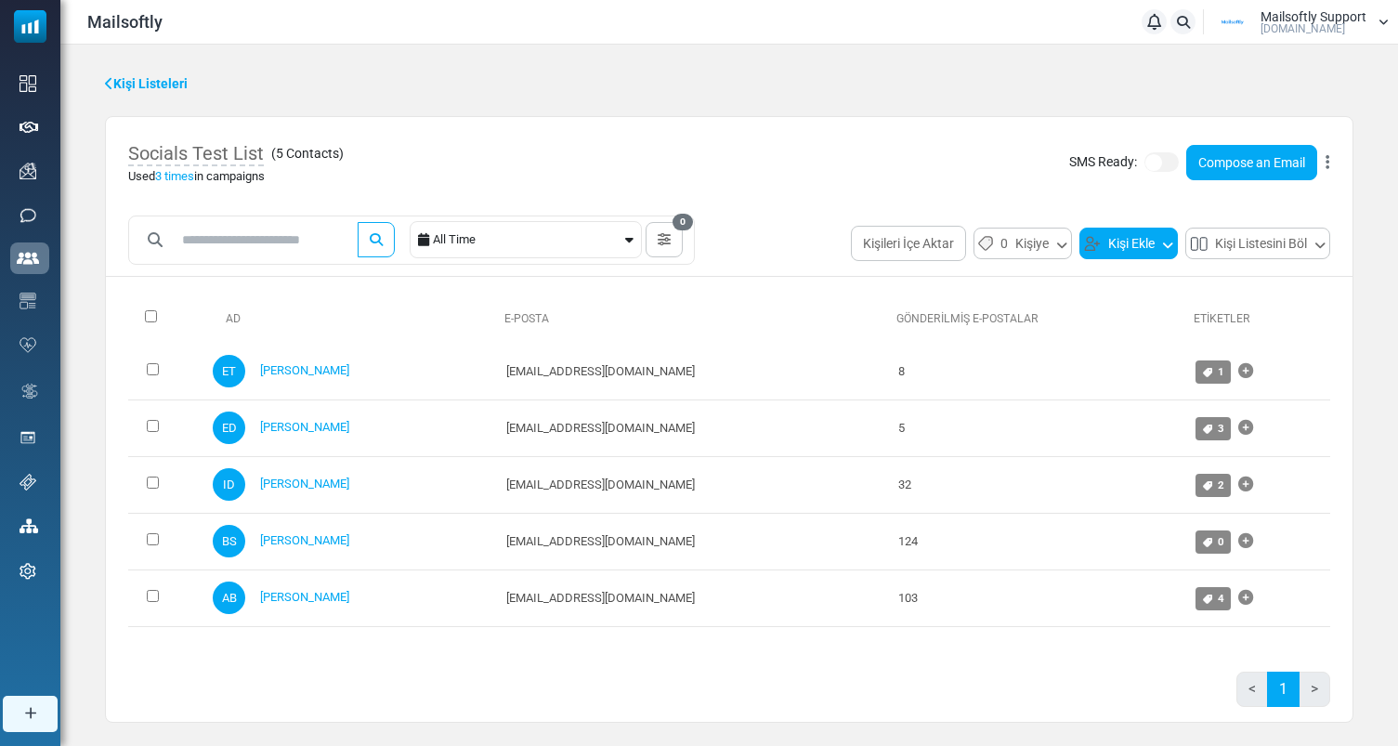
click at [1127, 236] on button "Kişi Ekle" at bounding box center [1128, 244] width 98 height 32
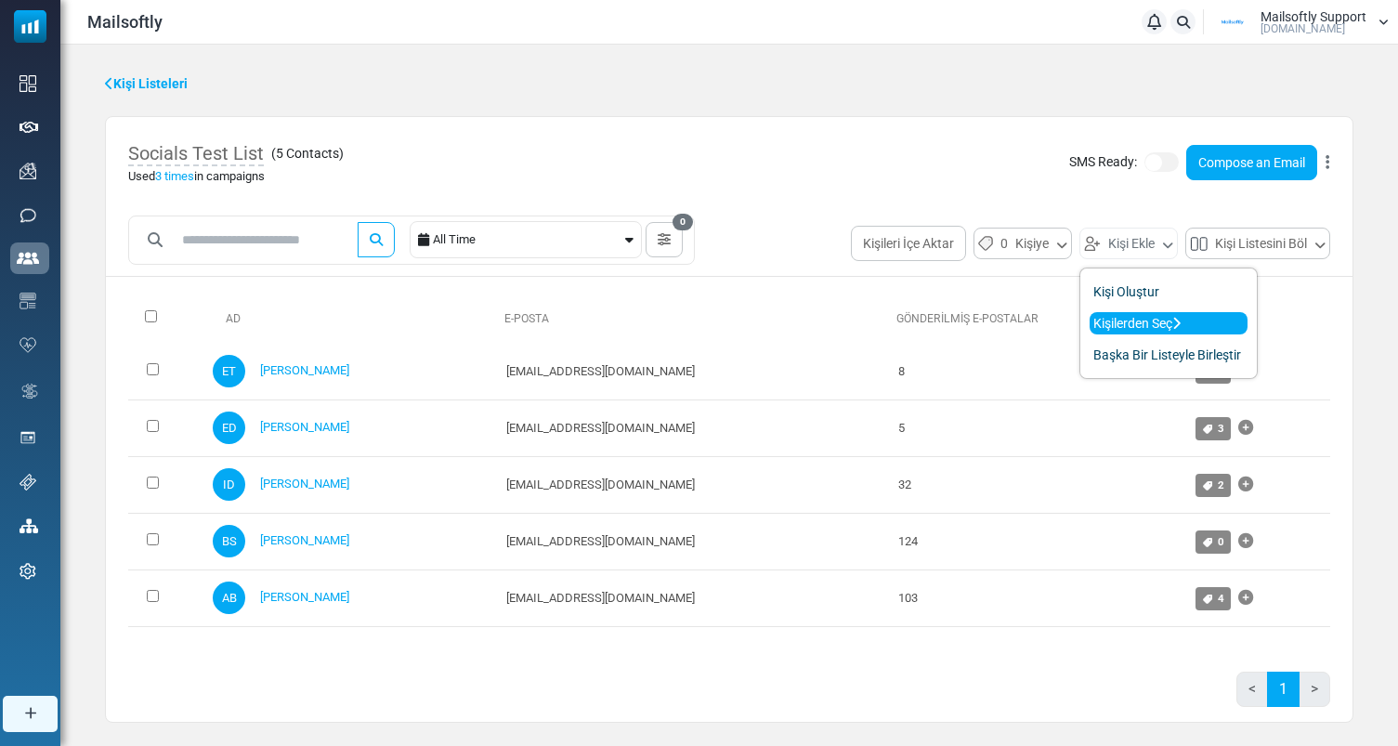
click at [1153, 329] on link "Kişilerden Seç" at bounding box center [1168, 323] width 158 height 22
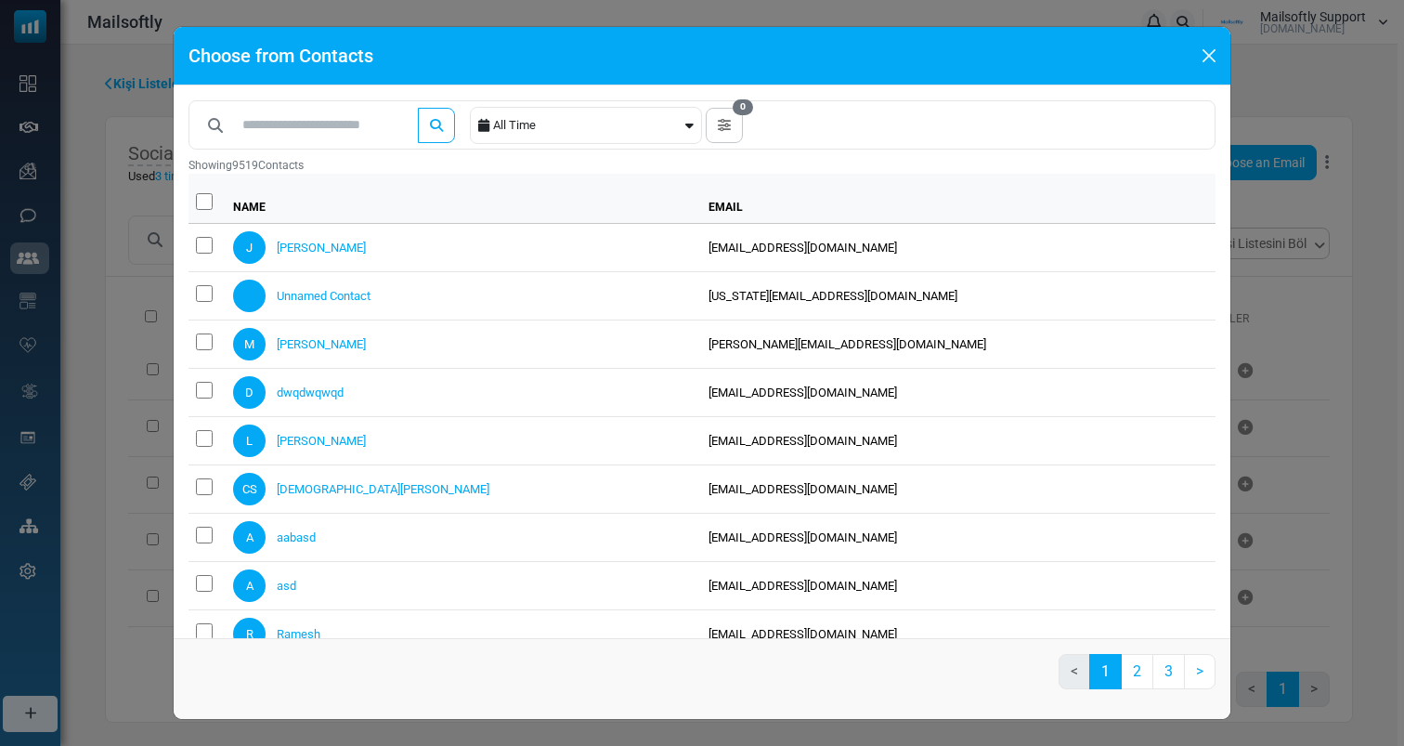
click at [199, 218] on th at bounding box center [207, 199] width 37 height 50
click at [1212, 51] on button "Close" at bounding box center [1209, 56] width 28 height 28
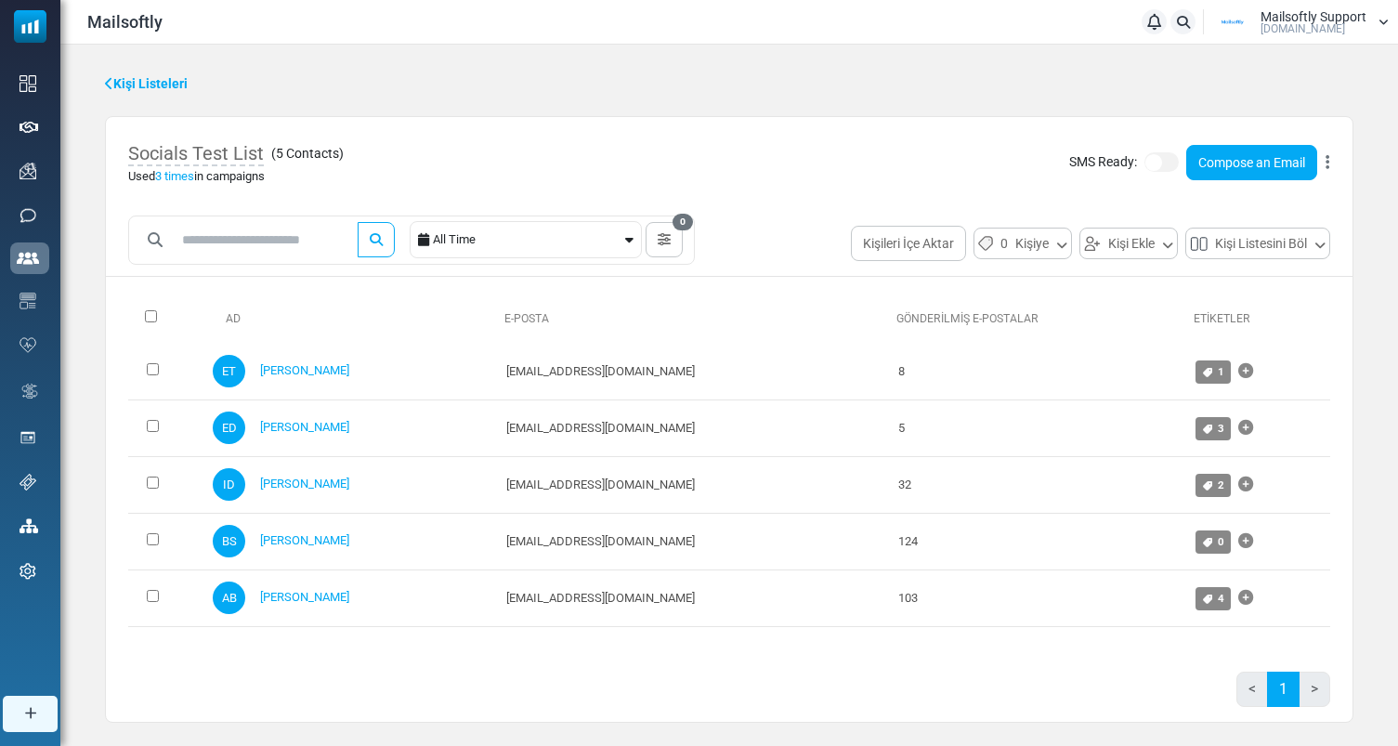
click at [176, 81] on link "Kişi Listeleri" at bounding box center [146, 84] width 83 height 20
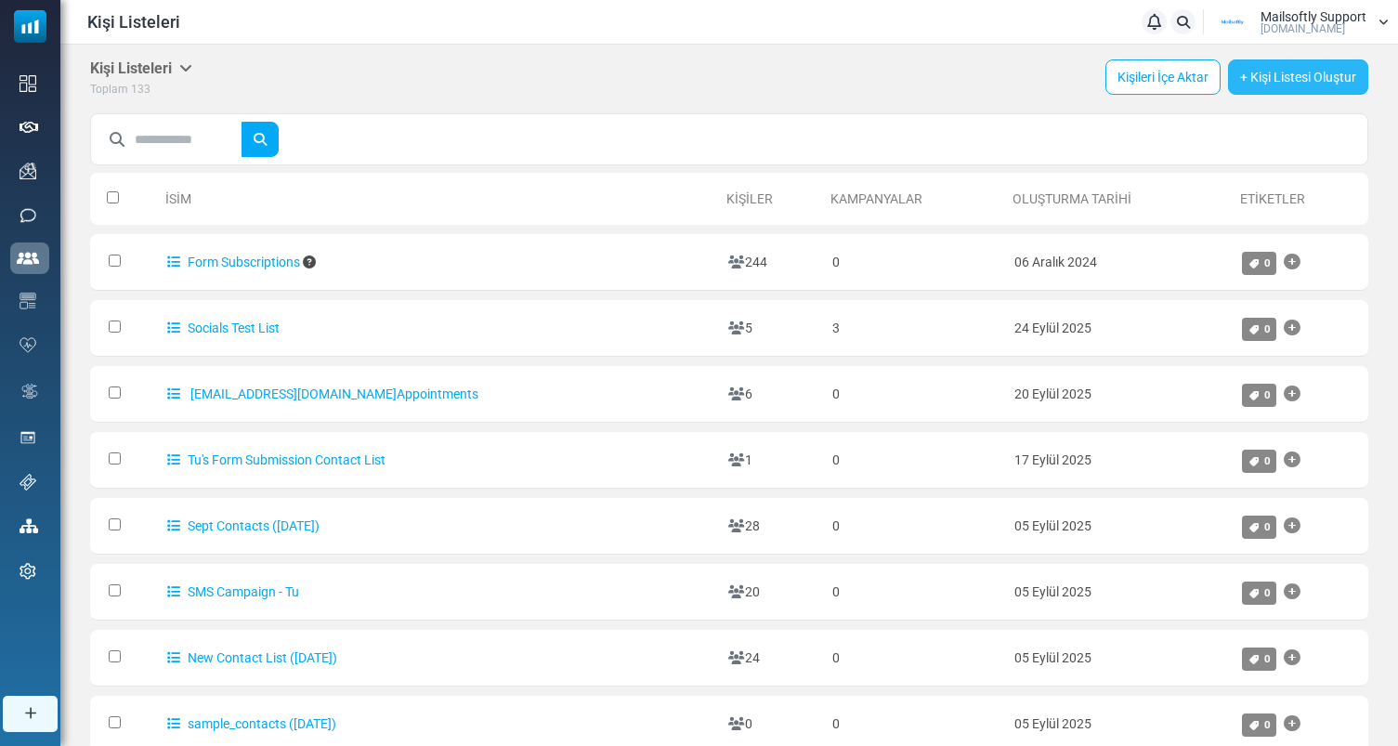
click at [1326, 84] on link "+ Kişi Listesi Oluştur" at bounding box center [1298, 76] width 140 height 35
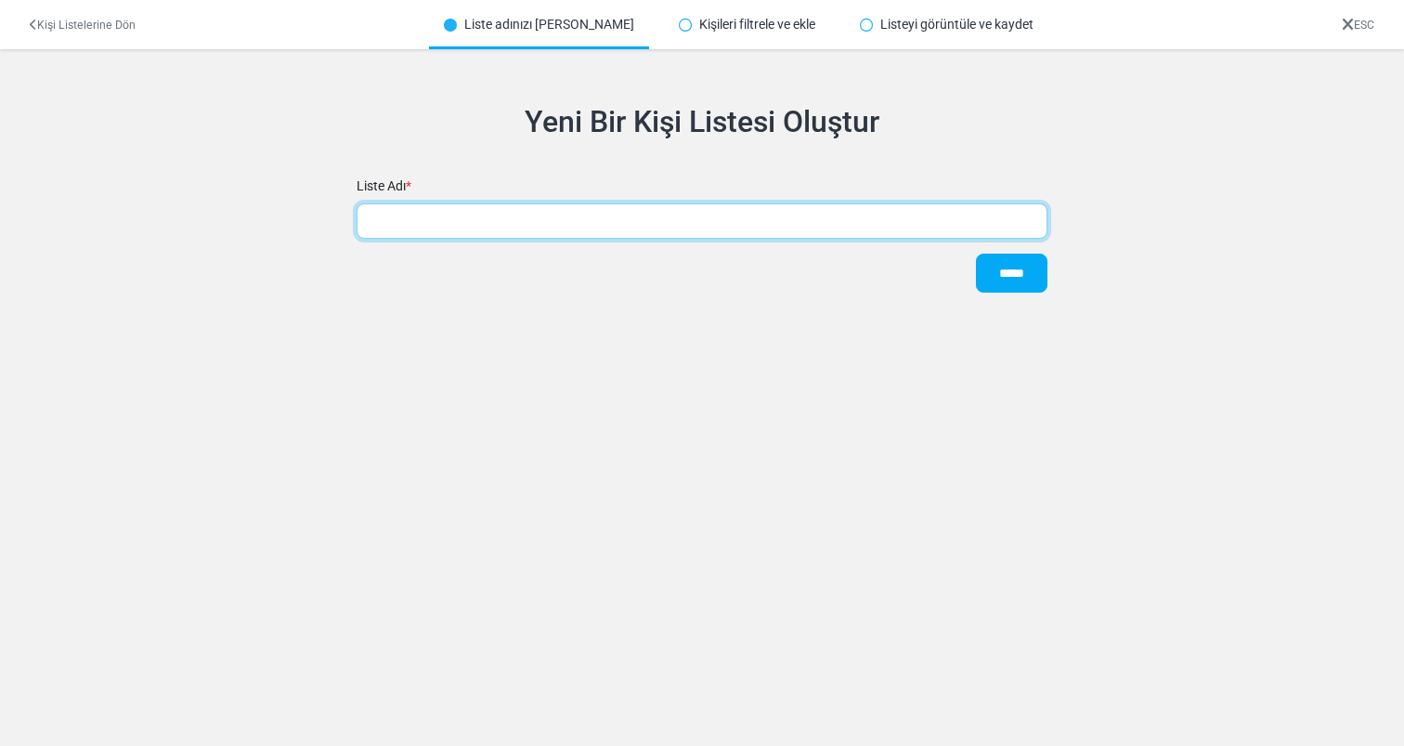
click at [704, 216] on input "text" at bounding box center [702, 220] width 691 height 35
type input "**********"
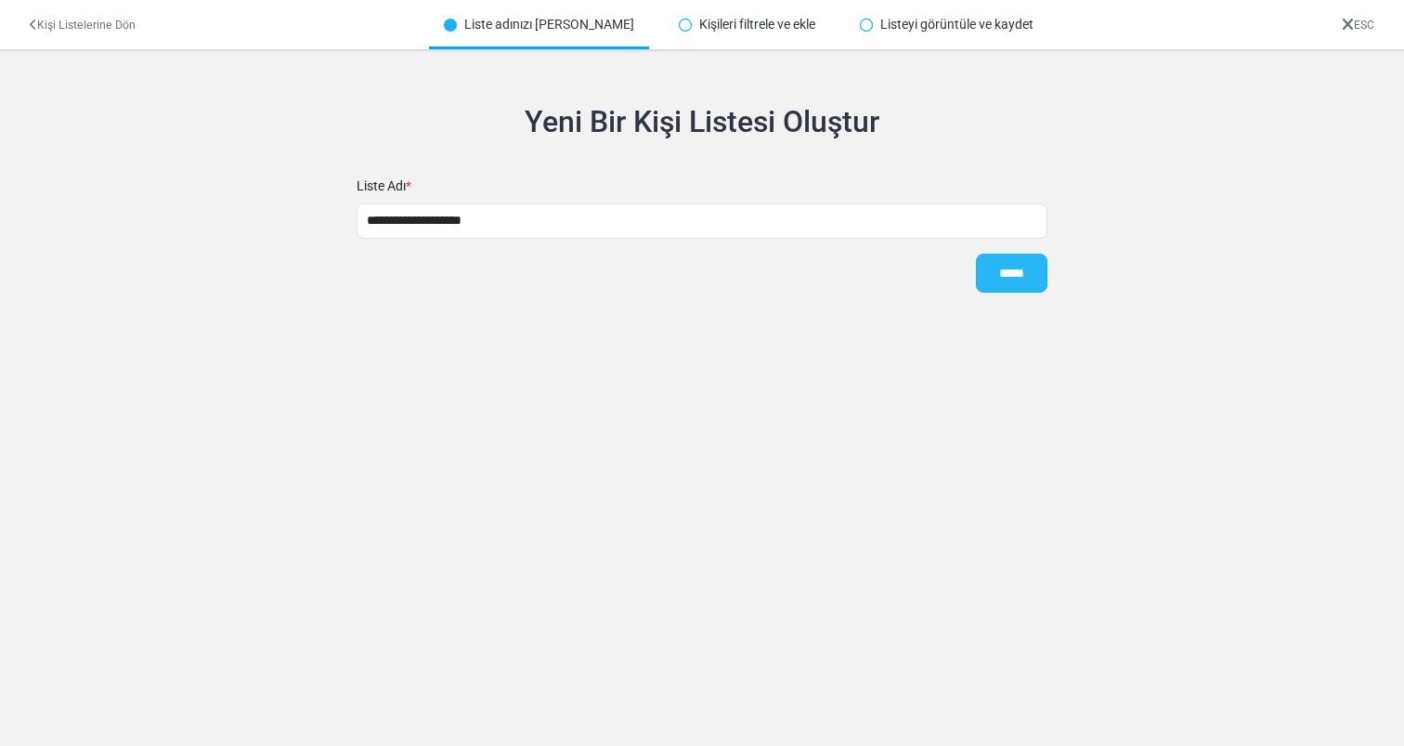
click at [1032, 284] on input "*****" at bounding box center [1012, 273] width 72 height 39
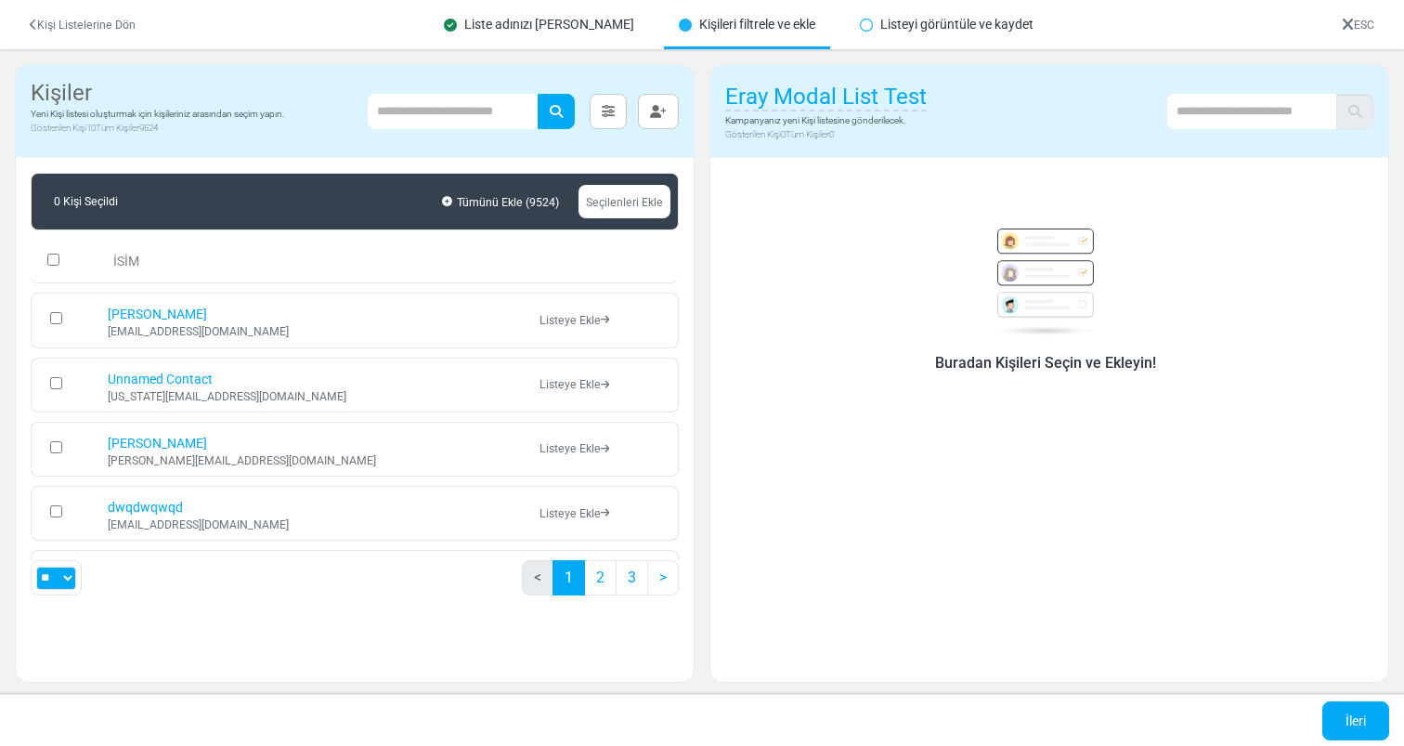
click at [1351, 29] on link "ESC" at bounding box center [1358, 25] width 33 height 13
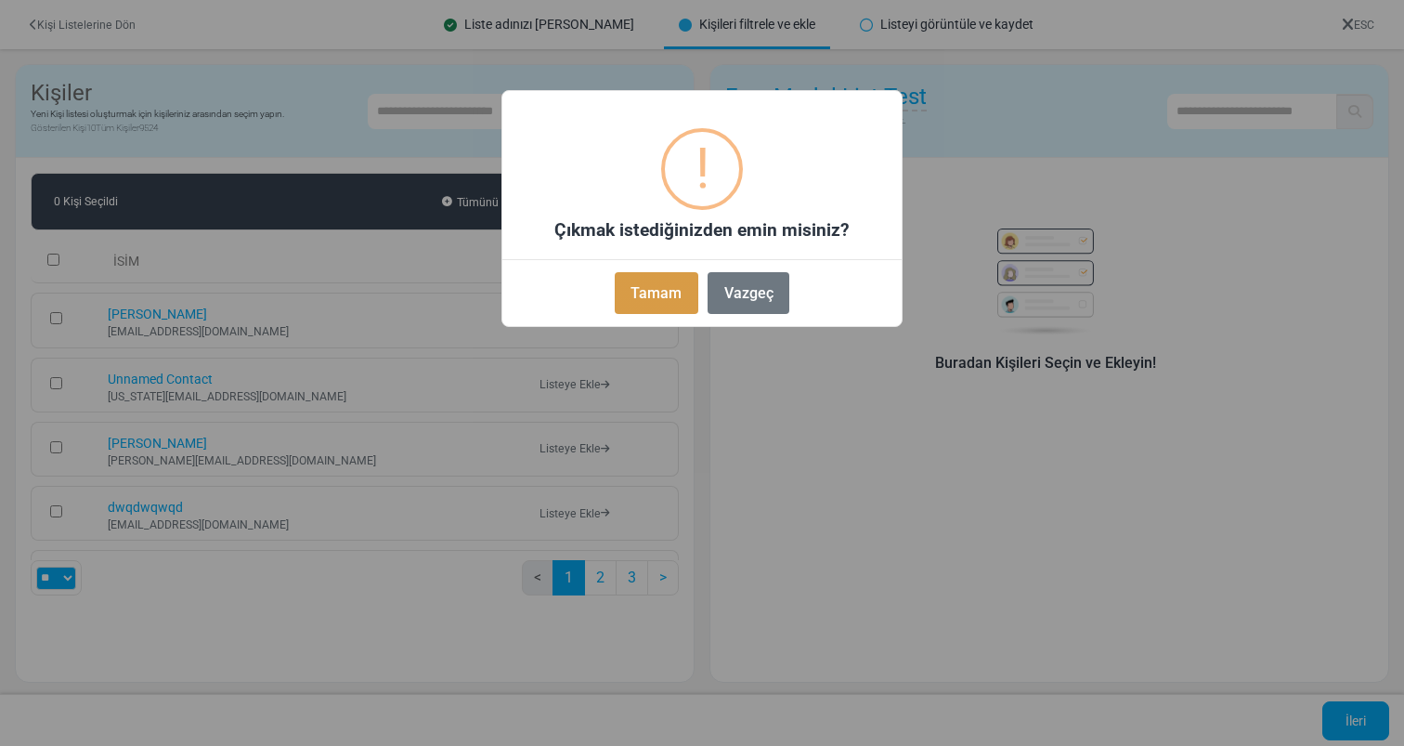
click at [658, 299] on button "Tamam" at bounding box center [657, 293] width 84 height 42
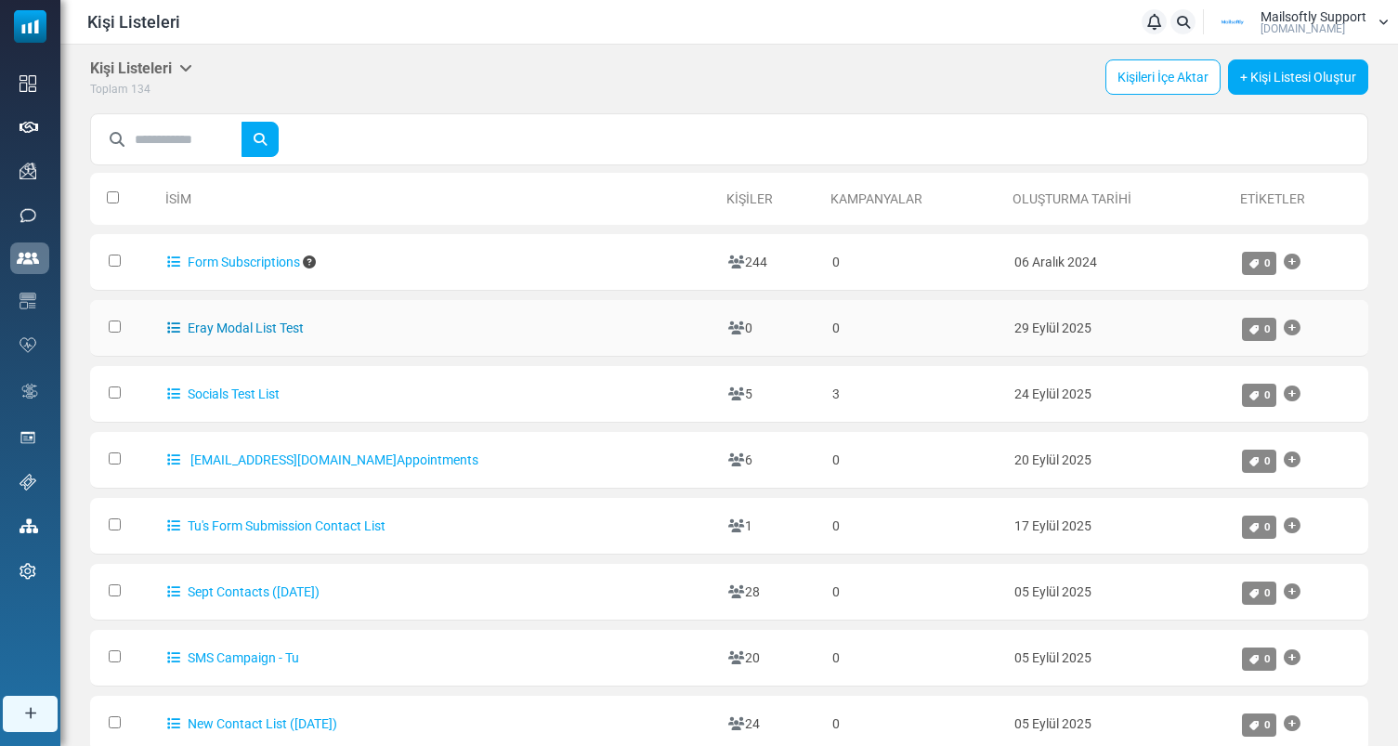
click at [268, 322] on link "Eray Modal List Test" at bounding box center [235, 327] width 137 height 15
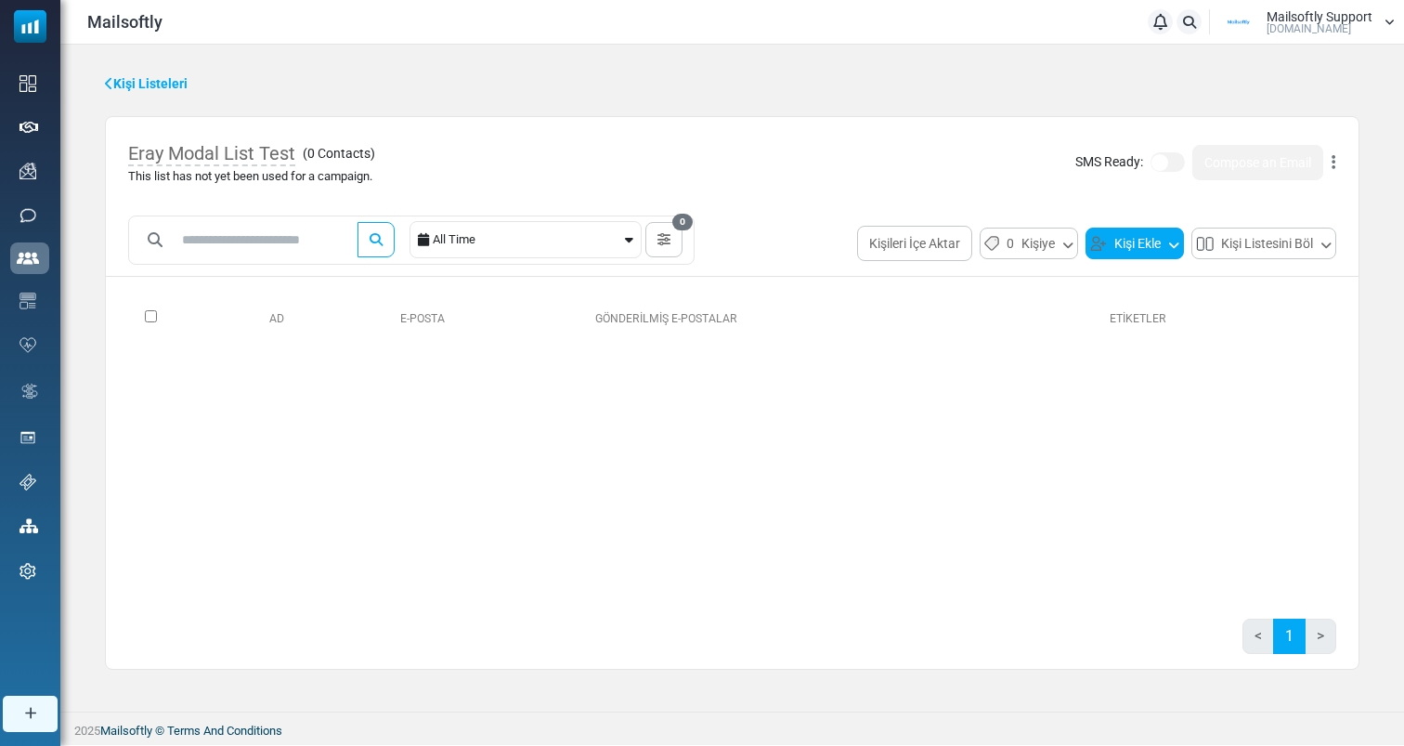
click at [1123, 236] on button "Kişi Ekle" at bounding box center [1135, 244] width 98 height 32
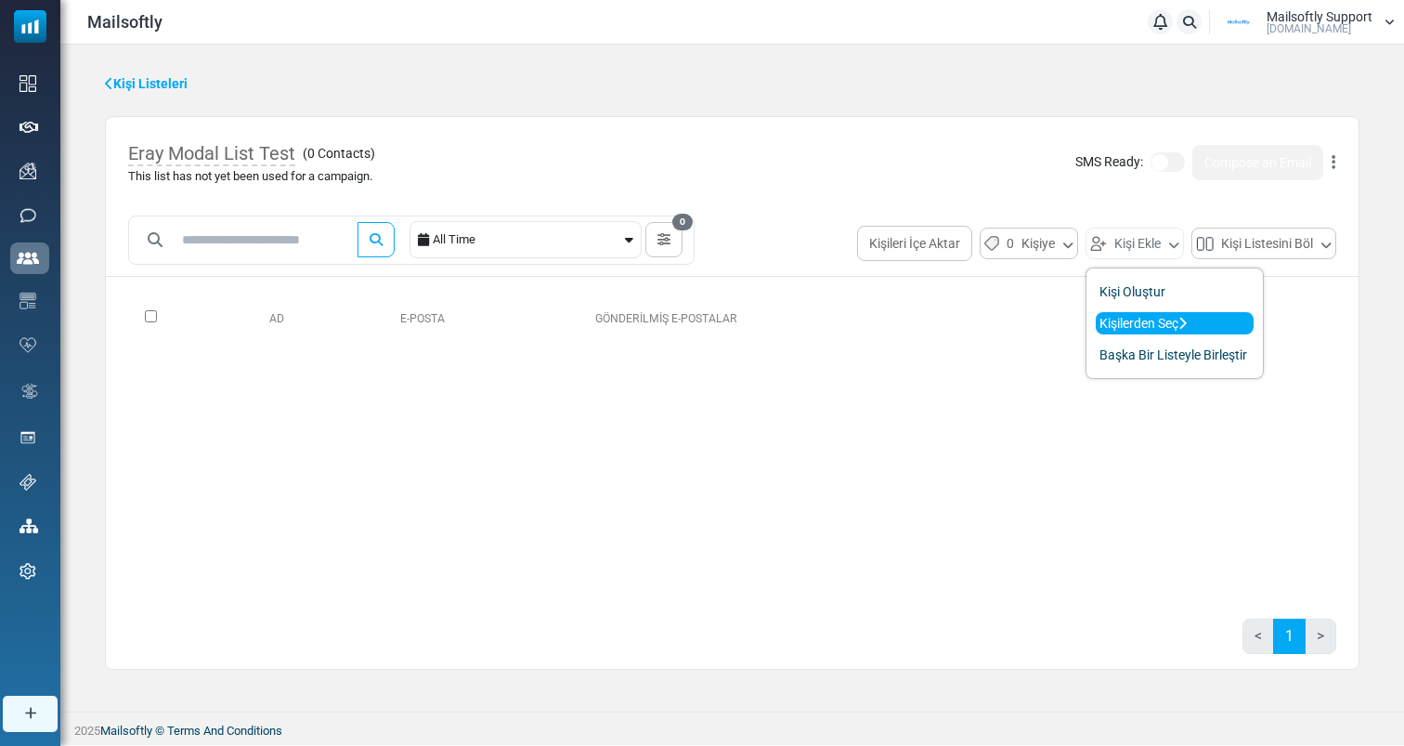
click at [1115, 333] on link "Kişilerden Seç" at bounding box center [1175, 323] width 158 height 22
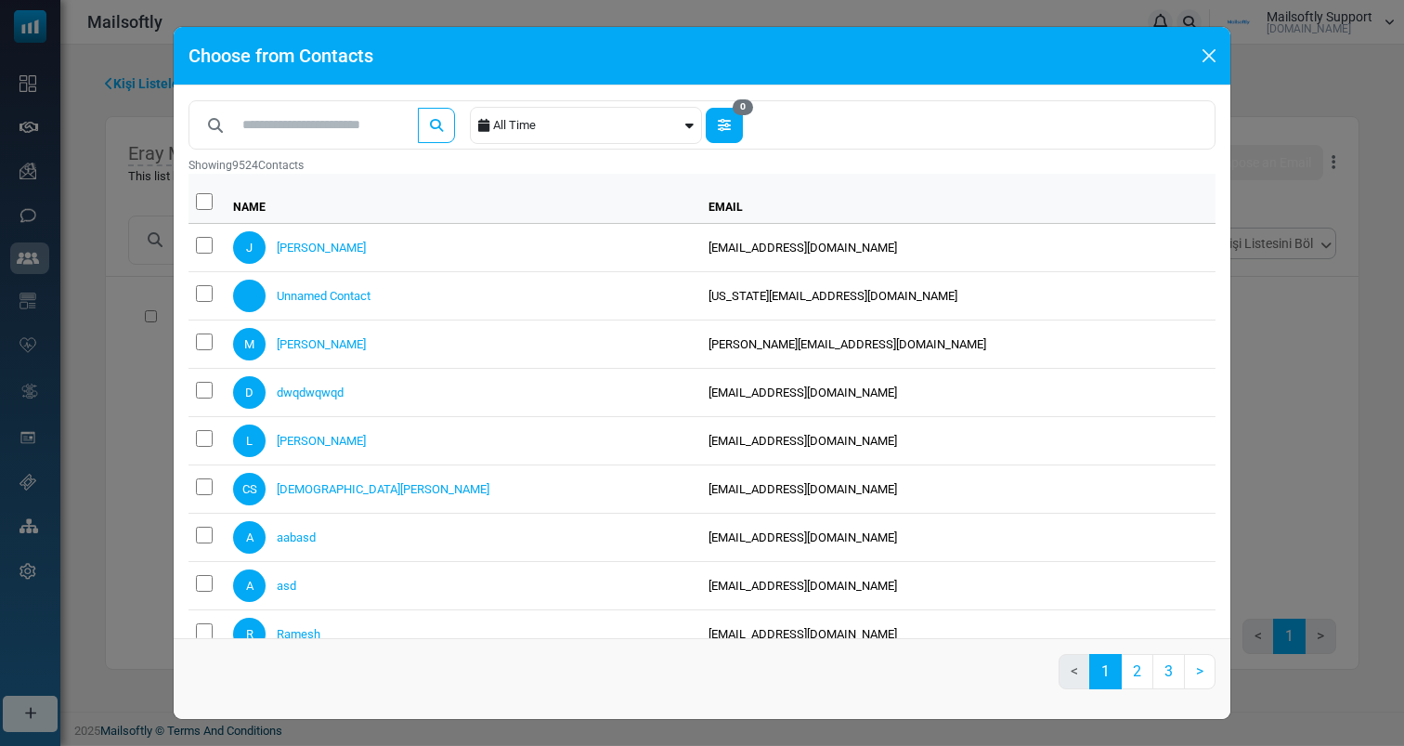
click at [731, 119] on icon "button" at bounding box center [724, 125] width 13 height 13
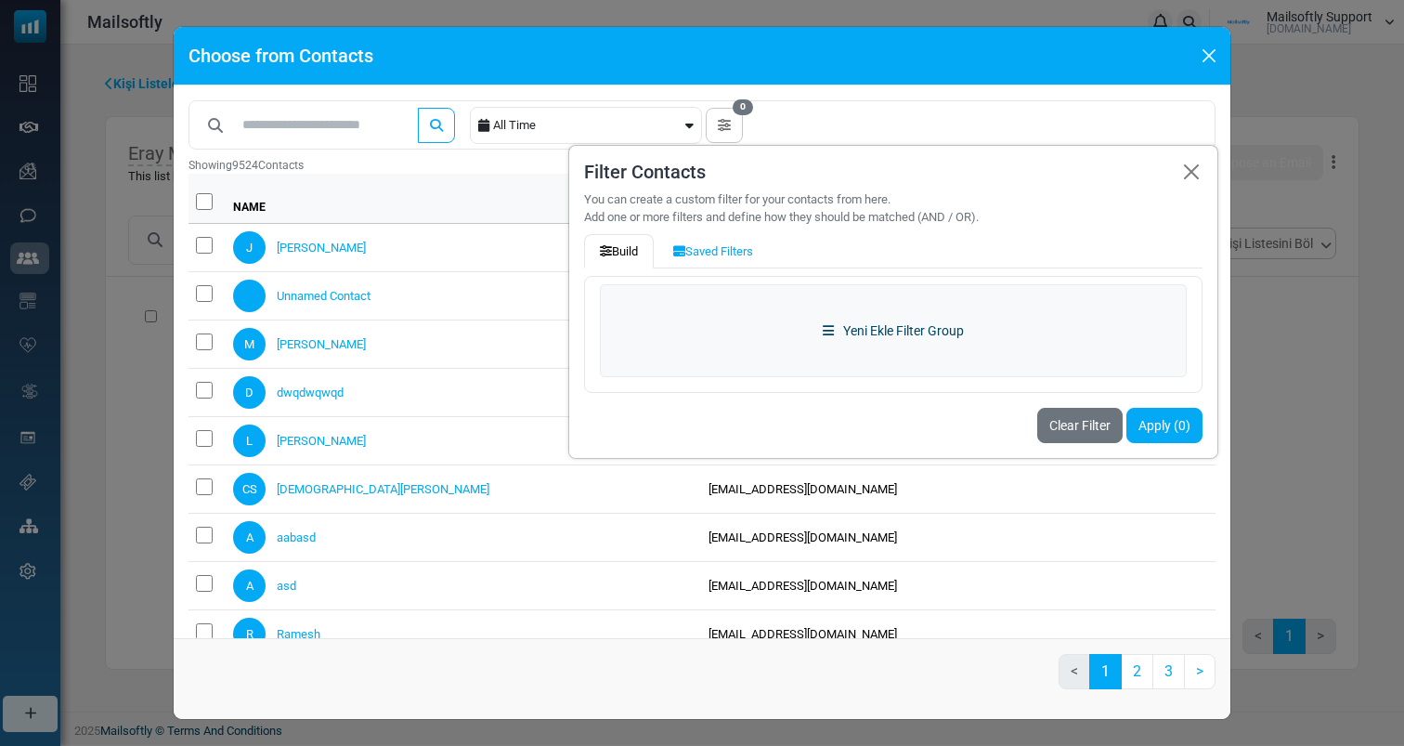
click at [779, 316] on link "Yeni Ekle Filter Group" at bounding box center [893, 330] width 587 height 93
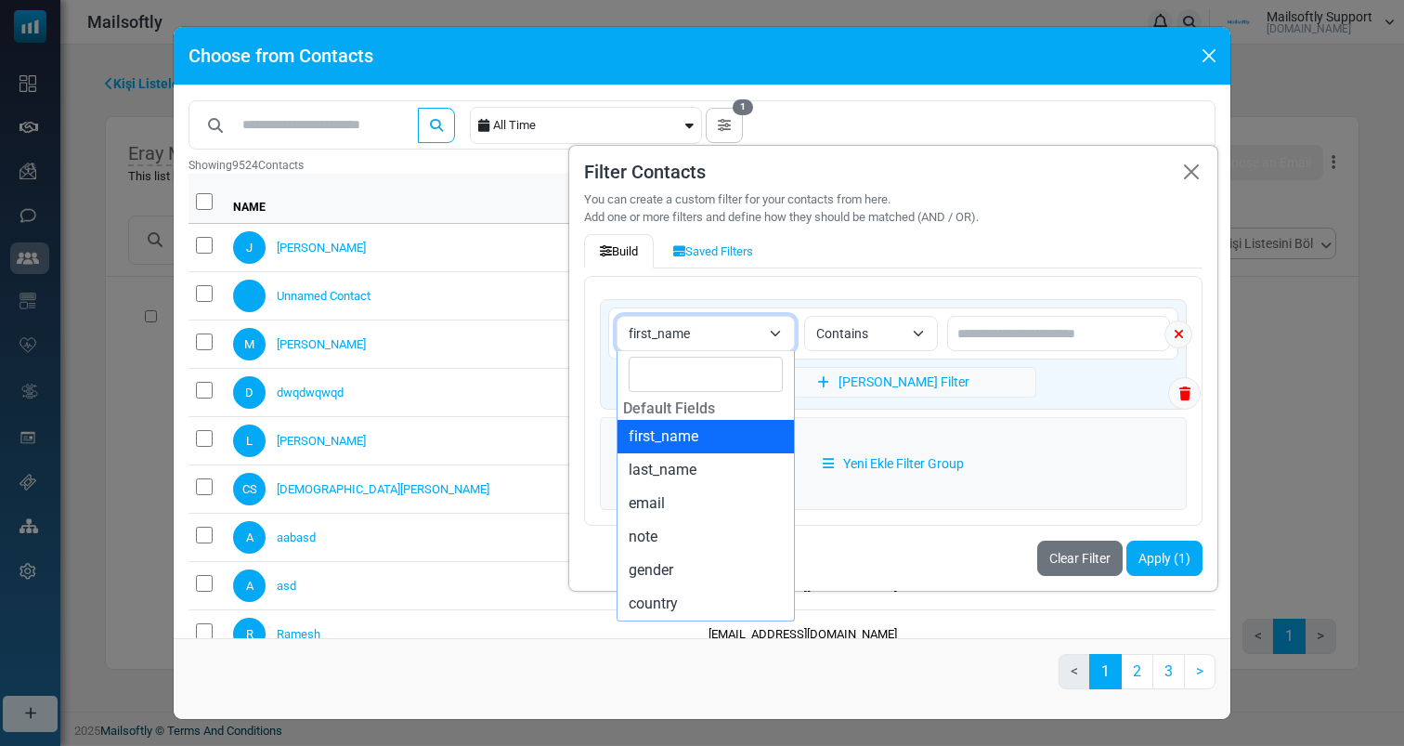
click at [748, 337] on span "first_name" at bounding box center [695, 333] width 132 height 22
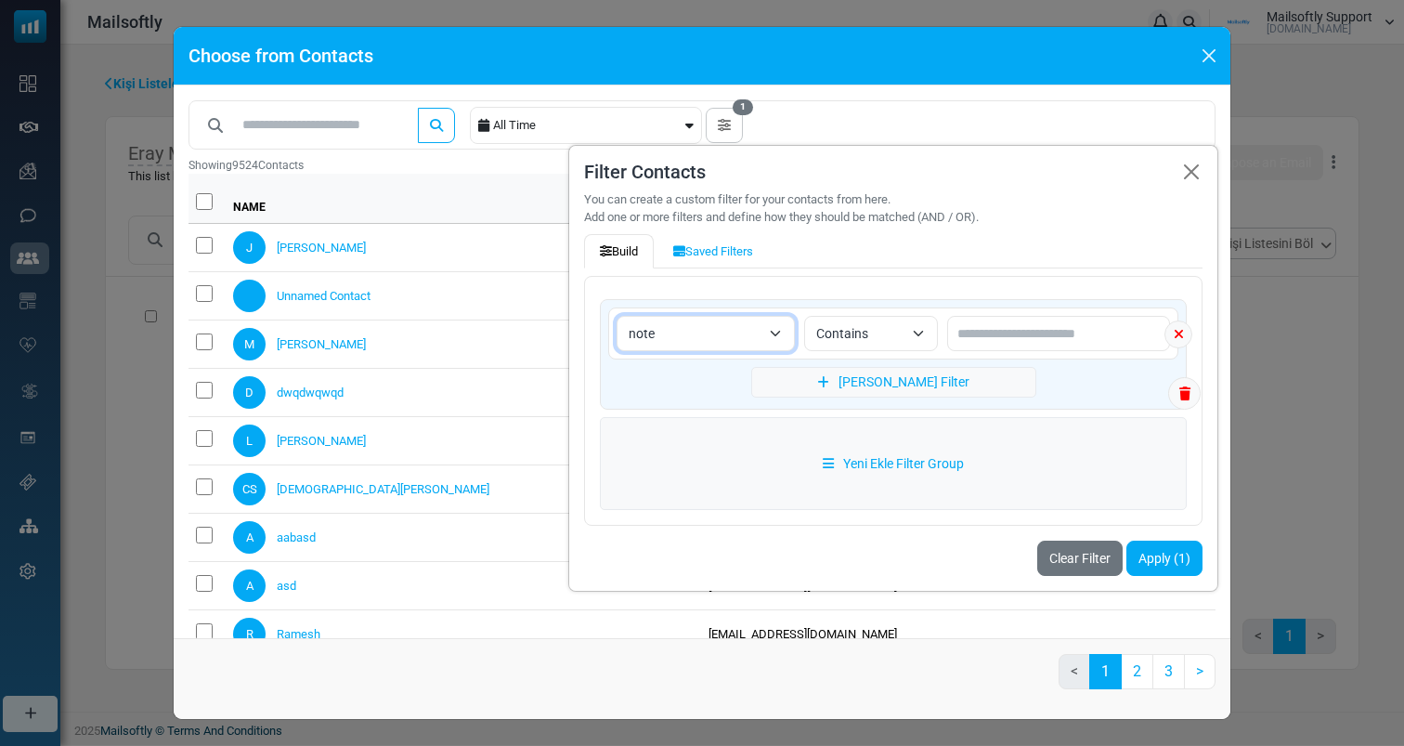
click at [744, 349] on span "note" at bounding box center [706, 333] width 178 height 35
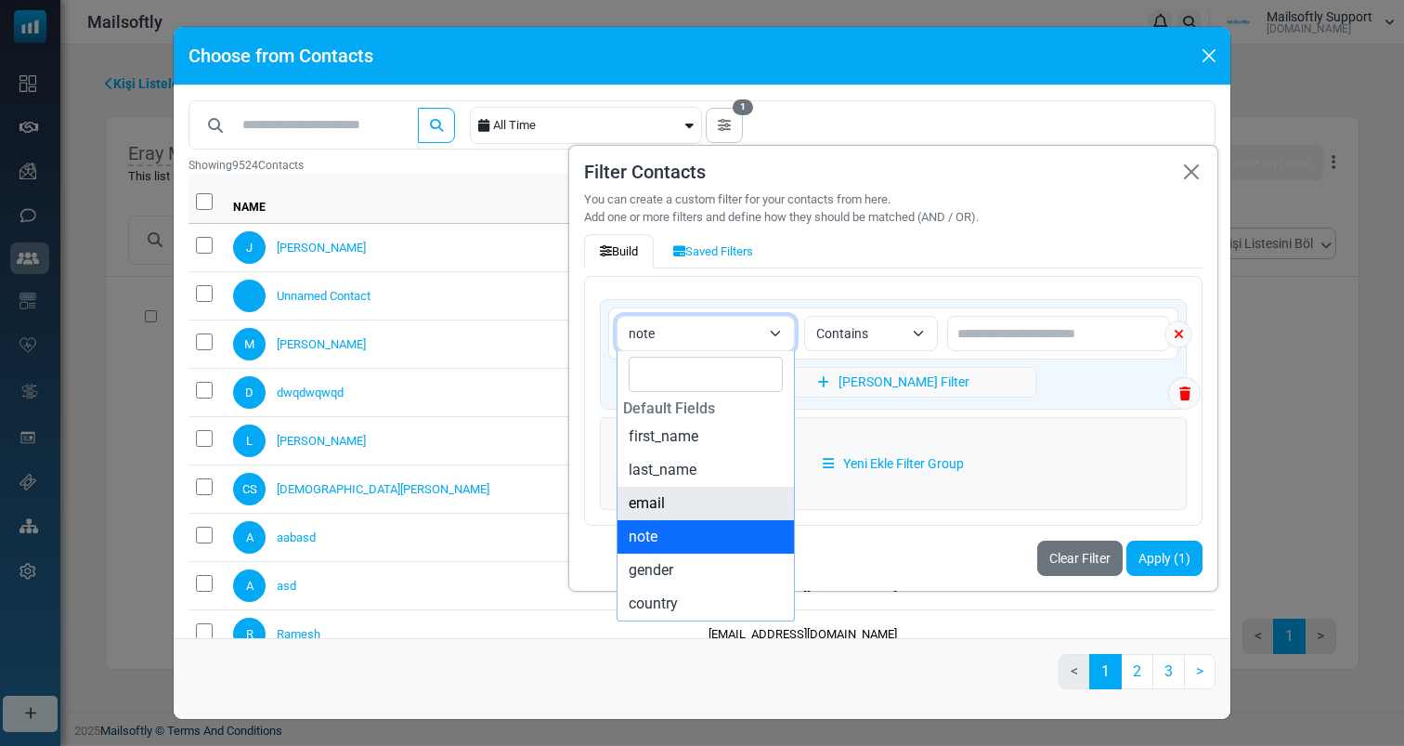
select select "*****"
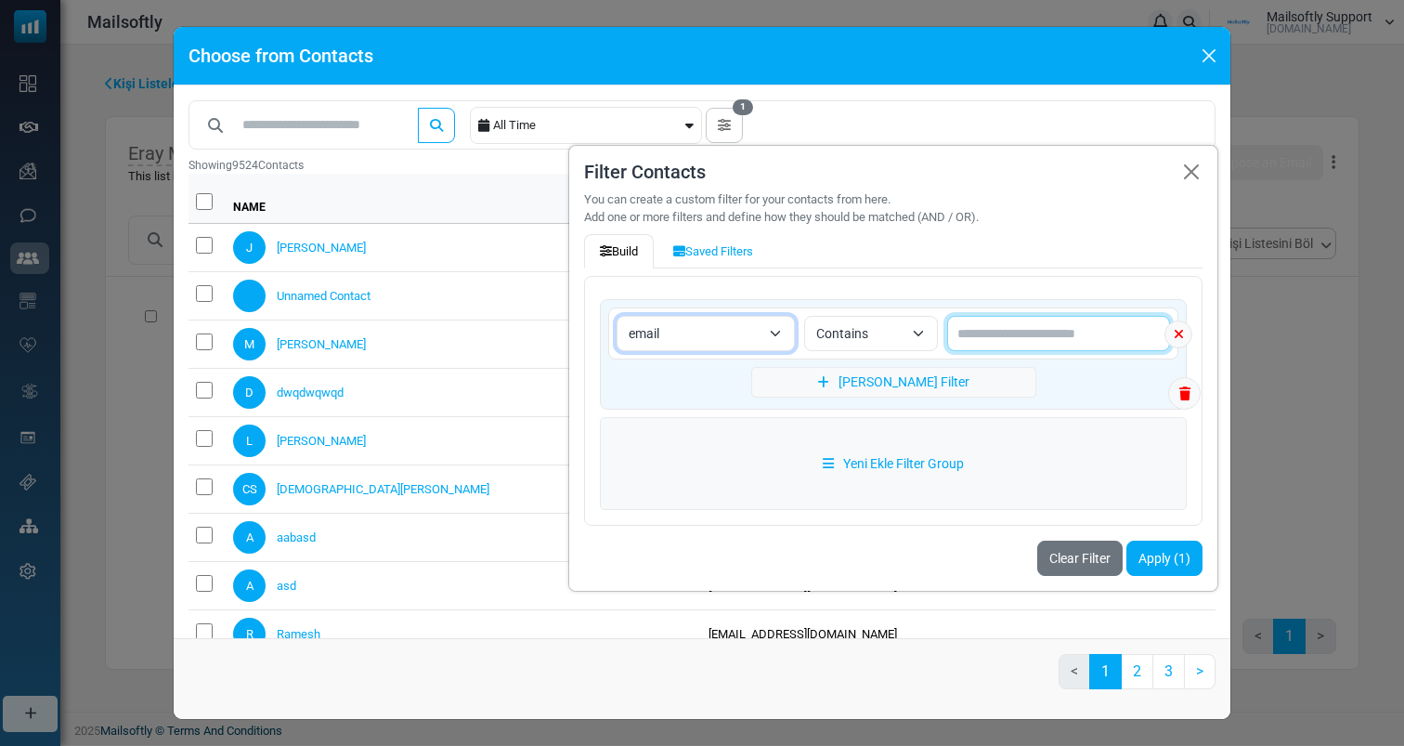
click at [981, 331] on input "text" at bounding box center [1058, 333] width 223 height 35
type input "*********"
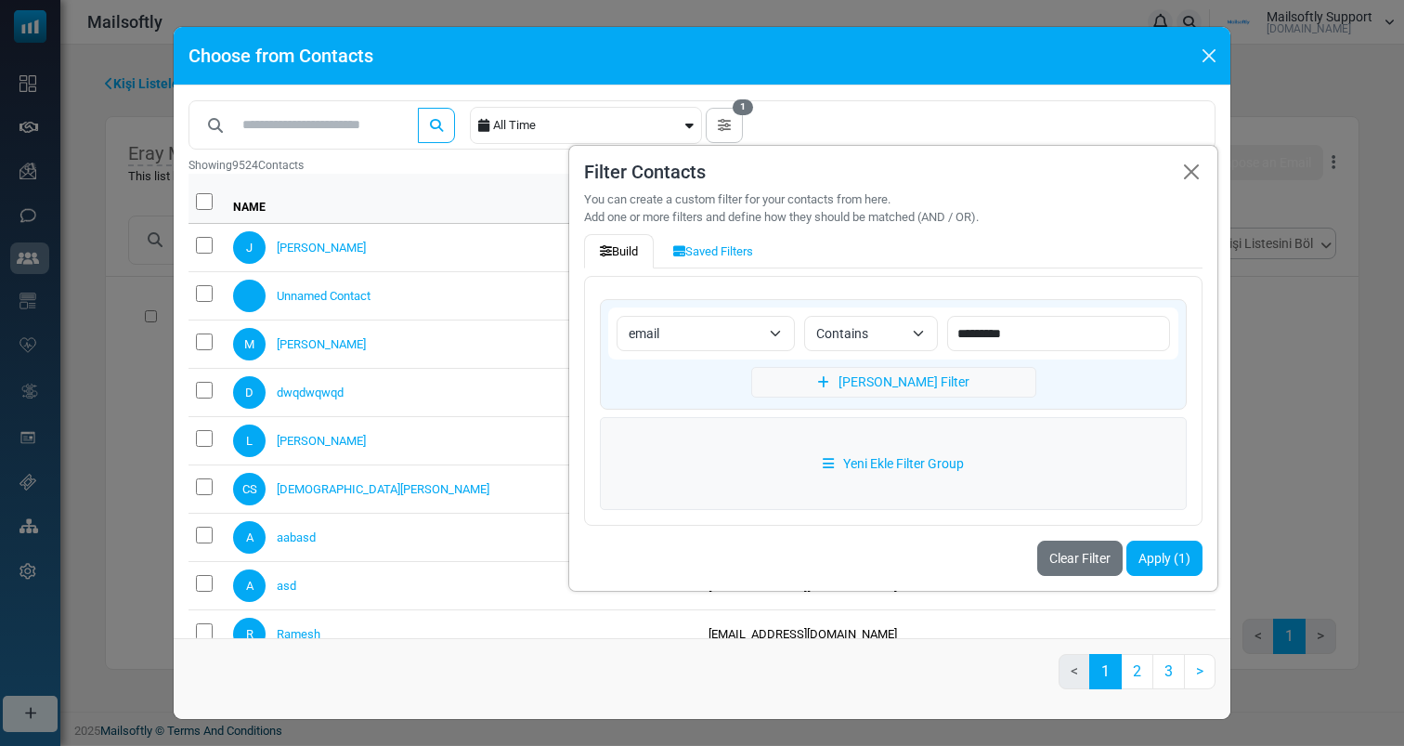
click at [1197, 580] on div "**********" at bounding box center [893, 369] width 650 height 448
click at [1197, 541] on button "Apply (1)" at bounding box center [1165, 558] width 76 height 35
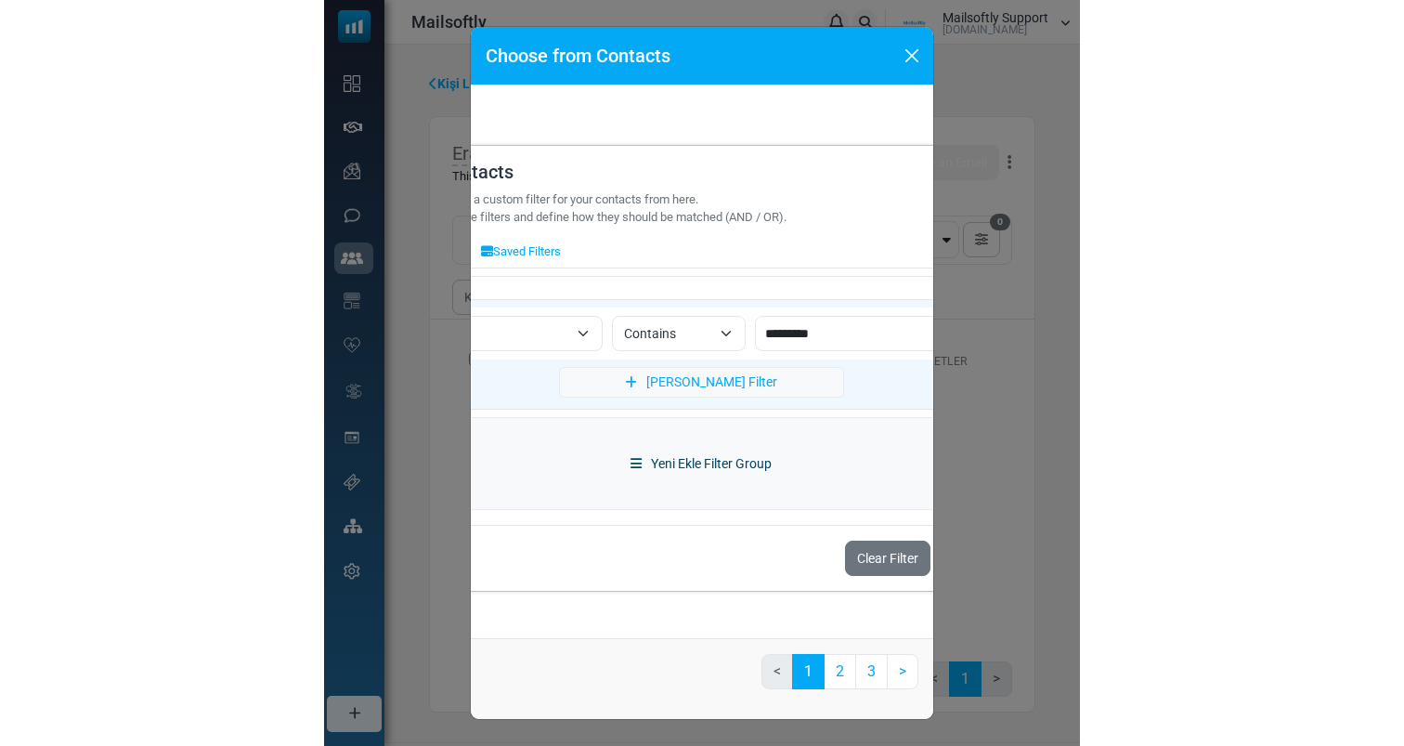
scroll to position [0, 623]
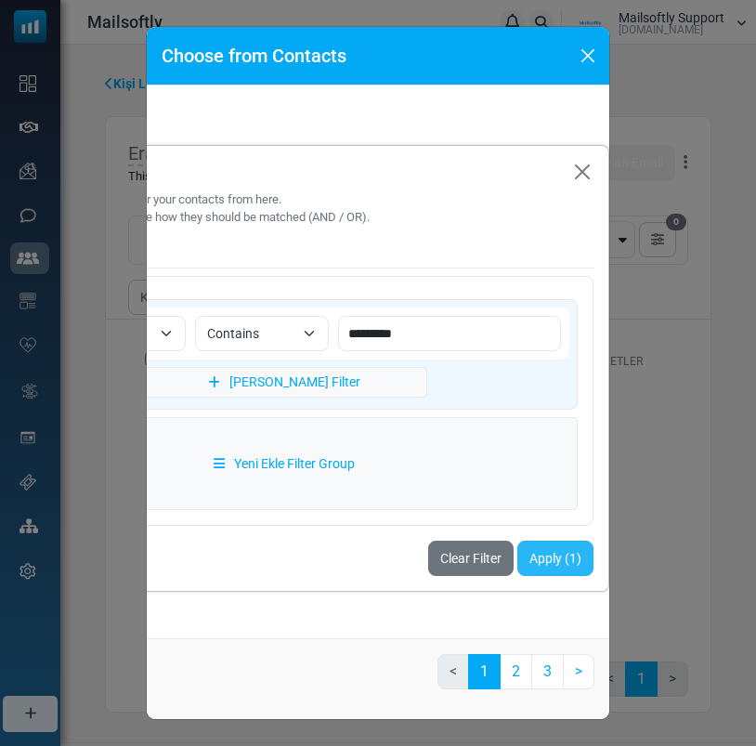
click at [554, 560] on button "Apply (1)" at bounding box center [555, 558] width 76 height 35
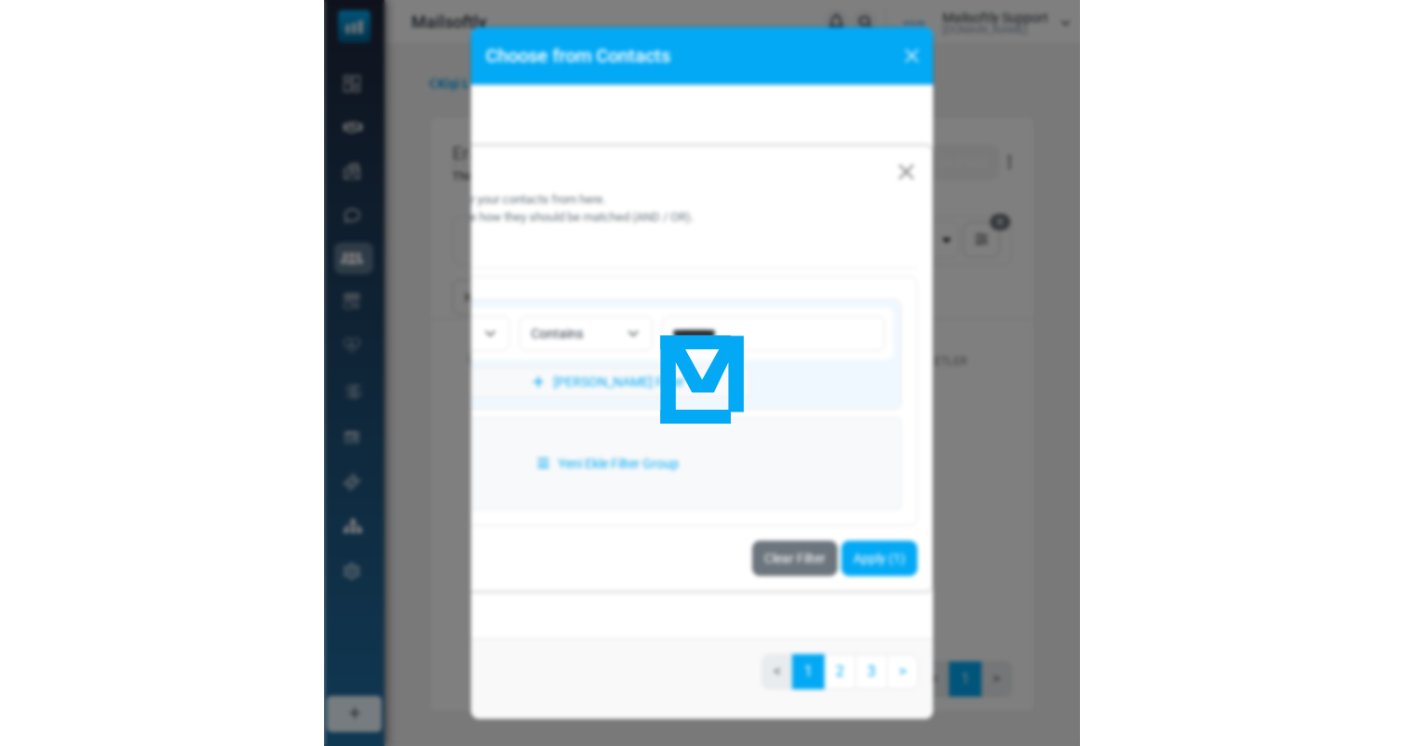
scroll to position [0, 137]
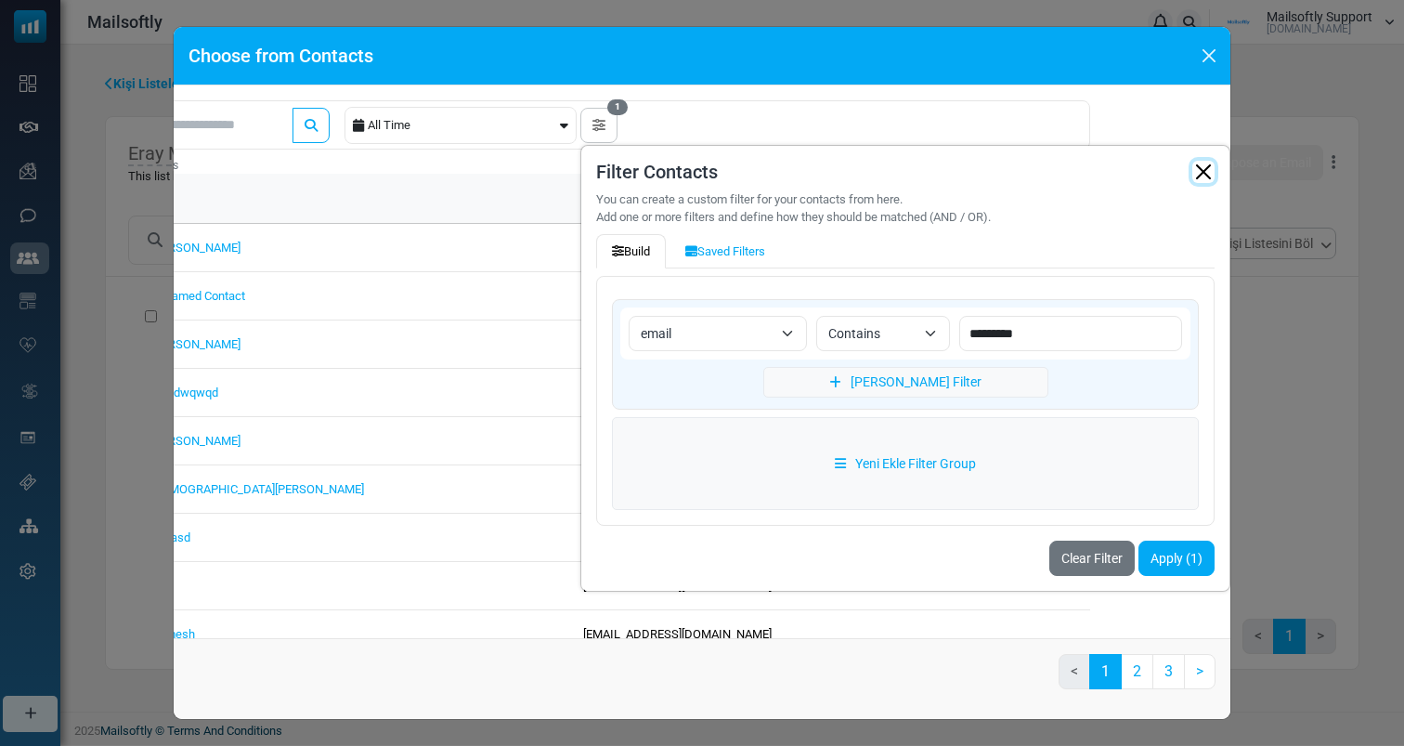
click at [1206, 167] on button "button" at bounding box center [1203, 172] width 22 height 22
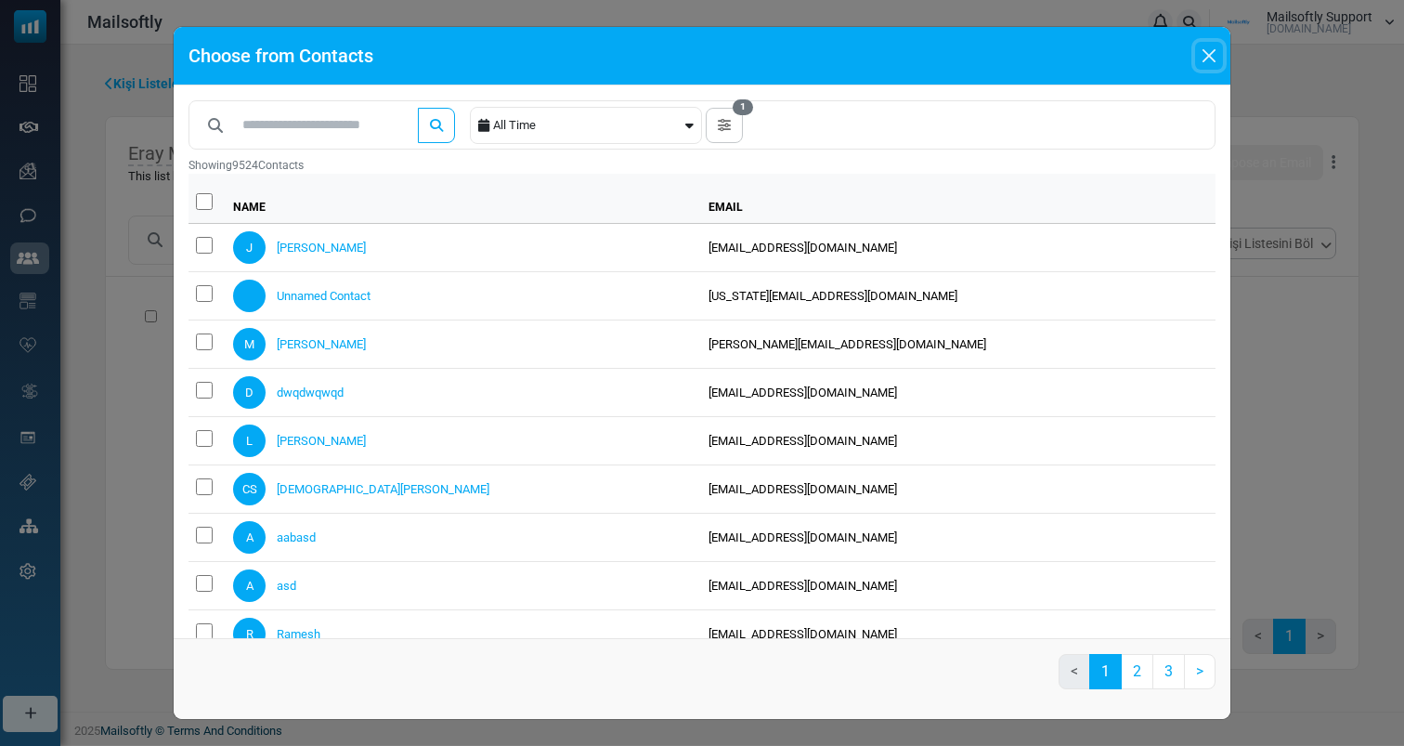
click at [1208, 53] on button "Close" at bounding box center [1209, 56] width 28 height 28
